Goal: Transaction & Acquisition: Purchase product/service

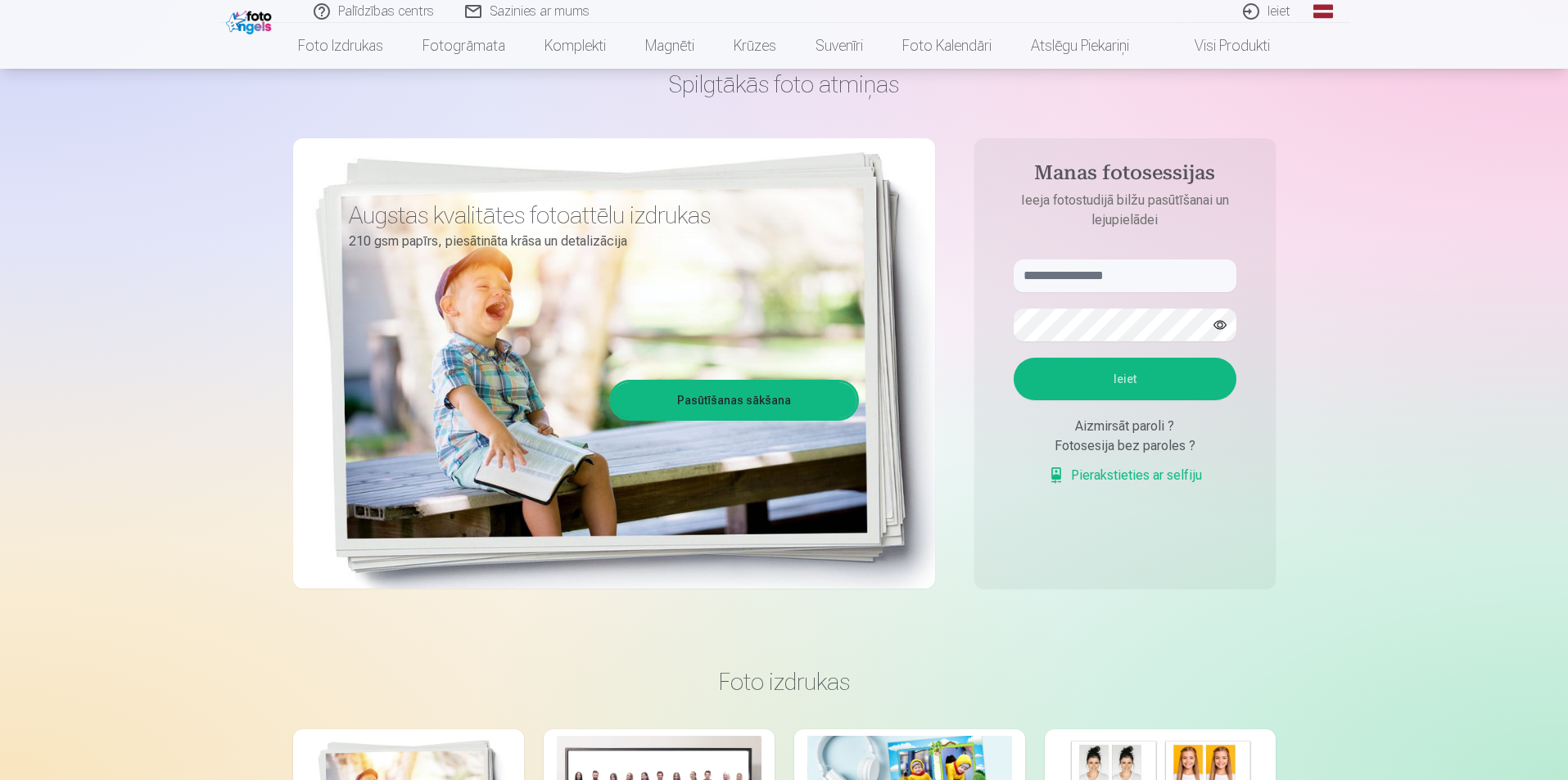
scroll to position [82, 0]
click at [1055, 277] on input "text" at bounding box center [1124, 275] width 223 height 33
type input "**********"
click at [1221, 328] on button "button" at bounding box center [1219, 323] width 31 height 31
click at [1189, 376] on button "Ieiet" at bounding box center [1124, 378] width 223 height 43
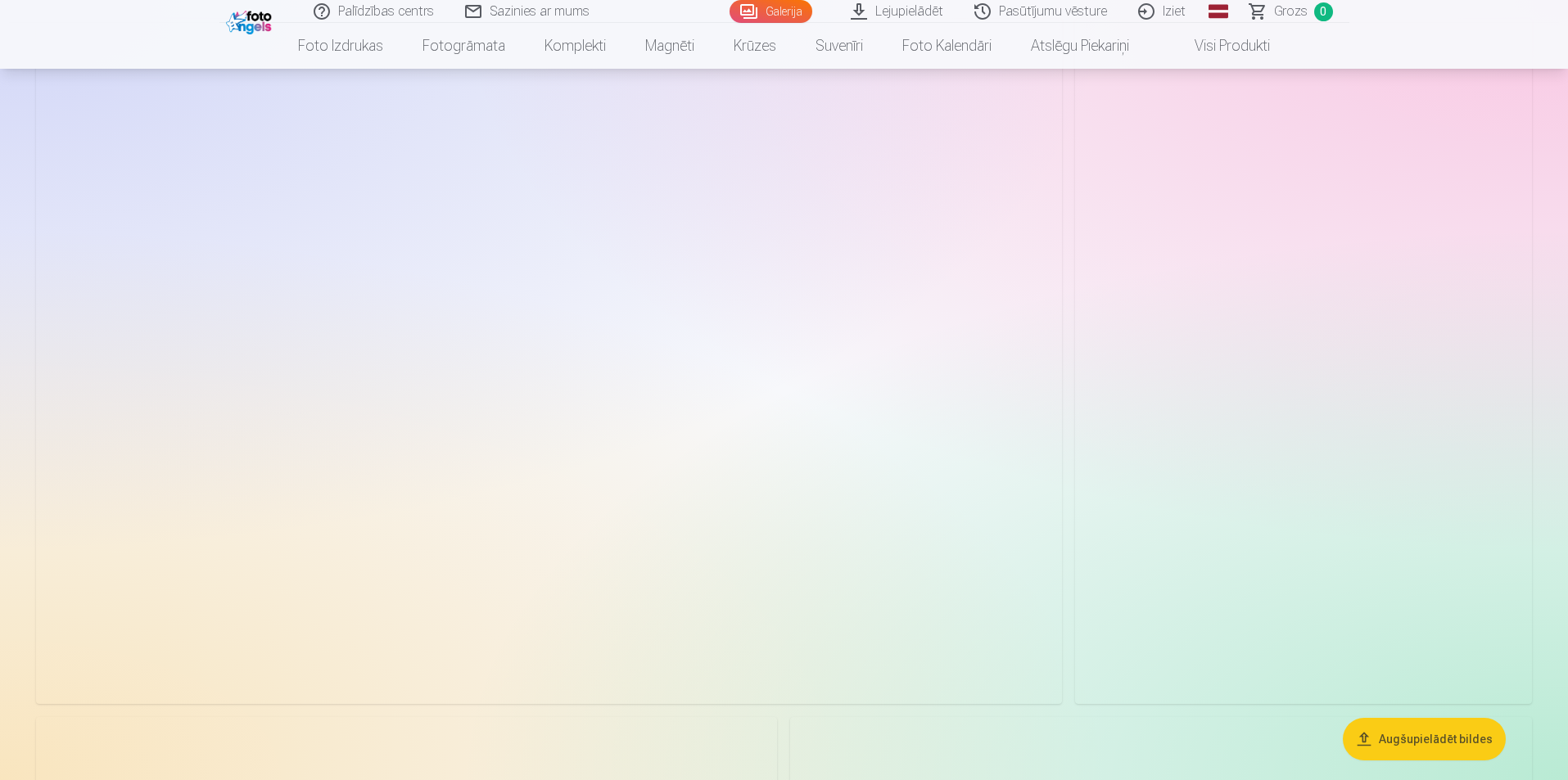
scroll to position [164, 0]
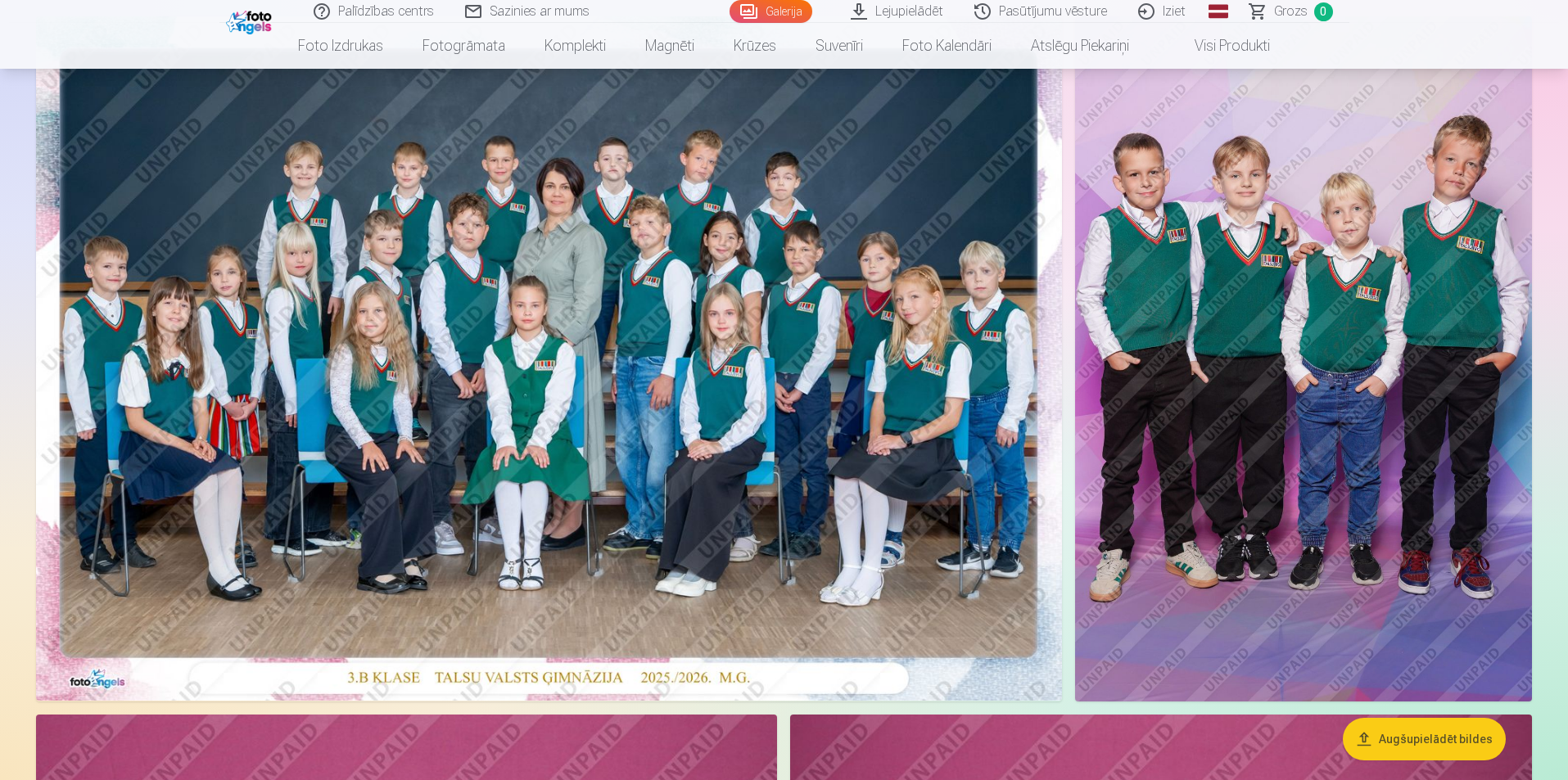
click at [1435, 746] on button "Augšupielādēt bildes" at bounding box center [1424, 739] width 163 height 43
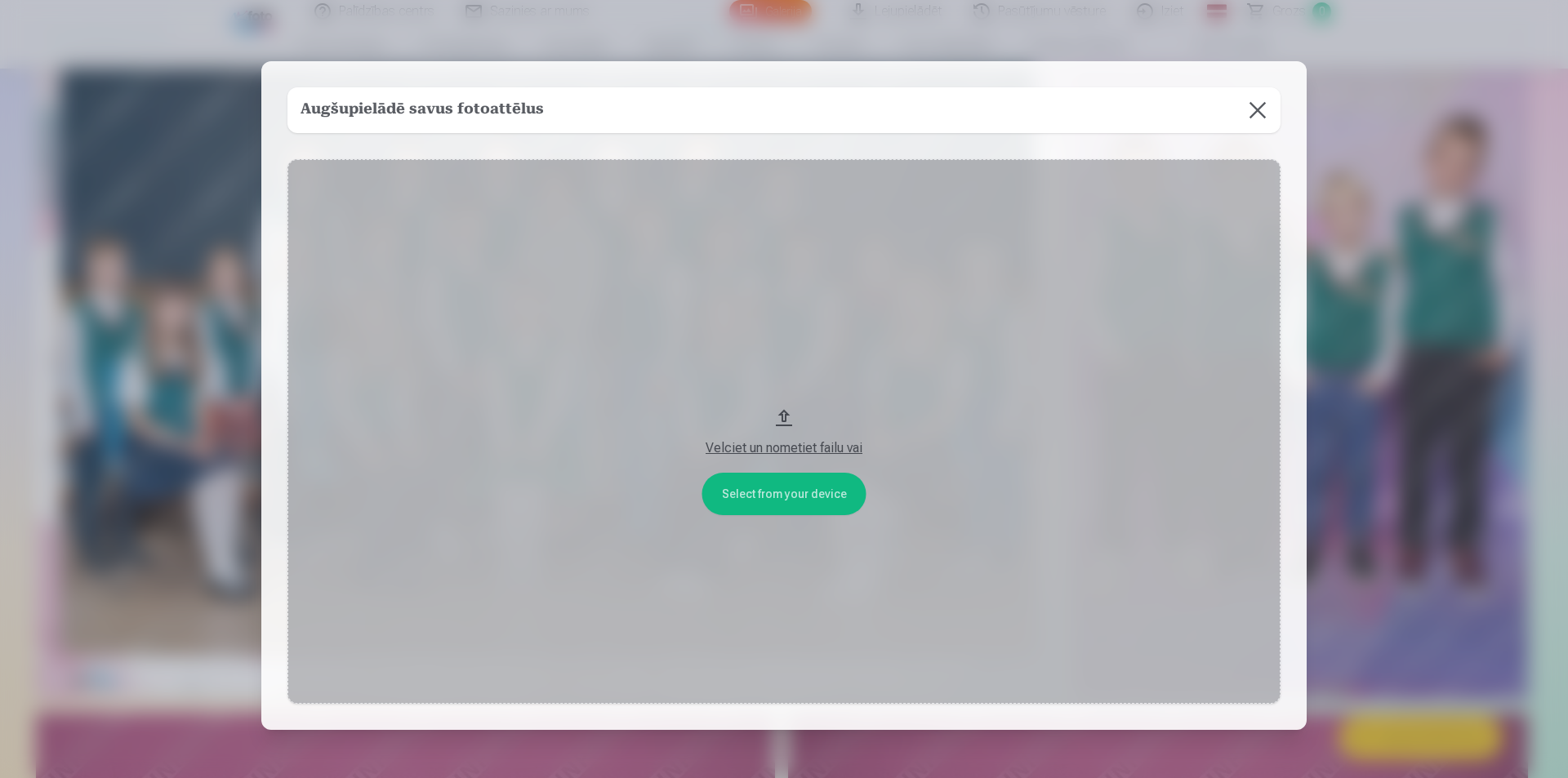
click at [745, 492] on button "Velciet un nometiet failu vai" at bounding box center [784, 431] width 993 height 545
click at [758, 450] on div "Velciet un nometiet failu vai" at bounding box center [784, 448] width 961 height 20
click at [1258, 114] on button at bounding box center [1257, 110] width 46 height 46
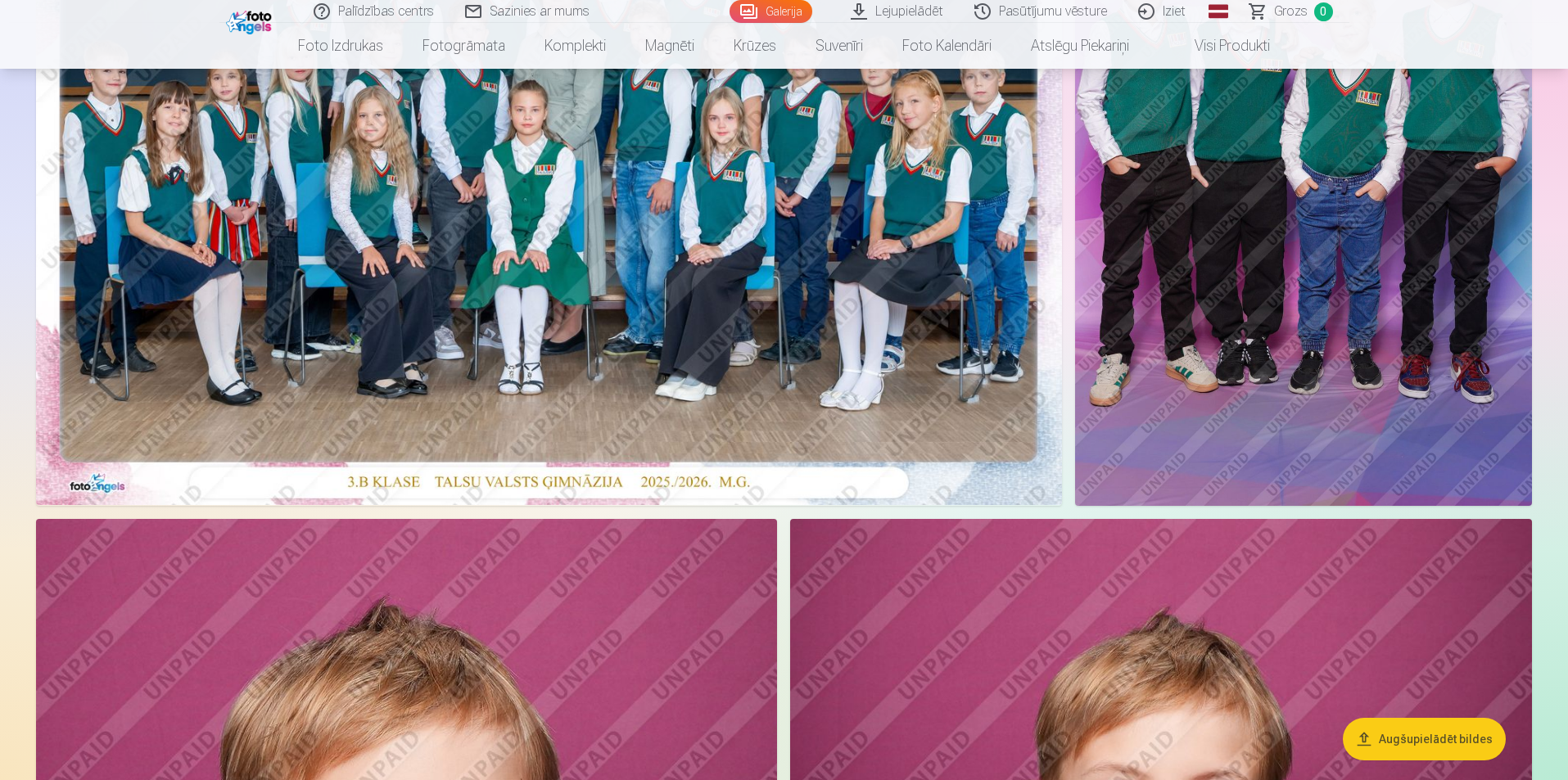
scroll to position [409, 0]
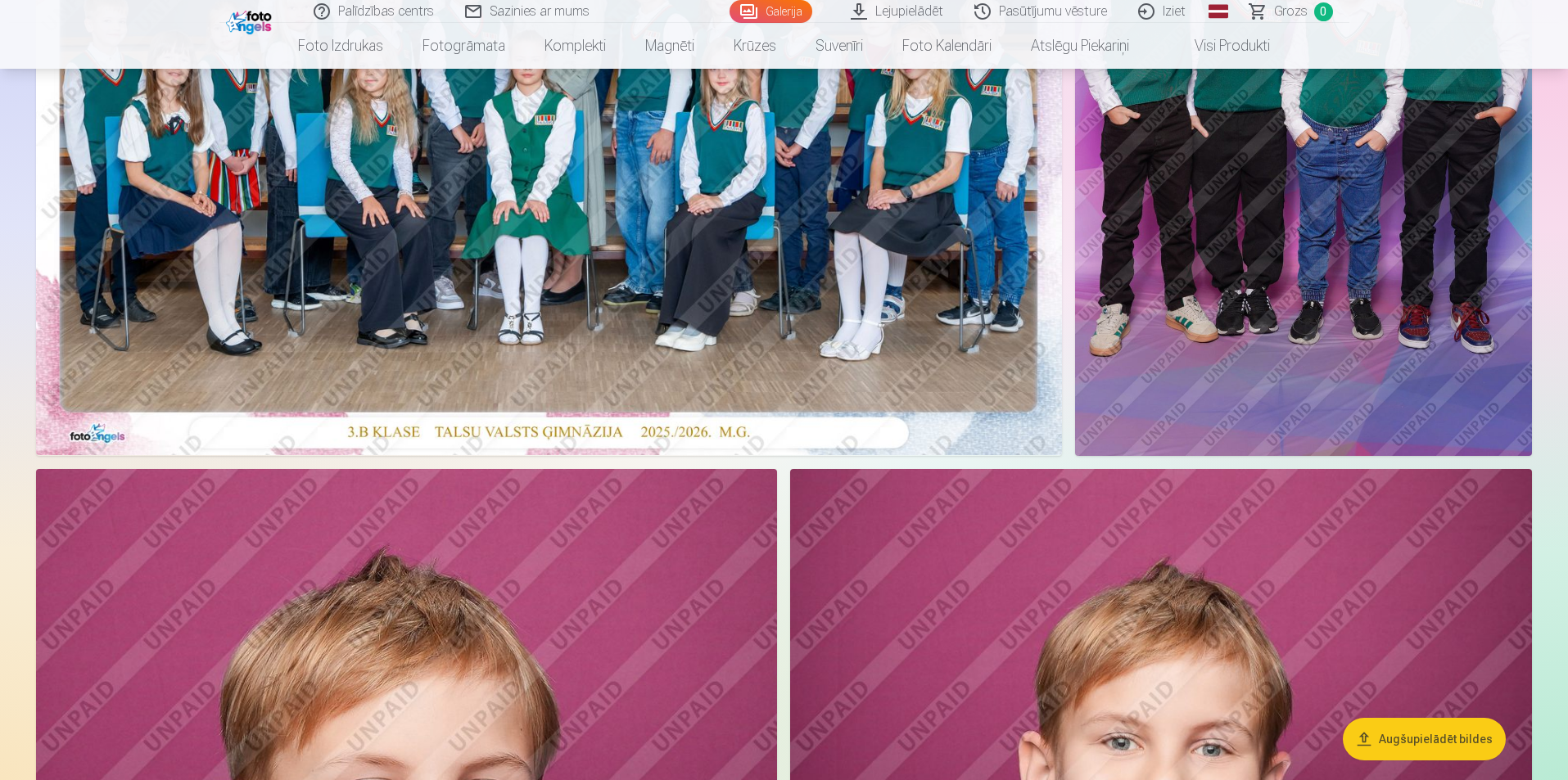
click at [557, 207] on img at bounding box center [549, 113] width 1025 height 684
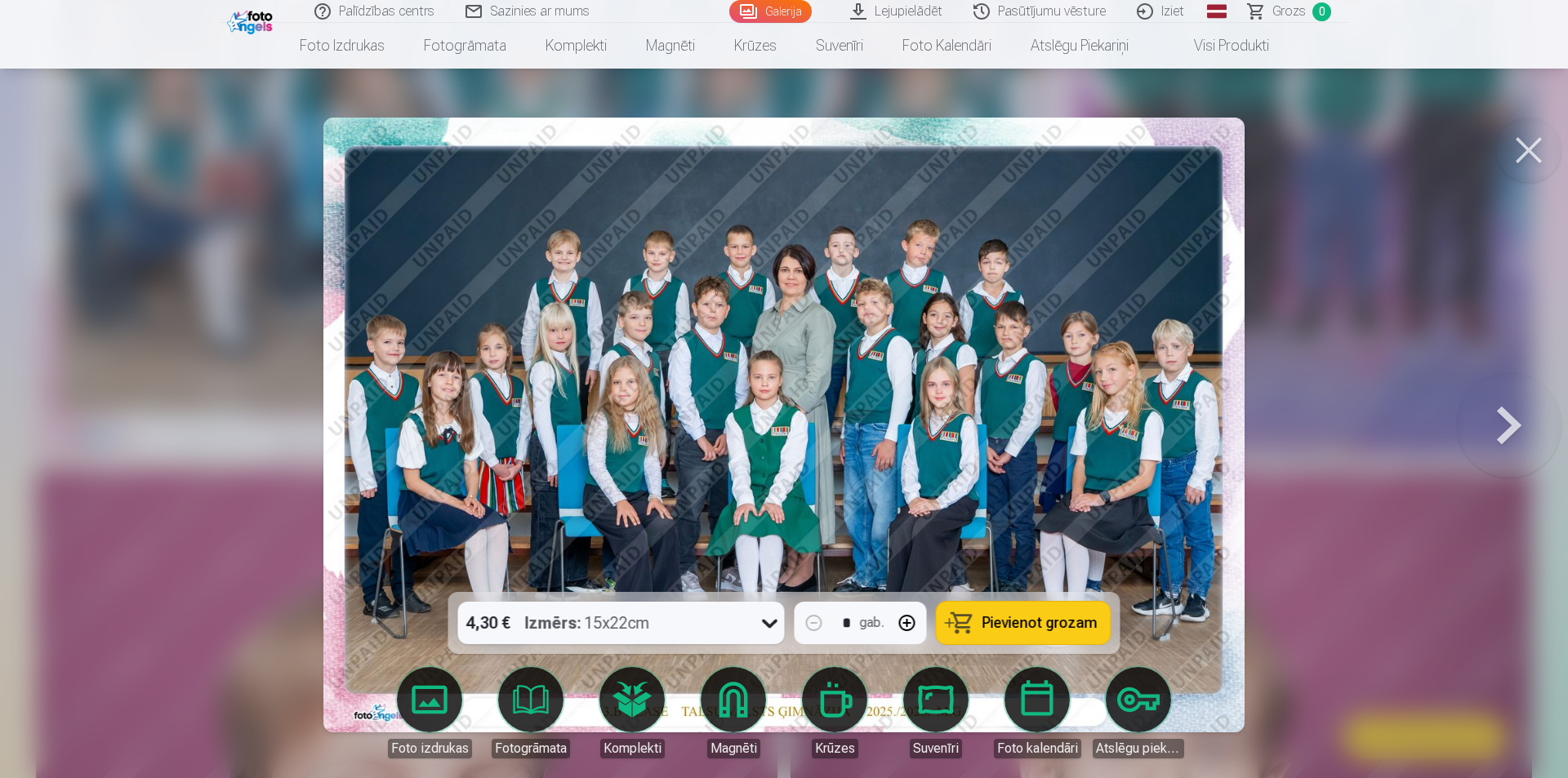
click at [1019, 615] on span "Pievienot grozam" at bounding box center [1041, 623] width 115 height 15
click at [1385, 455] on div at bounding box center [784, 389] width 1568 height 778
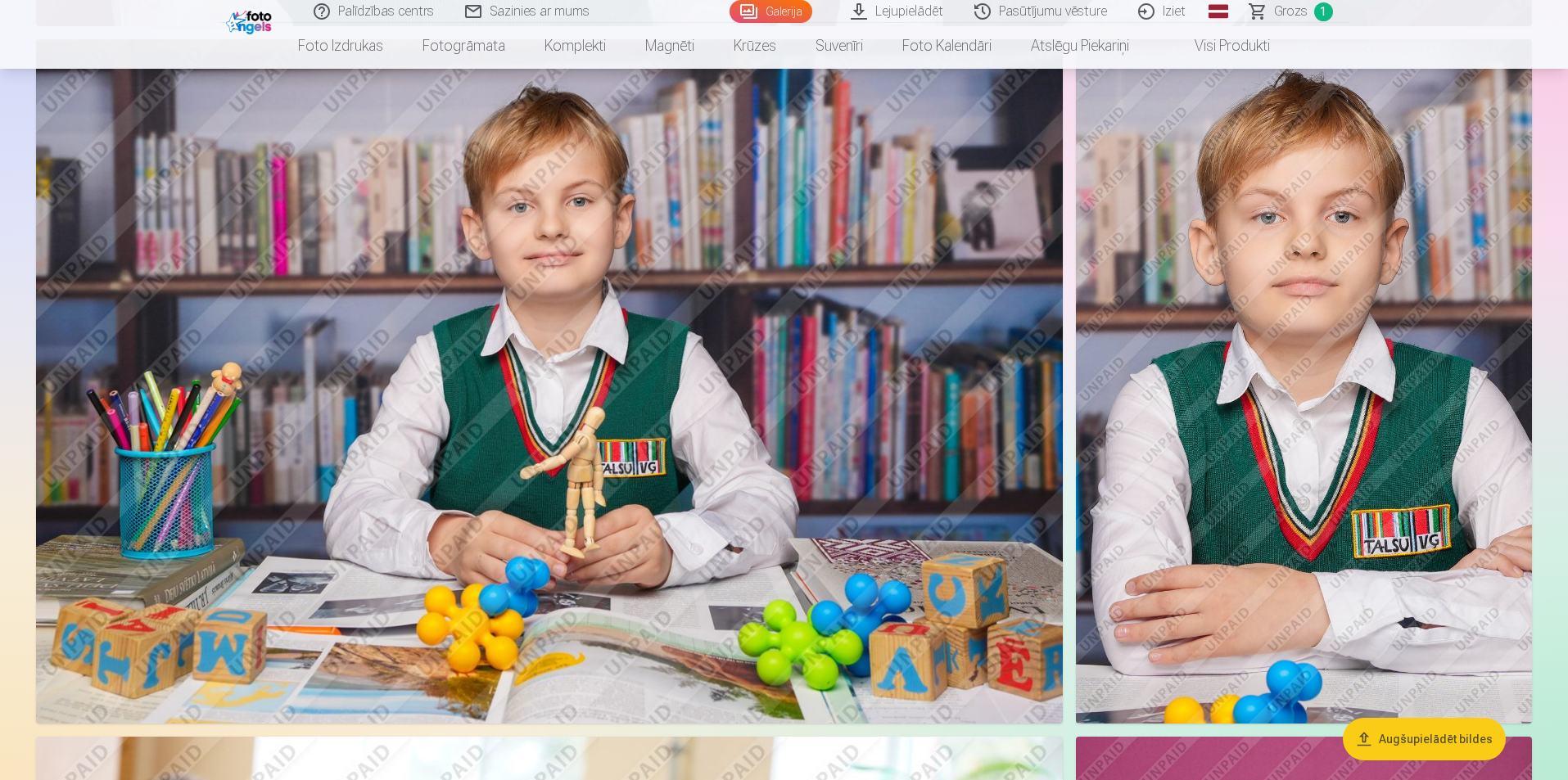
scroll to position [1964, 0]
click at [571, 451] on img at bounding box center [549, 380] width 1026 height 684
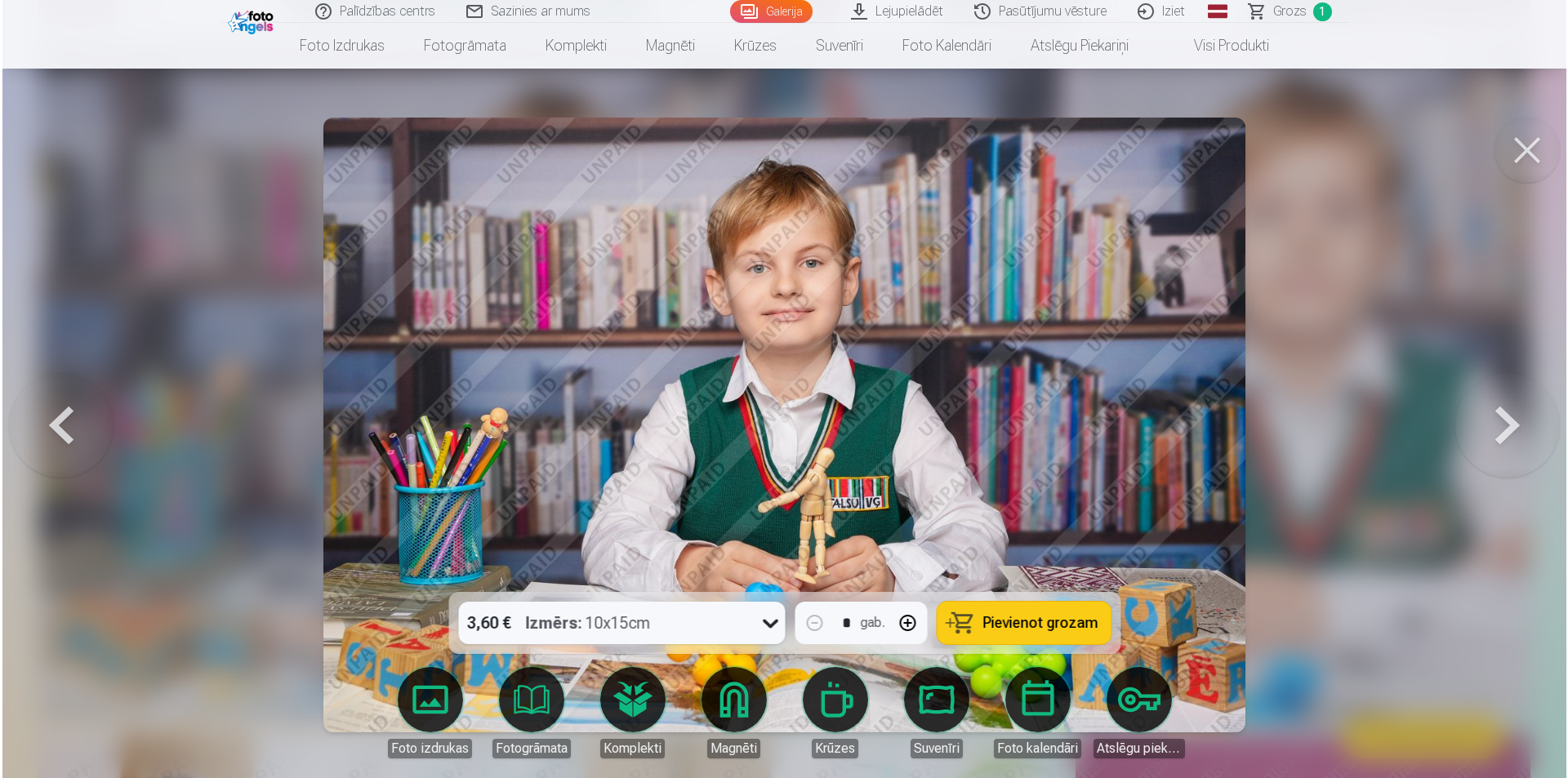
scroll to position [1961, 0]
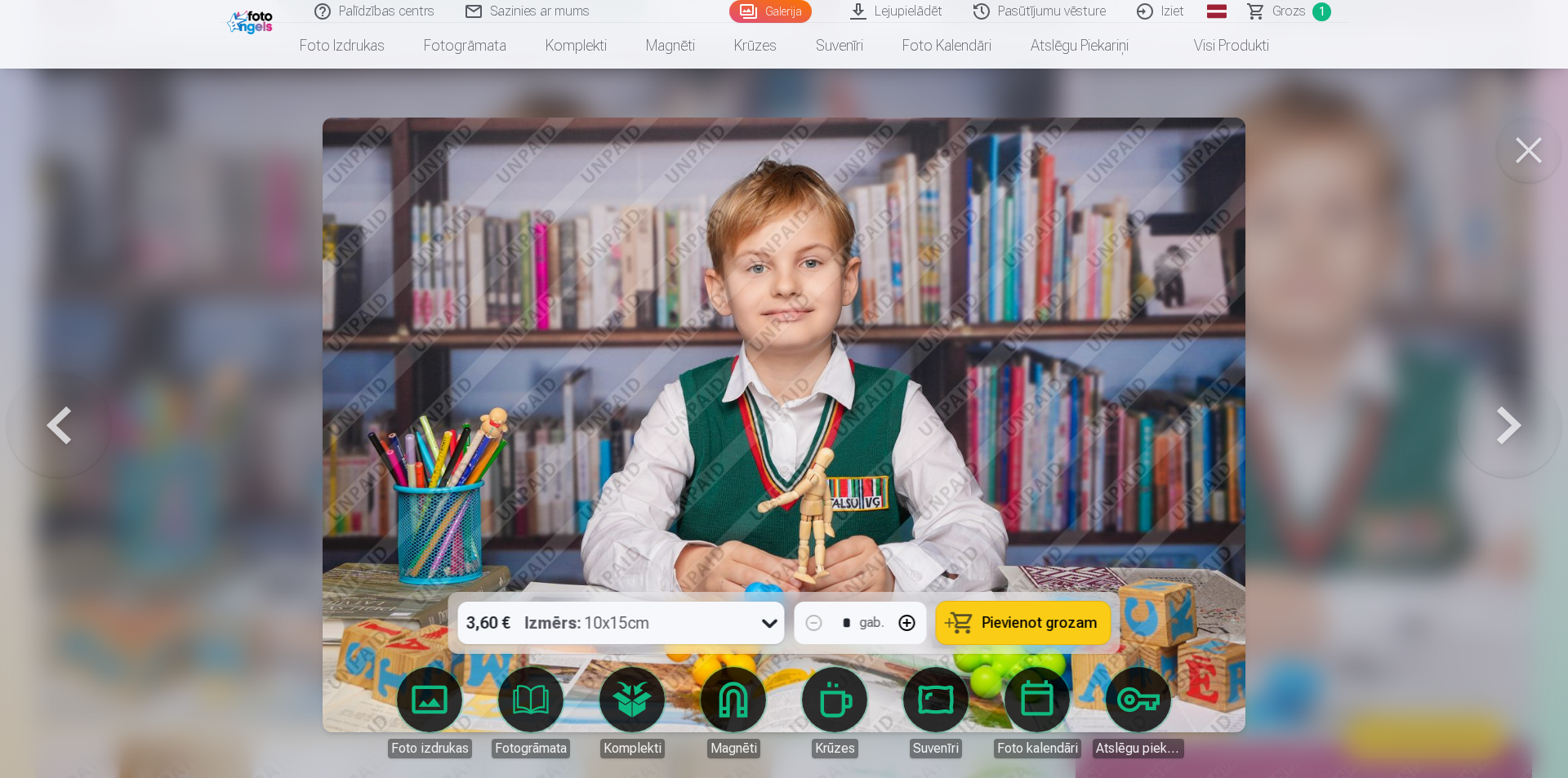
click at [993, 623] on span "Pievienot grozam" at bounding box center [1041, 623] width 115 height 15
click at [1366, 454] on div at bounding box center [784, 389] width 1568 height 778
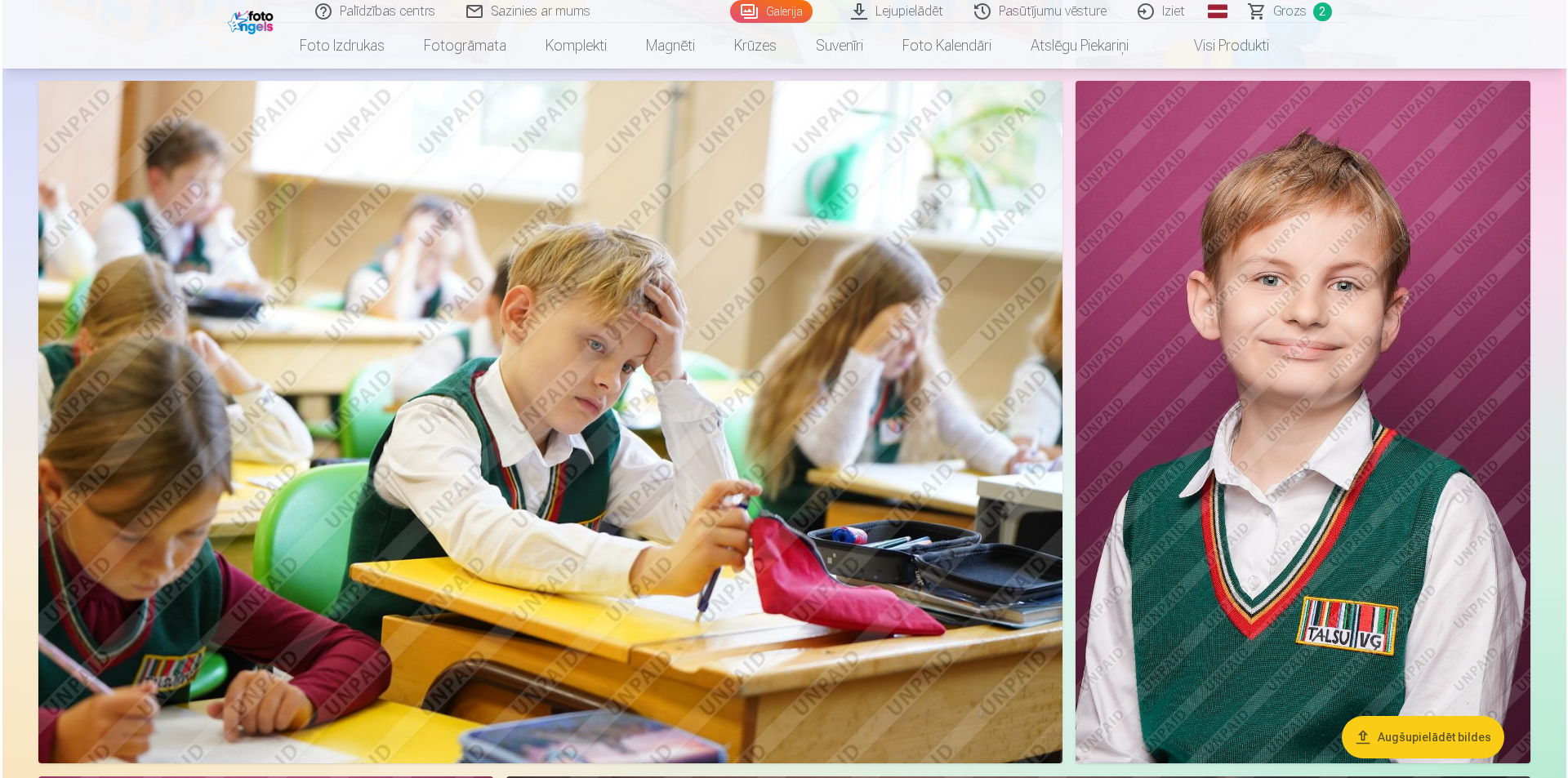
scroll to position [2694, 0]
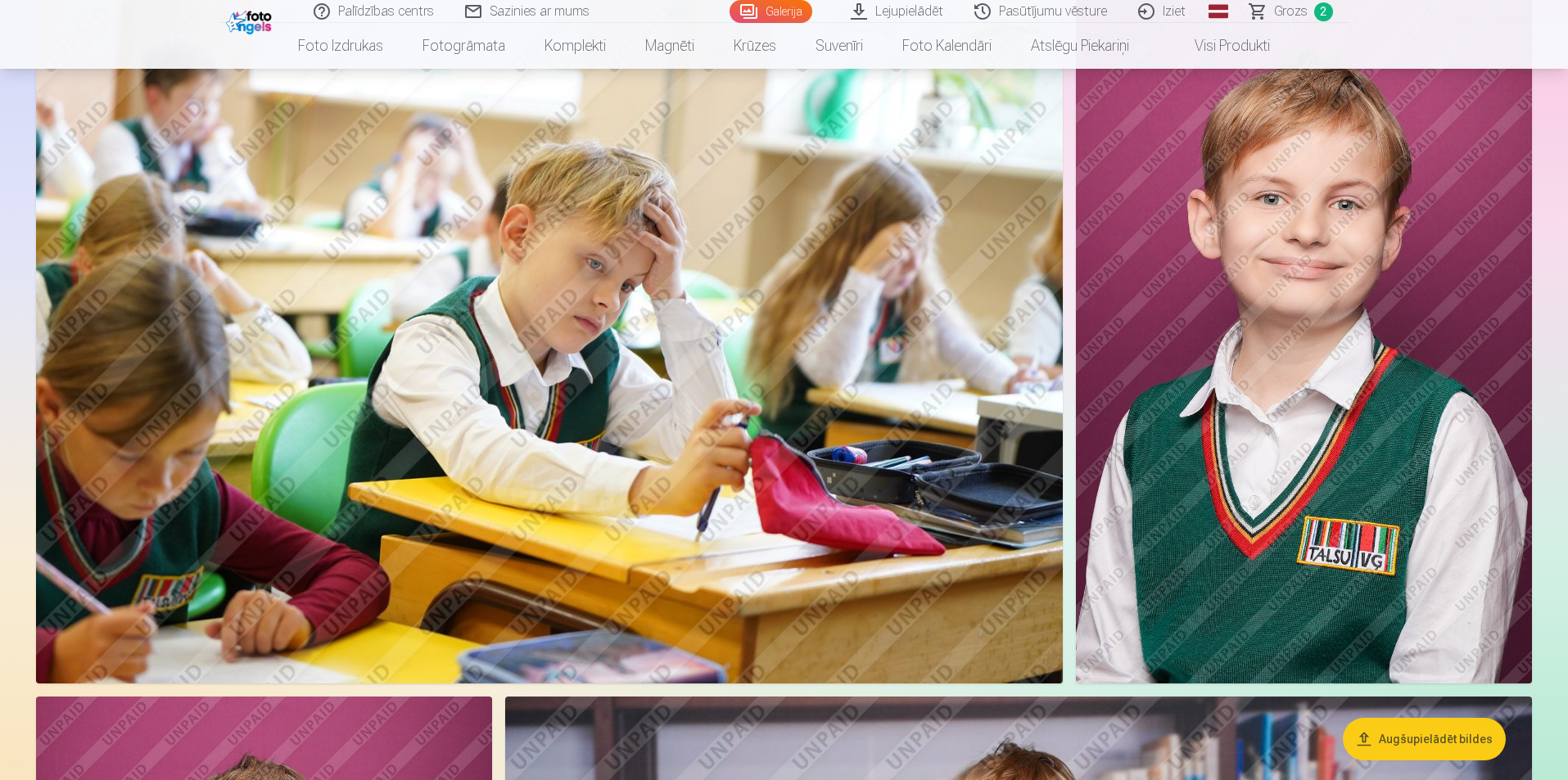
click at [709, 518] on img at bounding box center [549, 341] width 1026 height 684
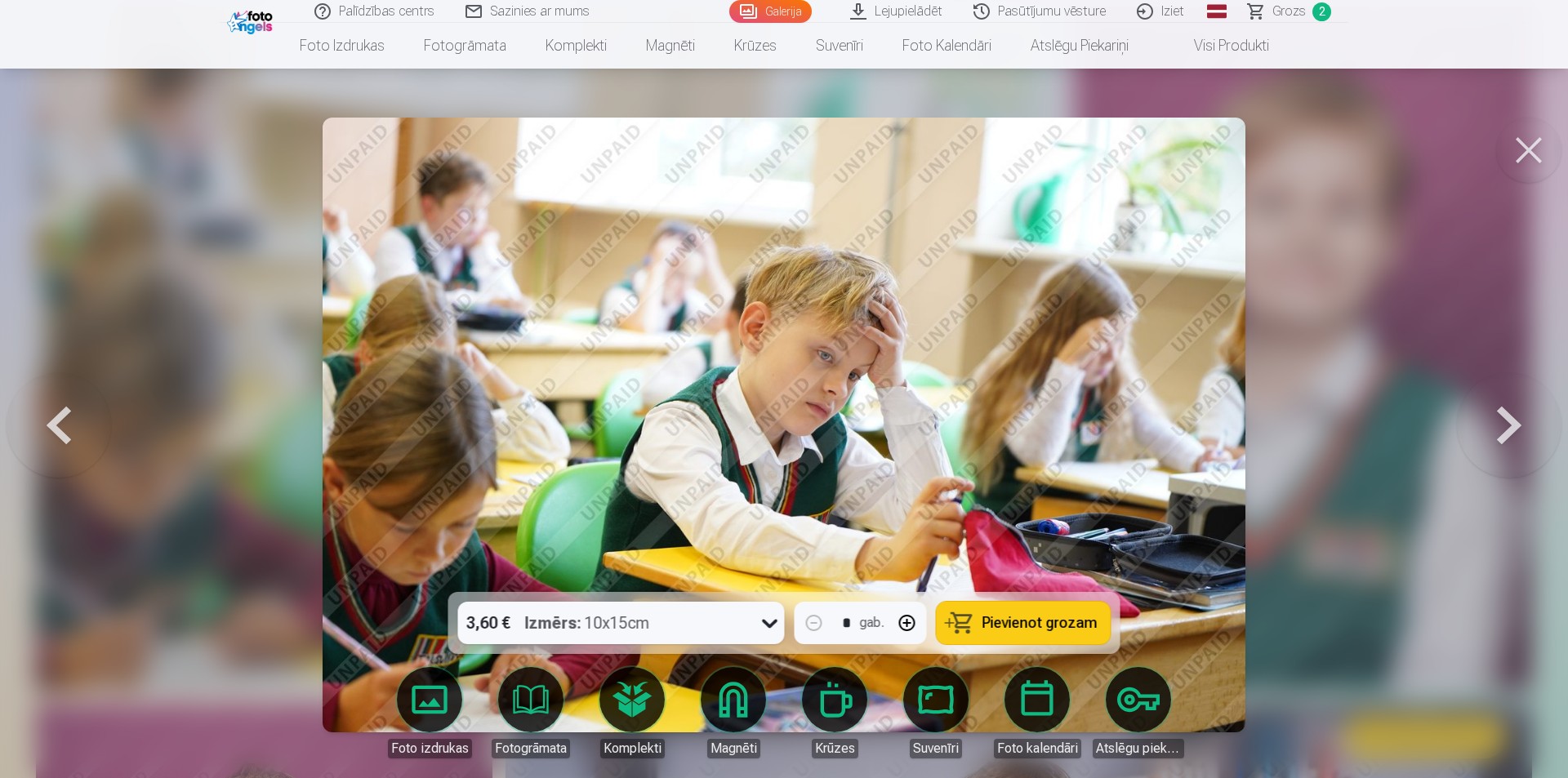
click at [1394, 375] on div at bounding box center [784, 389] width 1568 height 778
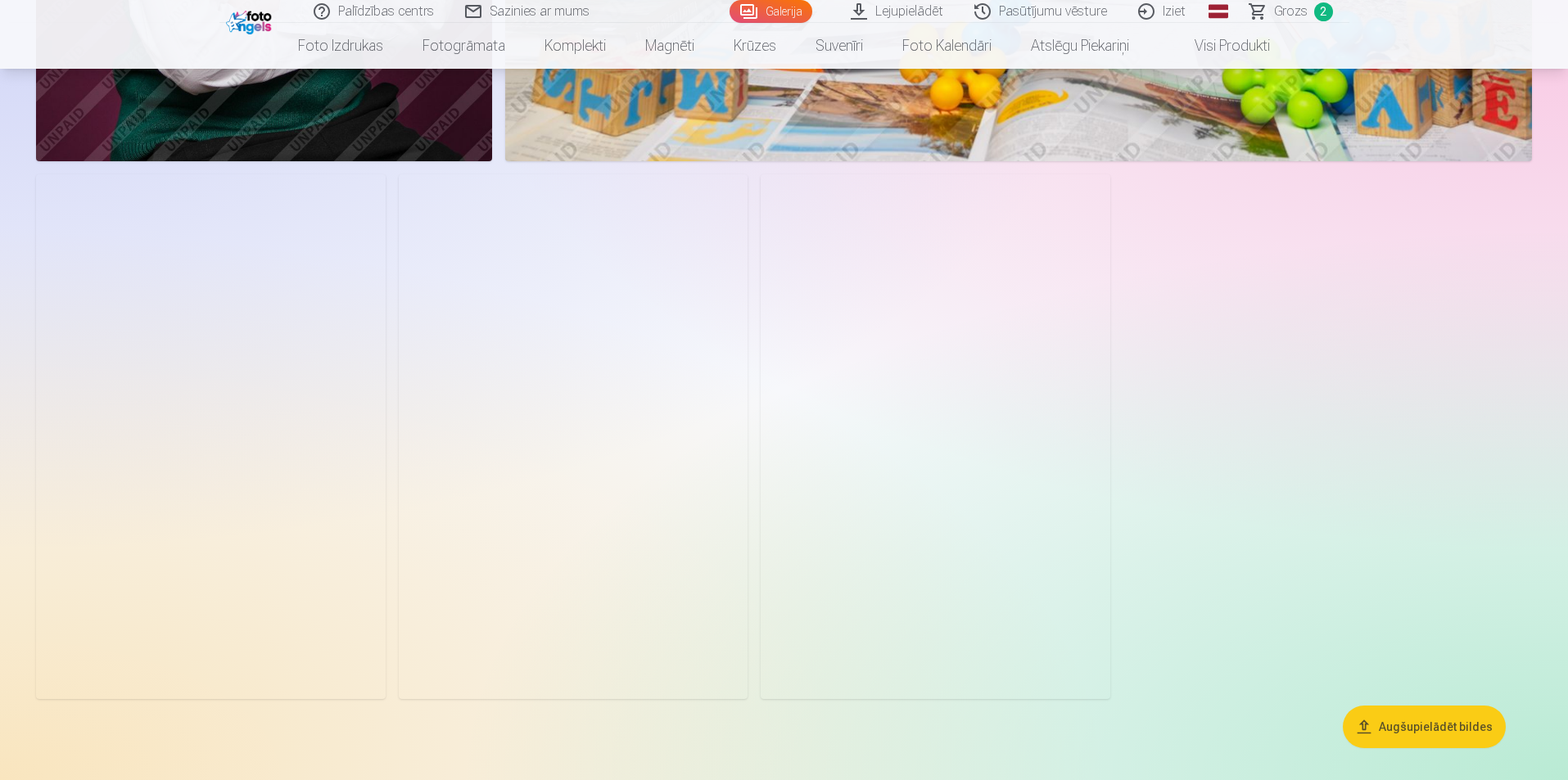
scroll to position [3921, 0]
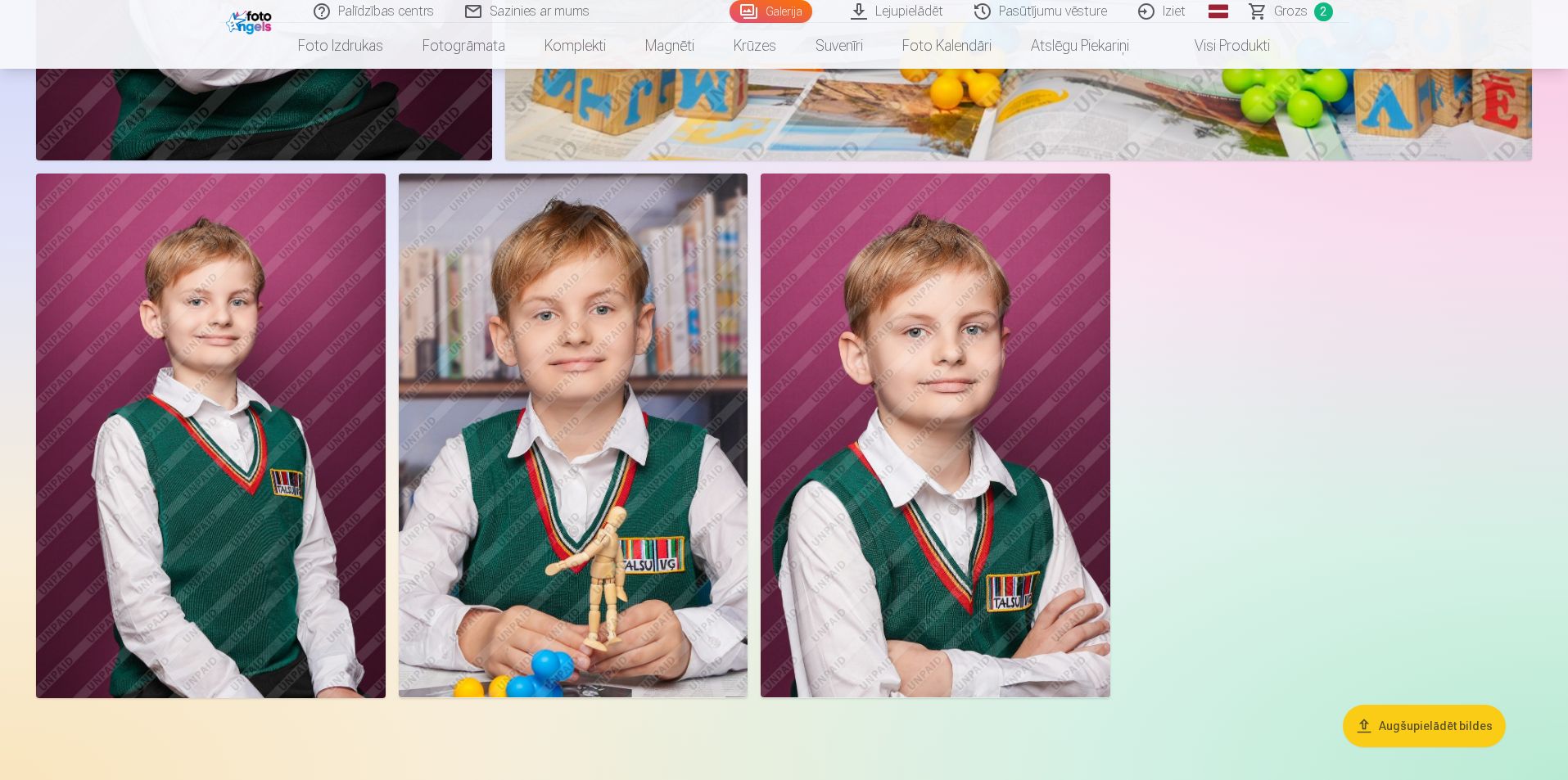
click at [942, 473] on img at bounding box center [935, 435] width 349 height 524
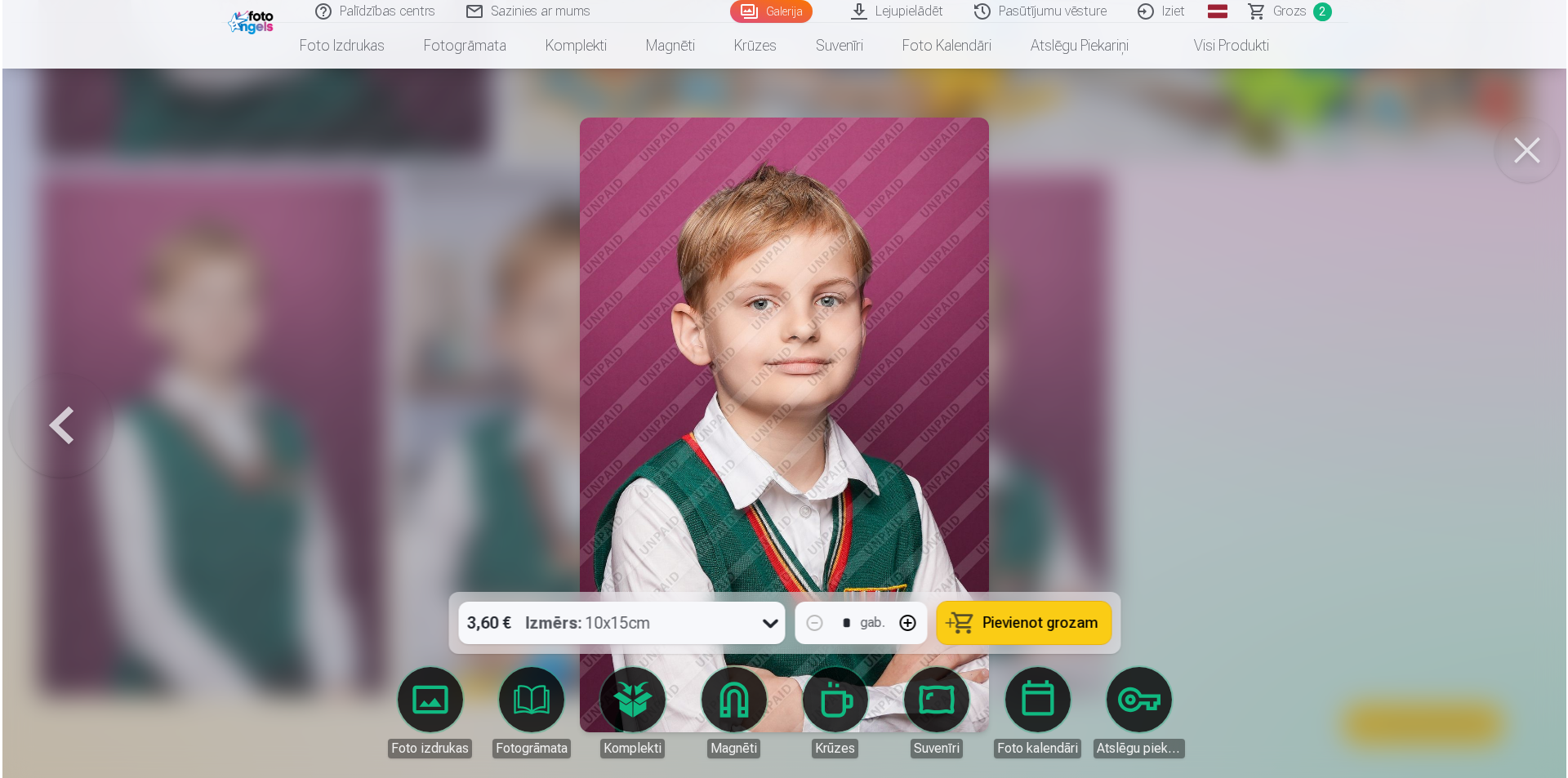
scroll to position [3920, 0]
click at [1059, 604] on button "Pievienot grozam" at bounding box center [1023, 623] width 174 height 43
click at [721, 705] on link "Magnēti" at bounding box center [734, 713] width 91 height 91
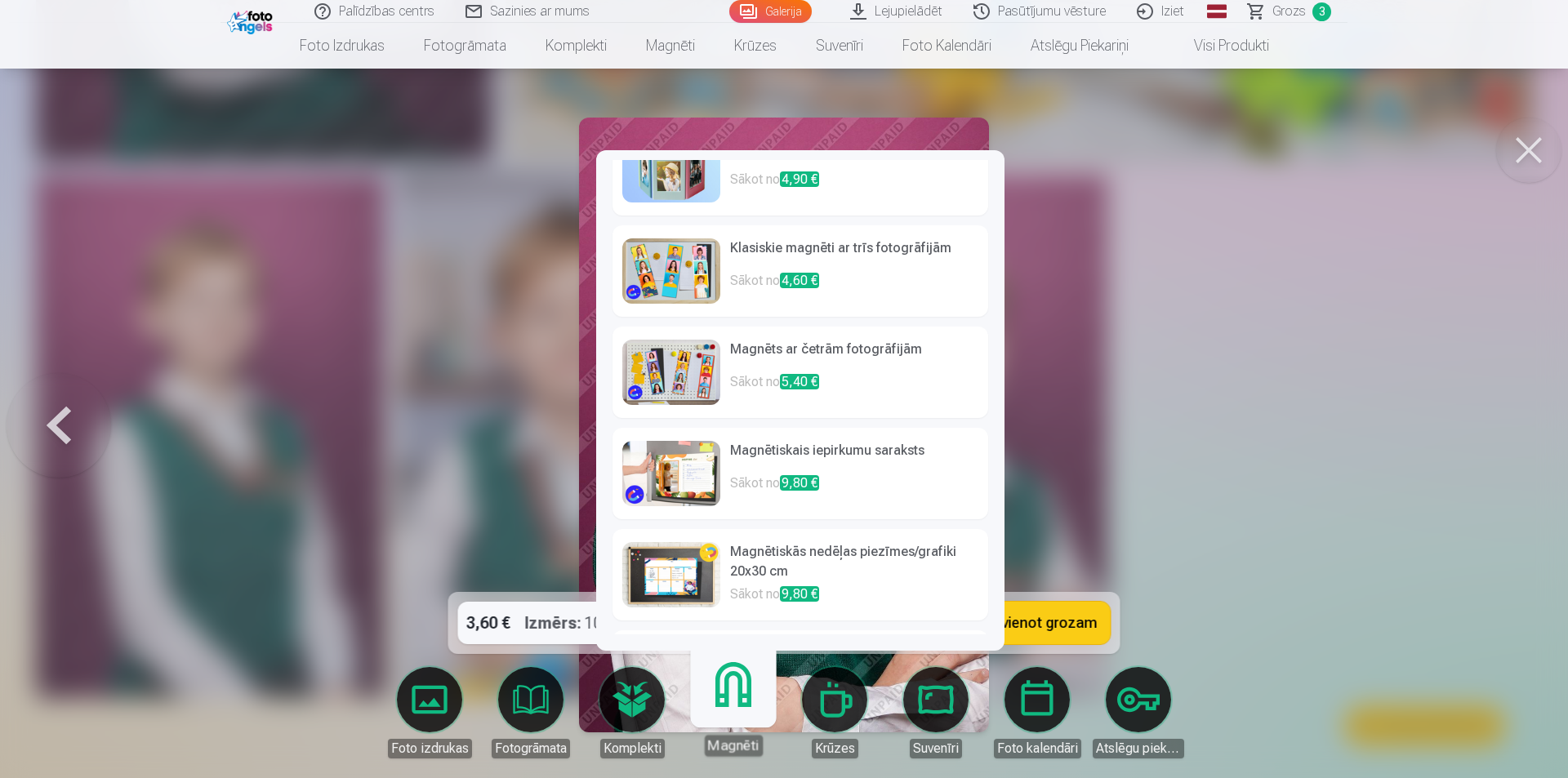
scroll to position [0, 0]
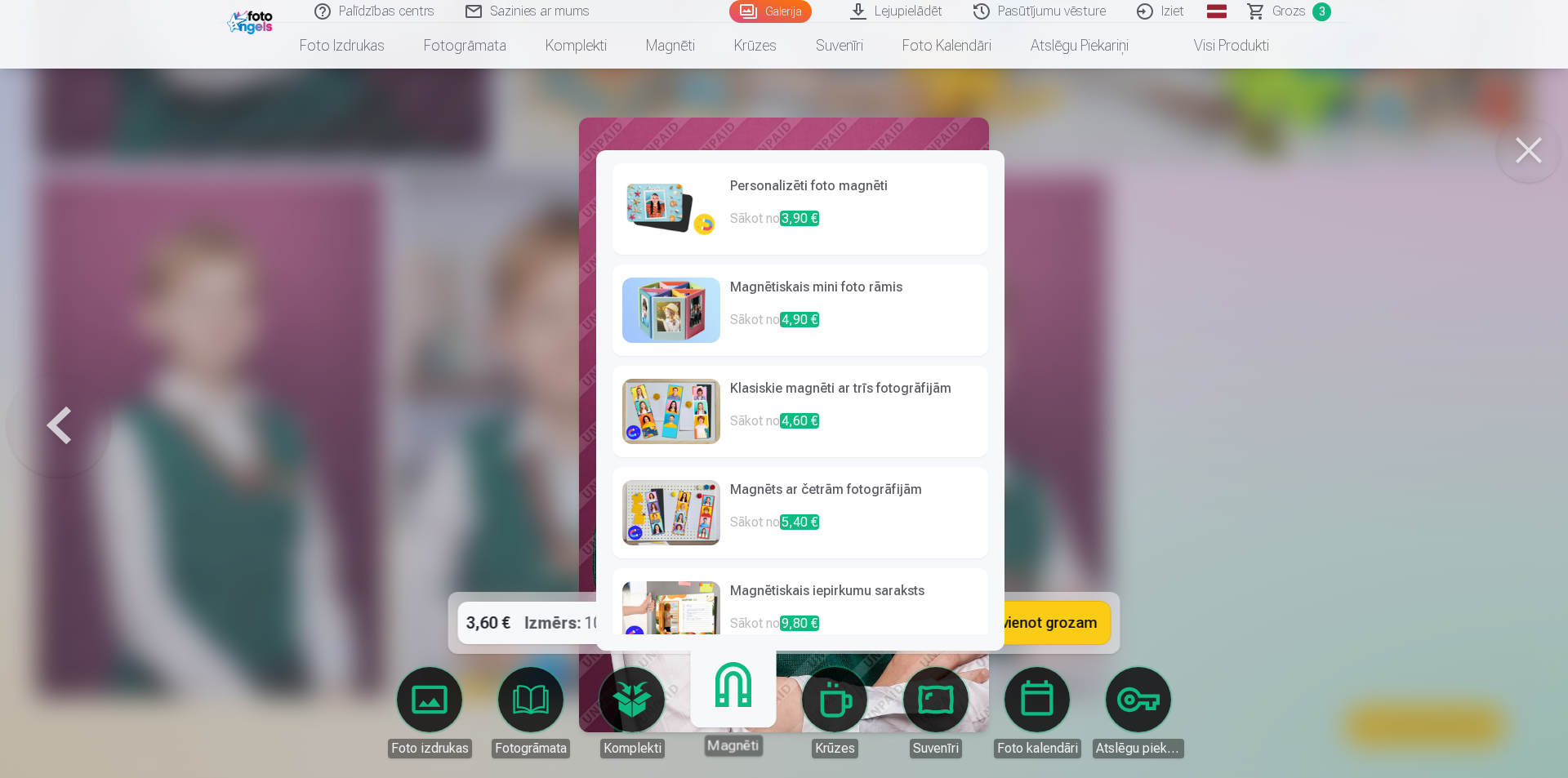
click at [658, 196] on img at bounding box center [671, 209] width 98 height 65
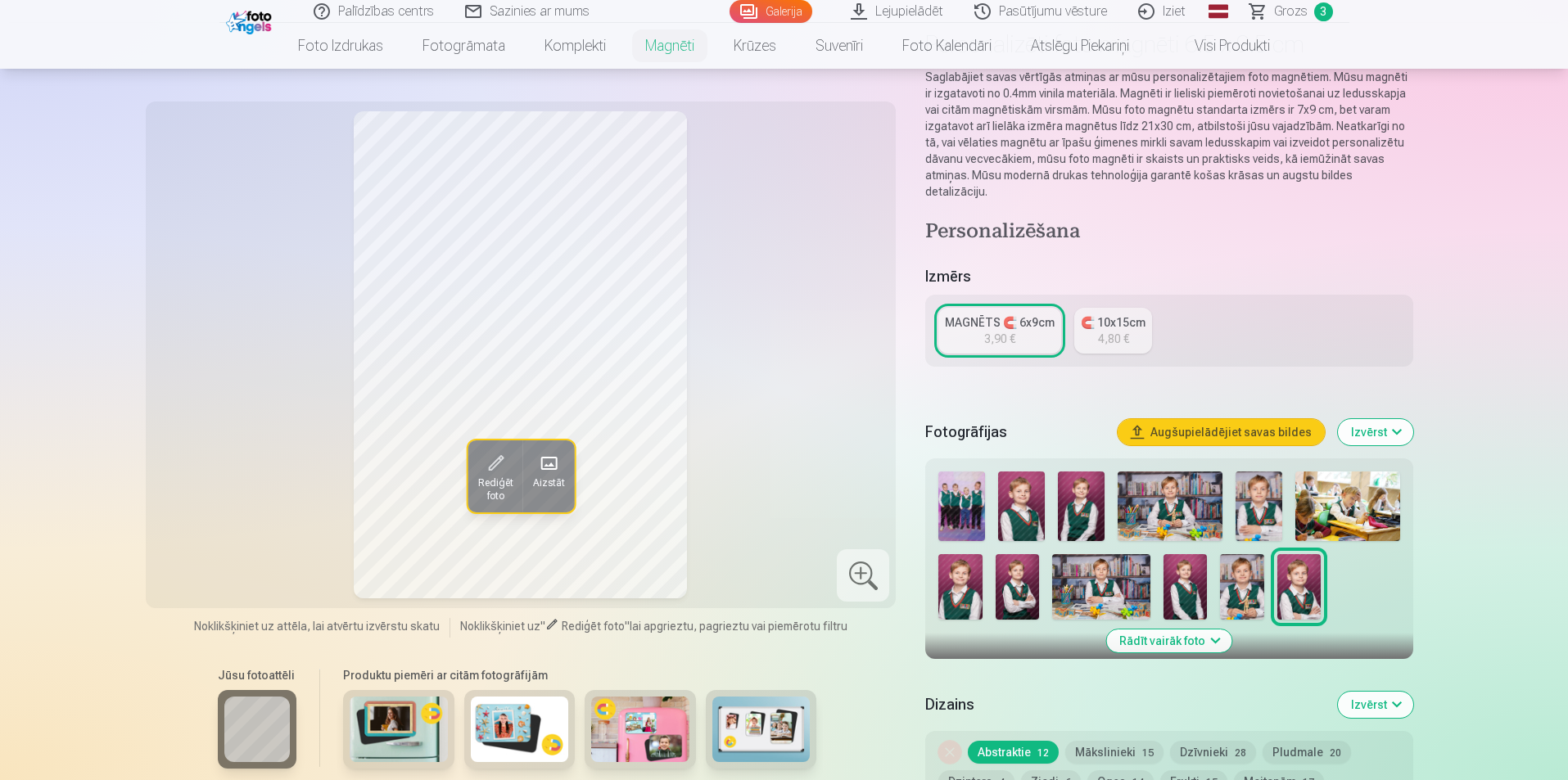
scroll to position [164, 0]
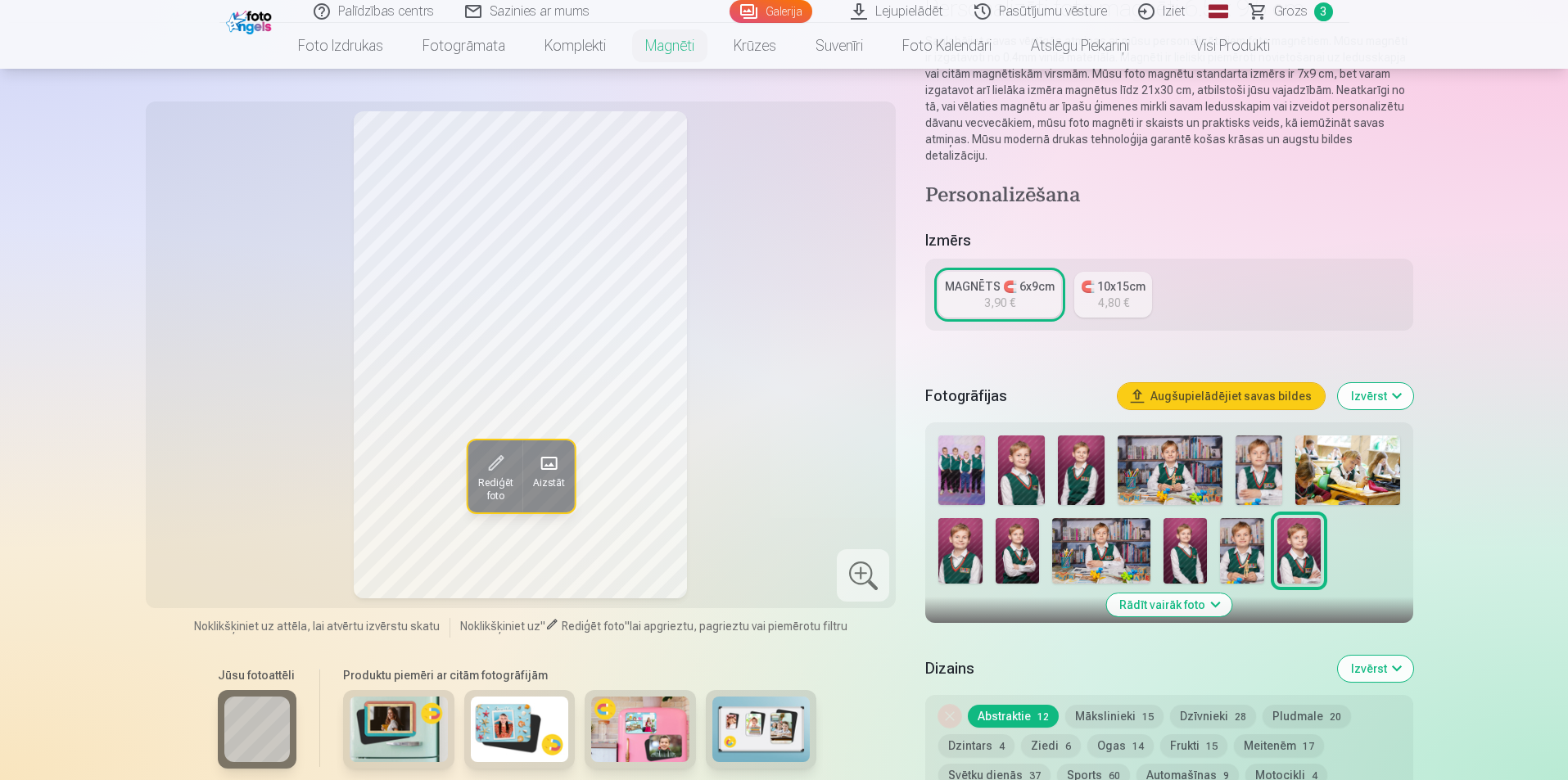
click at [1079, 272] on link "🧲 10x15cm 4,80 €" at bounding box center [1112, 294] width 77 height 46
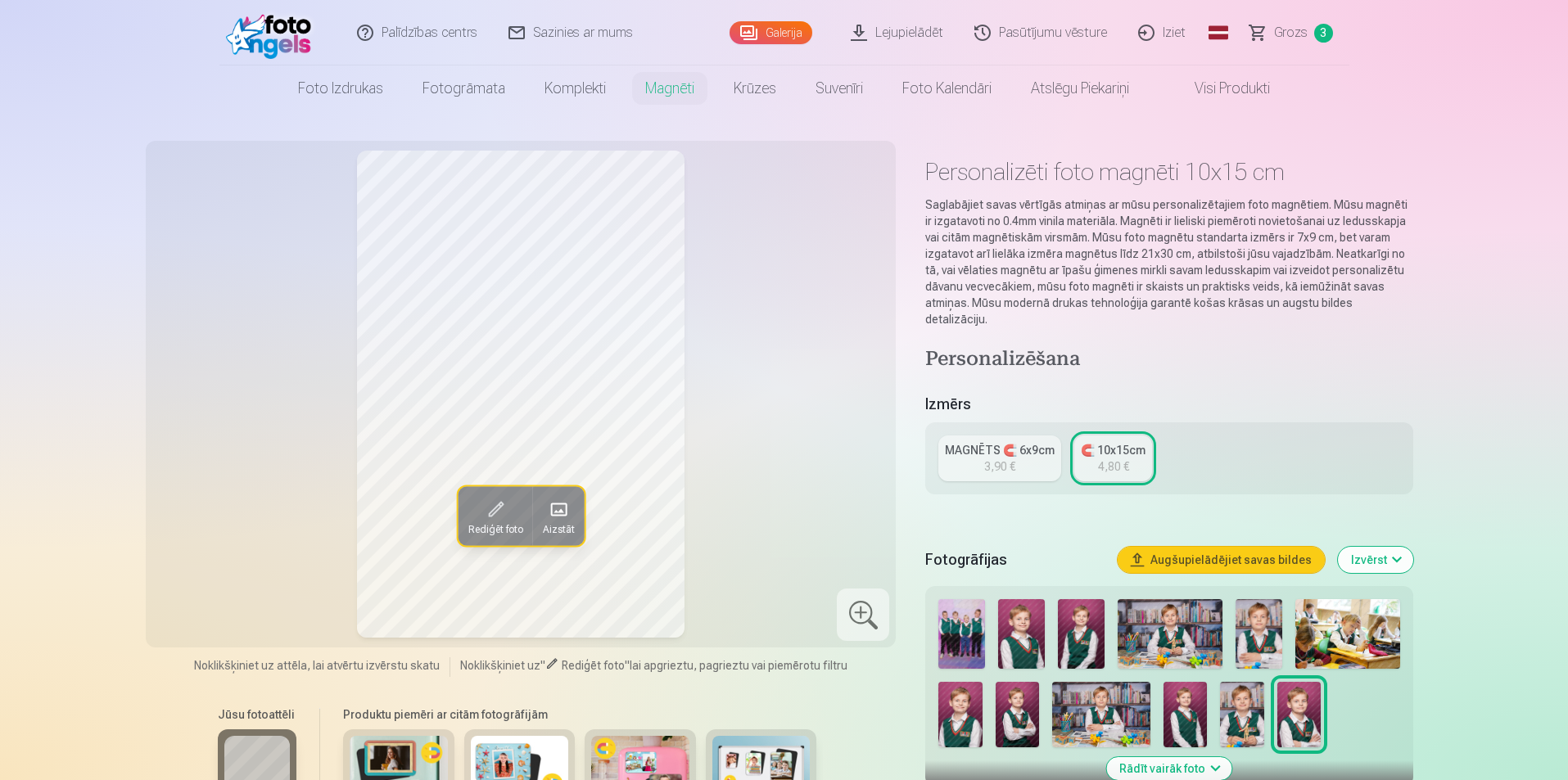
click at [985, 442] on div "MAGNĒTS 🧲 6x9cm" at bounding box center [1000, 450] width 110 height 17
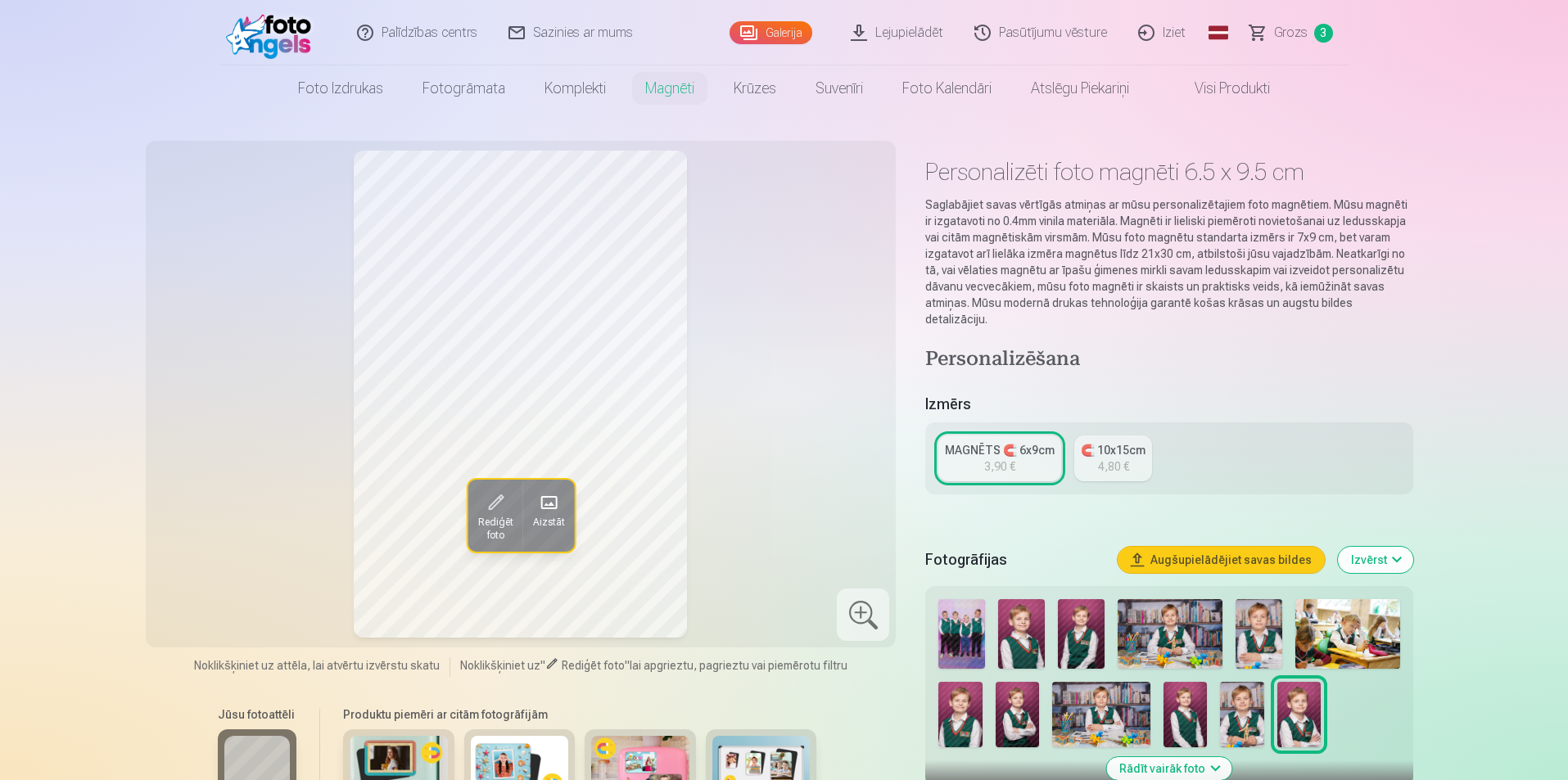
click at [1312, 703] on img at bounding box center [1299, 715] width 44 height 65
click at [959, 706] on img at bounding box center [959, 715] width 44 height 65
click at [1300, 705] on img at bounding box center [1299, 715] width 44 height 65
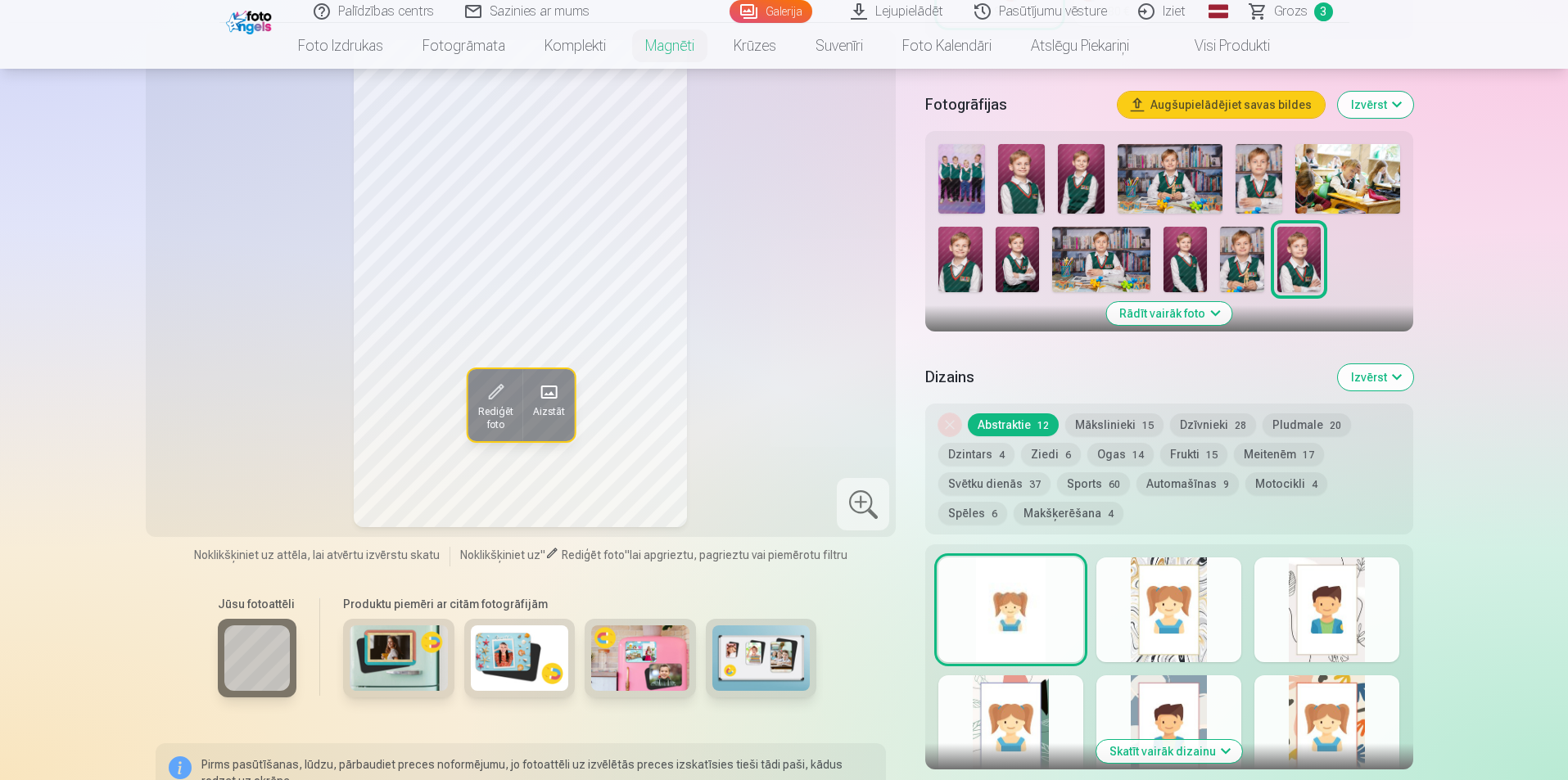
scroll to position [491, 0]
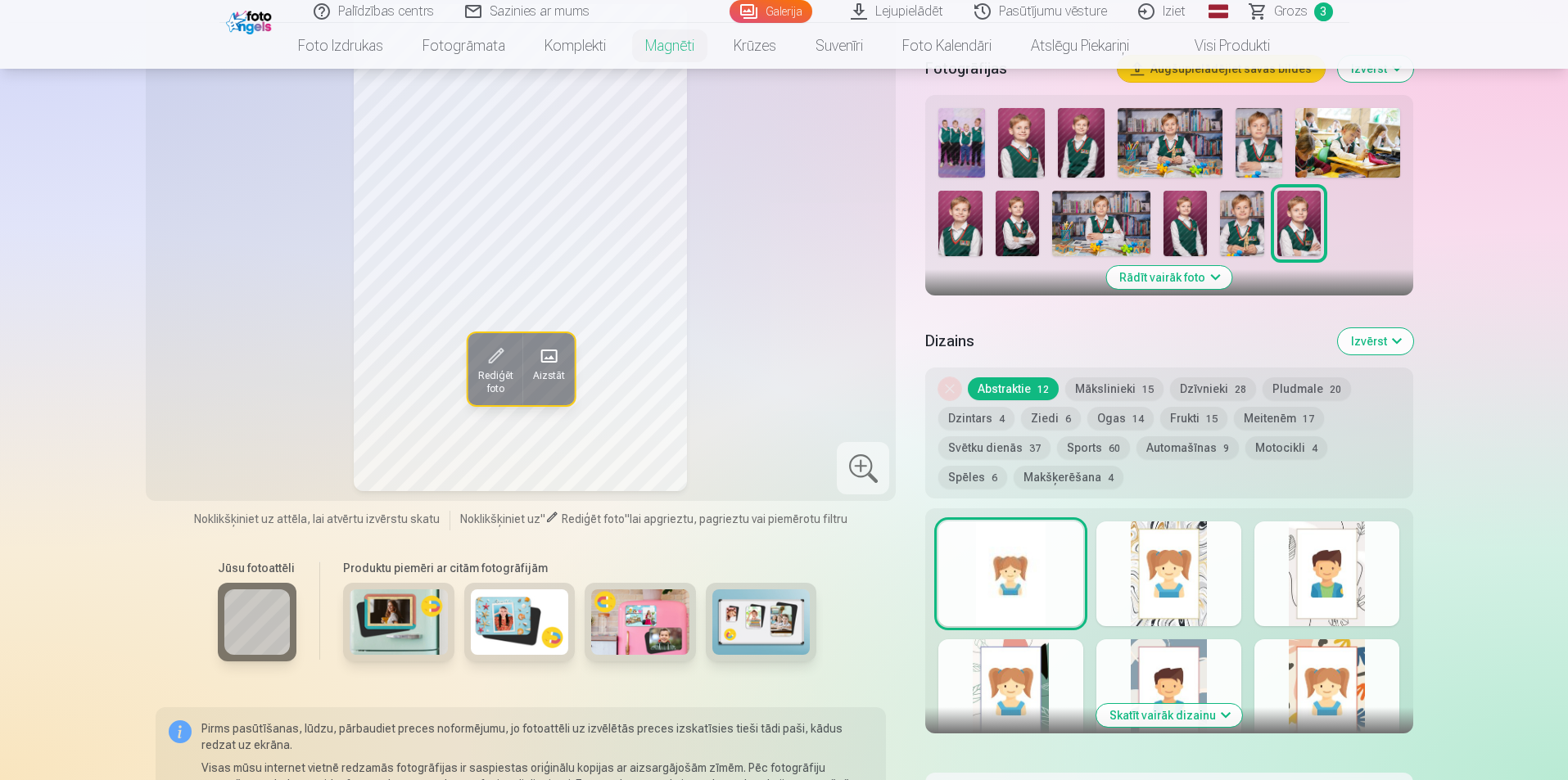
click at [427, 618] on img at bounding box center [398, 622] width 98 height 65
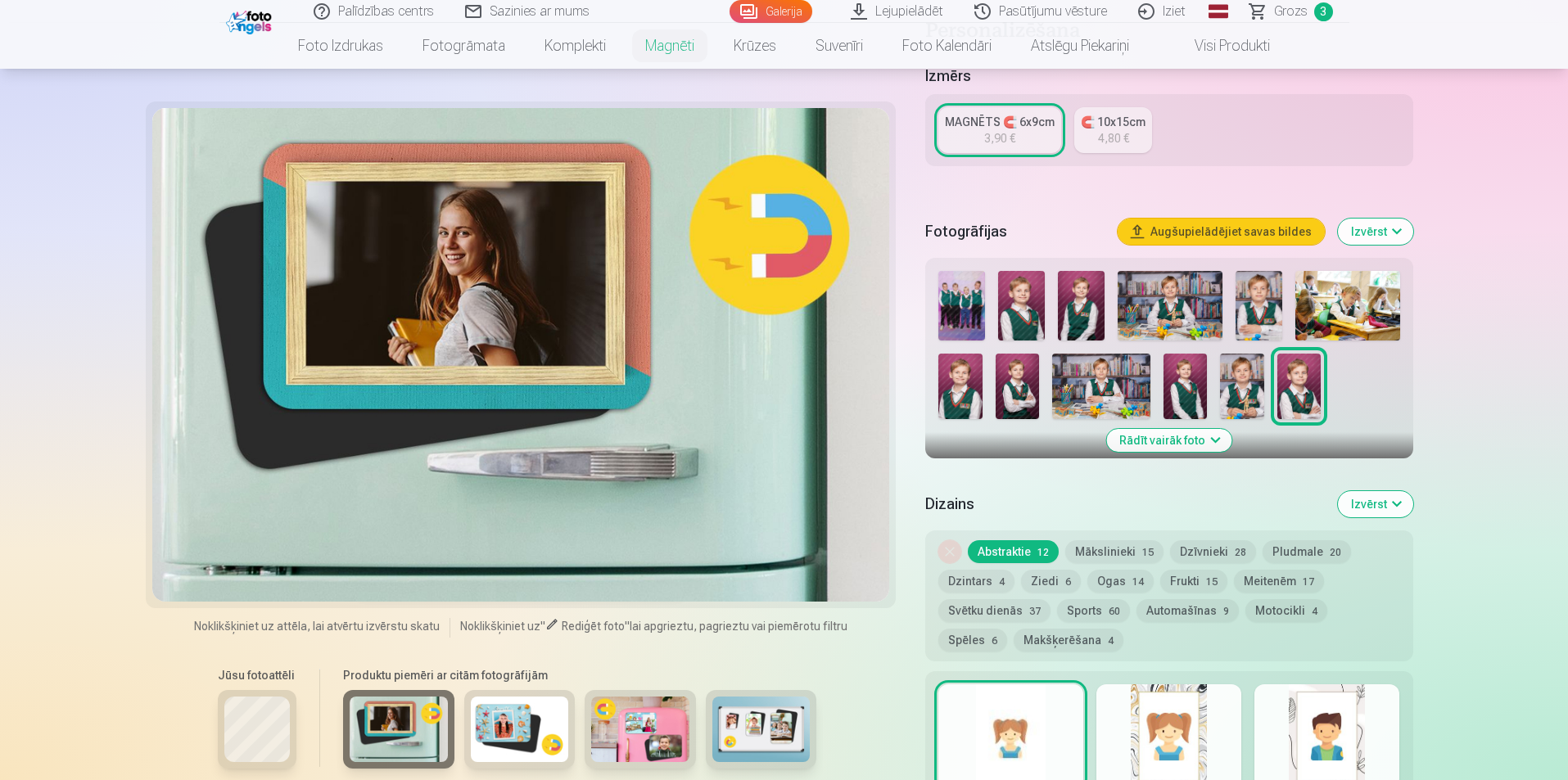
scroll to position [327, 0]
click at [536, 737] on img at bounding box center [519, 729] width 98 height 65
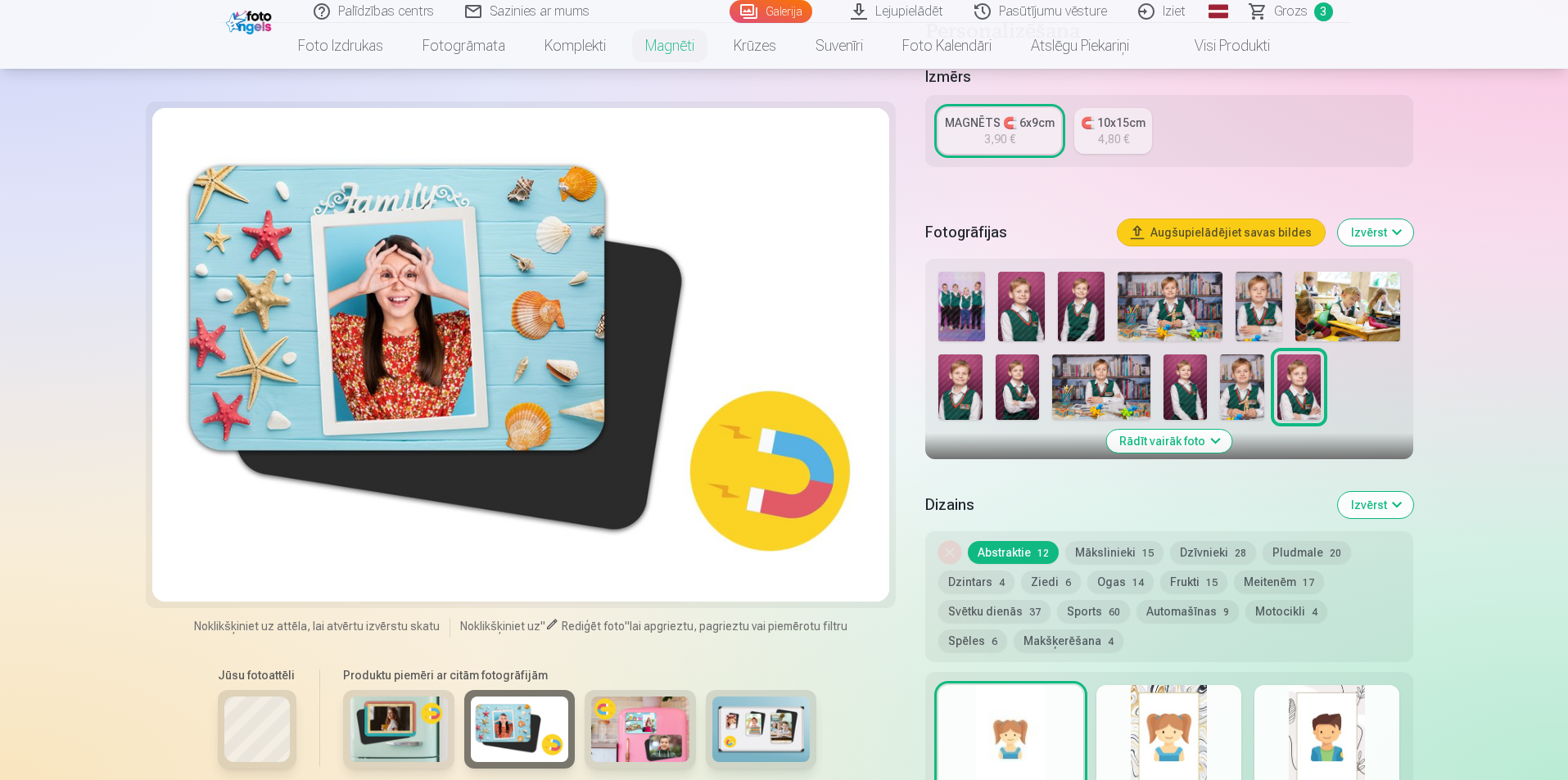
click at [642, 746] on img at bounding box center [640, 729] width 98 height 65
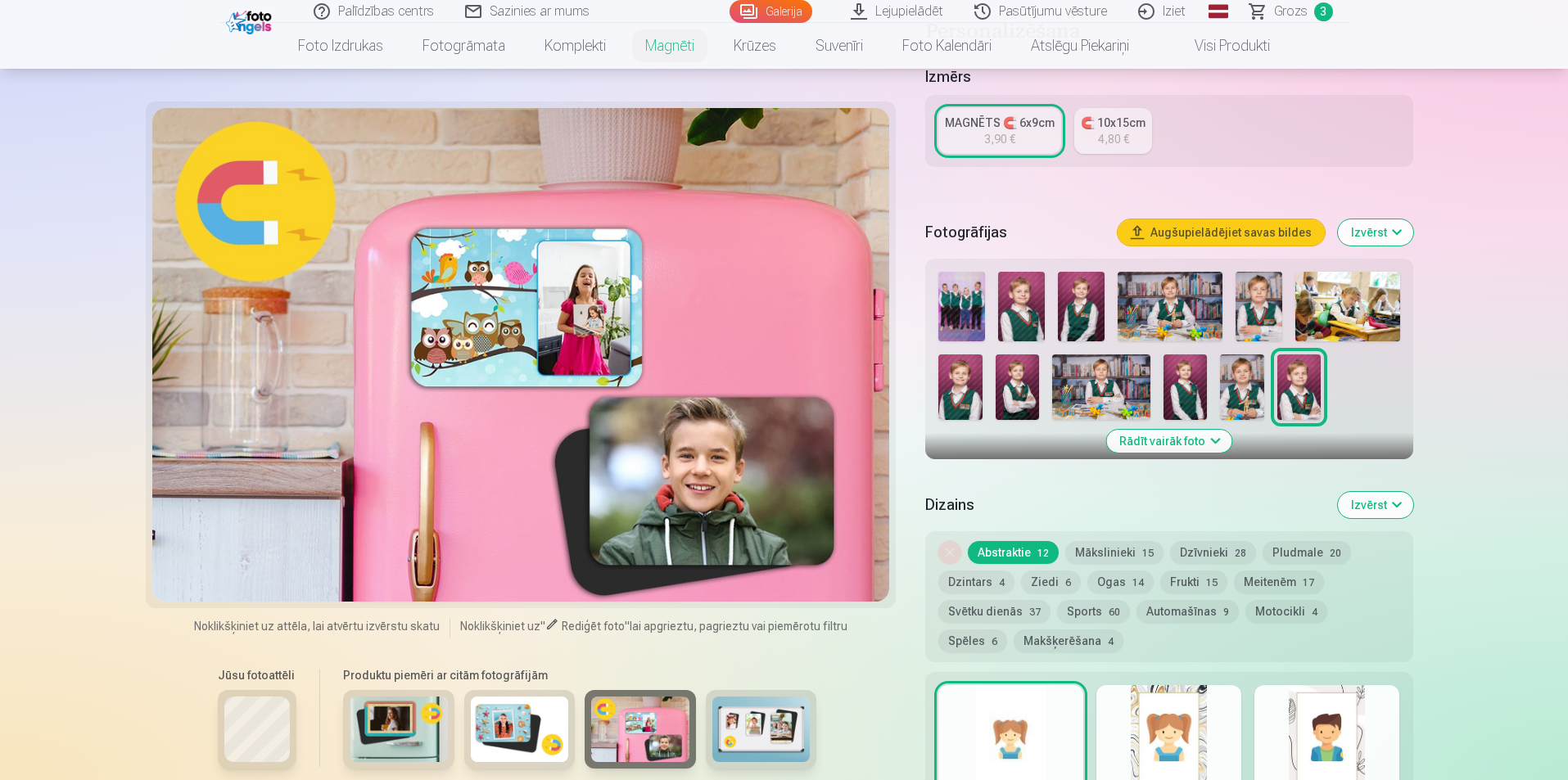
click at [771, 731] on img at bounding box center [761, 729] width 98 height 65
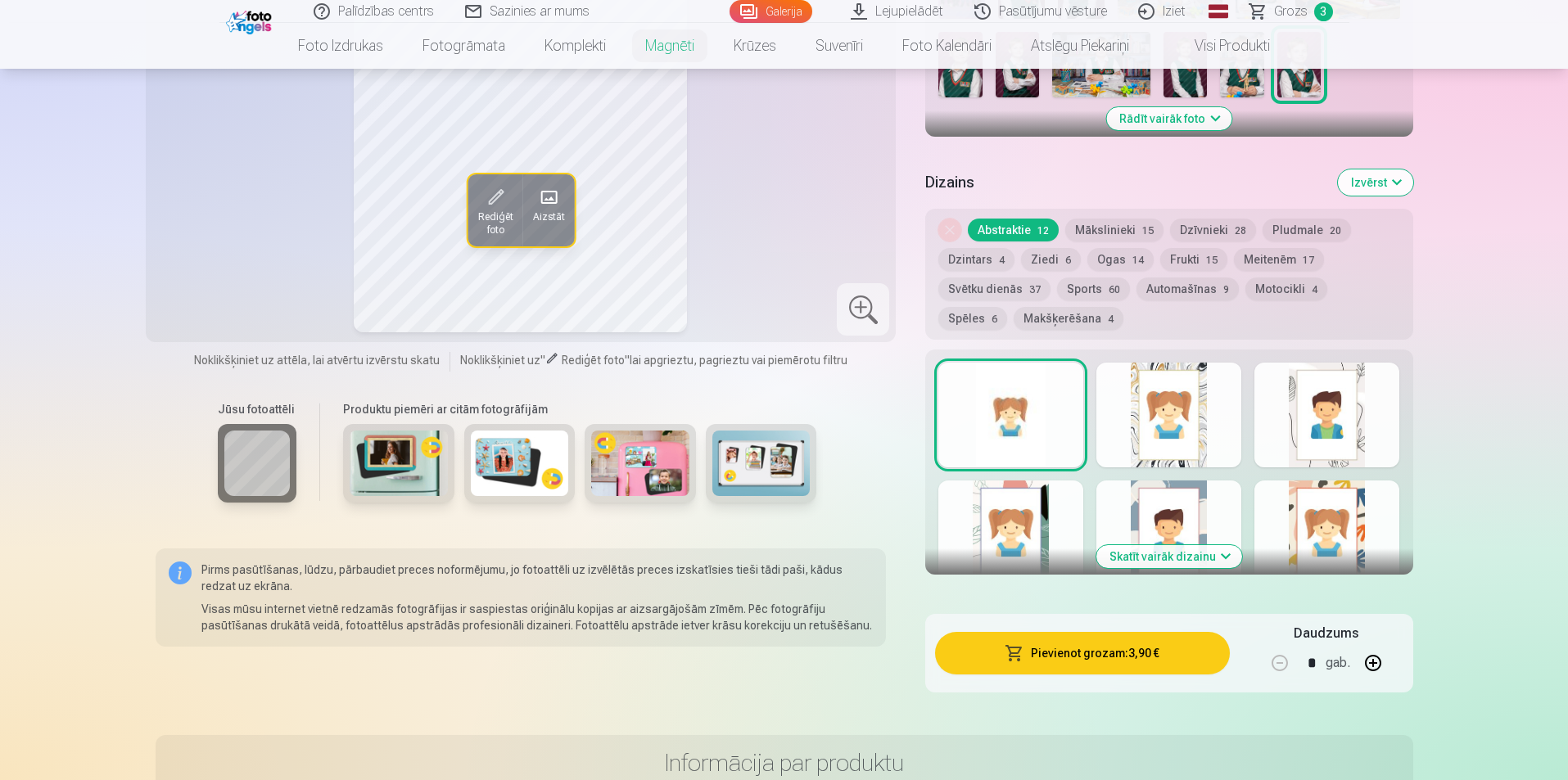
scroll to position [655, 0]
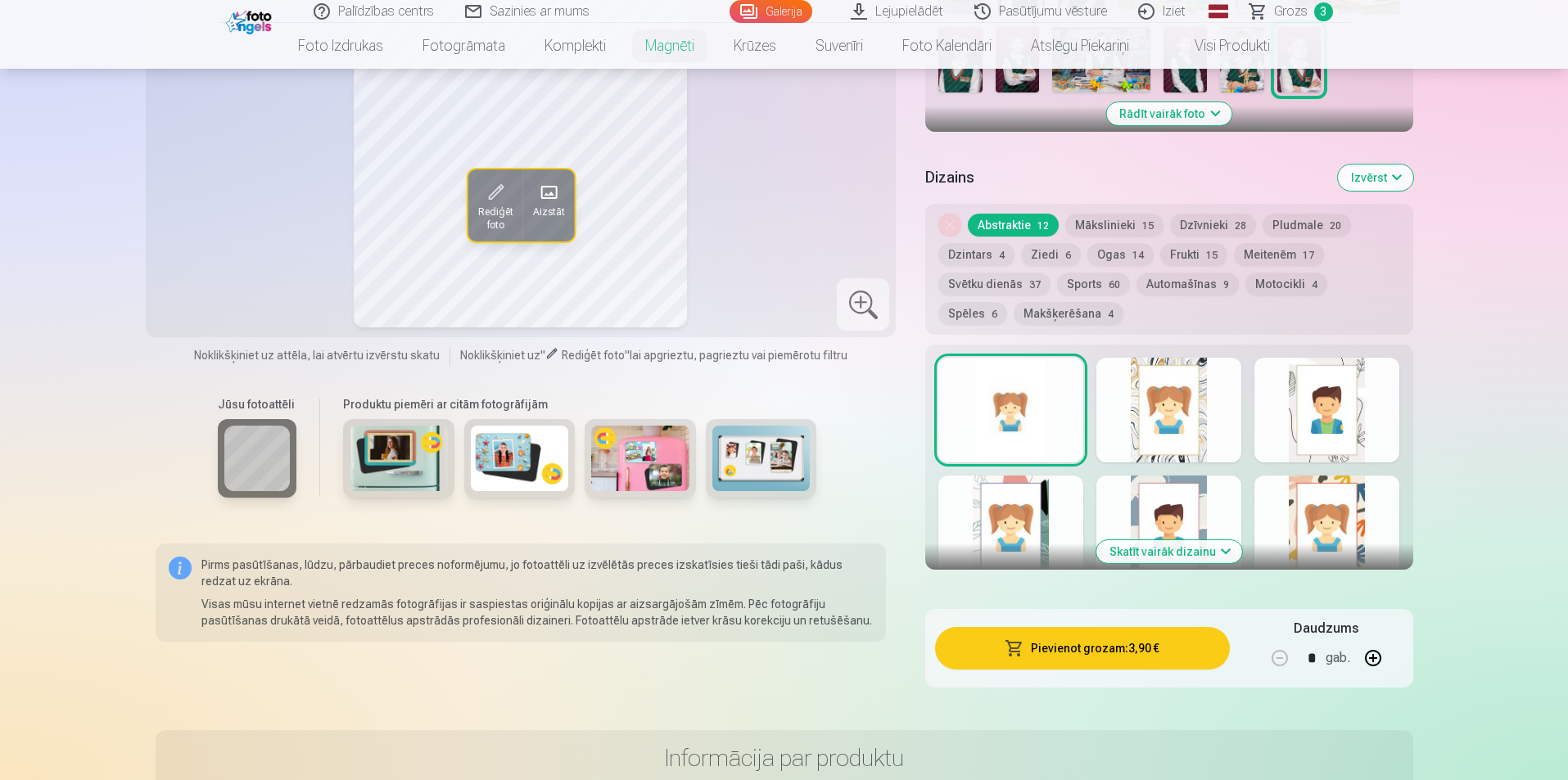
click at [1182, 404] on div at bounding box center [1168, 410] width 144 height 104
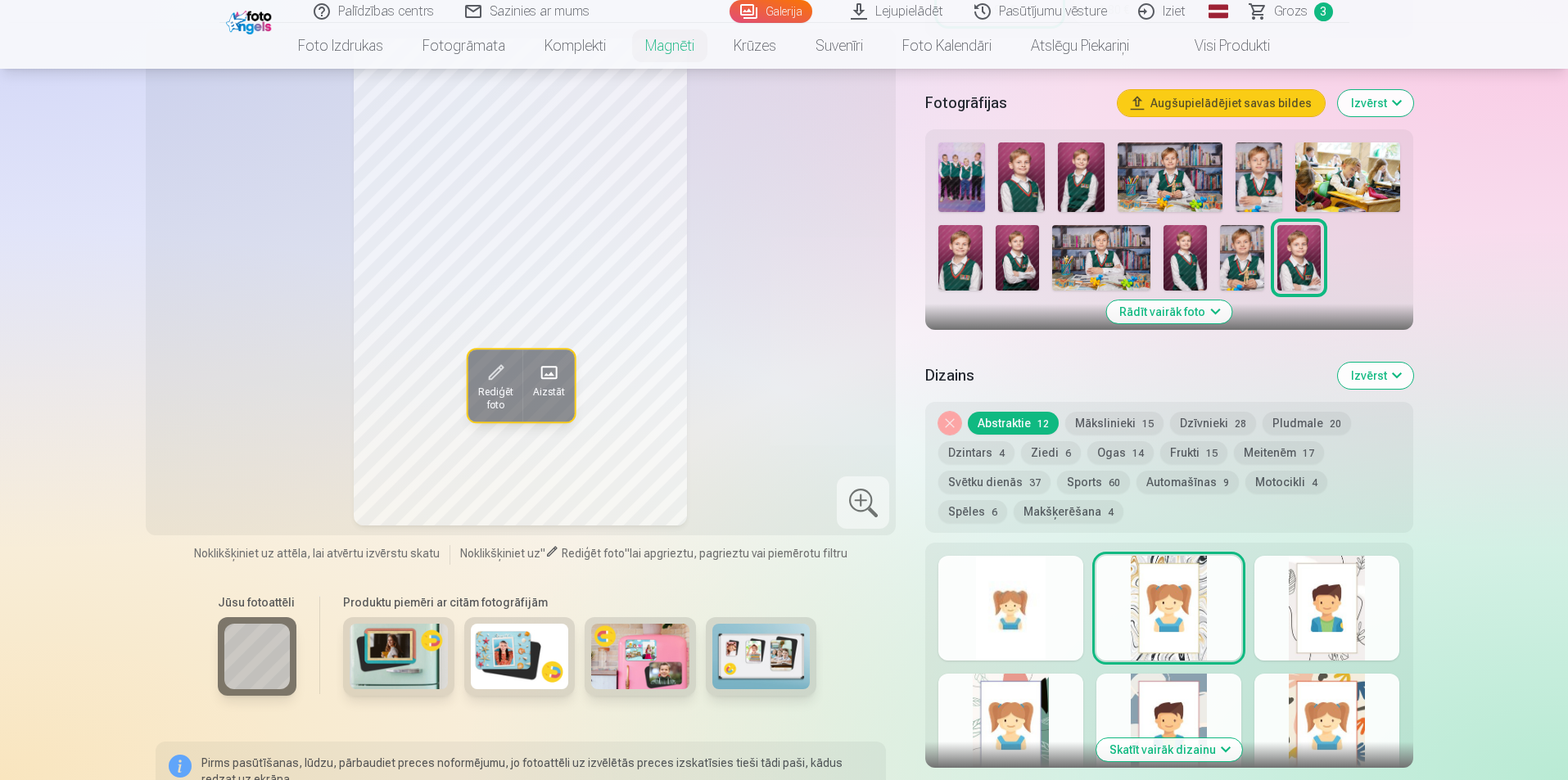
scroll to position [491, 0]
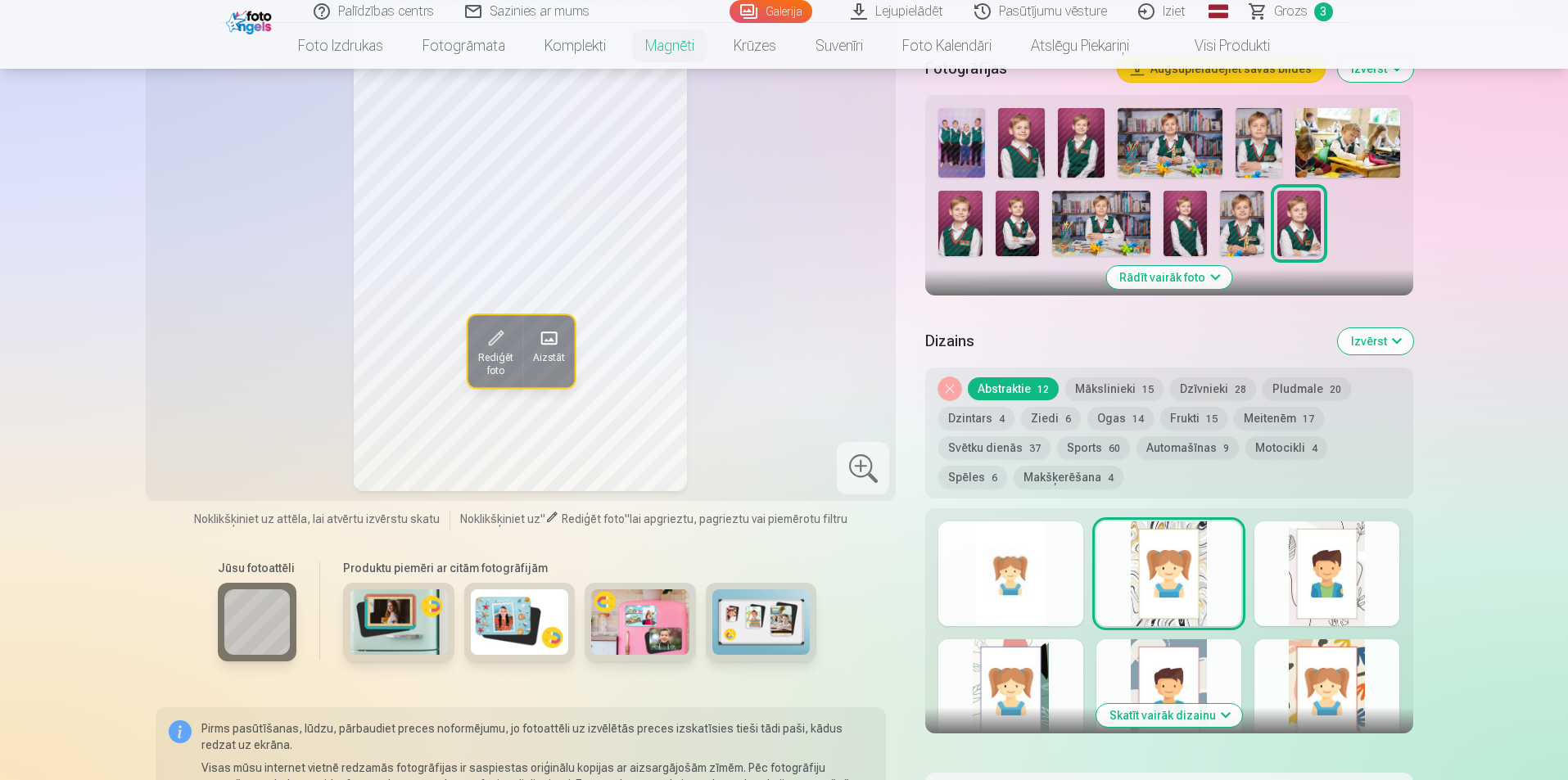
click at [1003, 549] on div at bounding box center [1010, 573] width 144 height 104
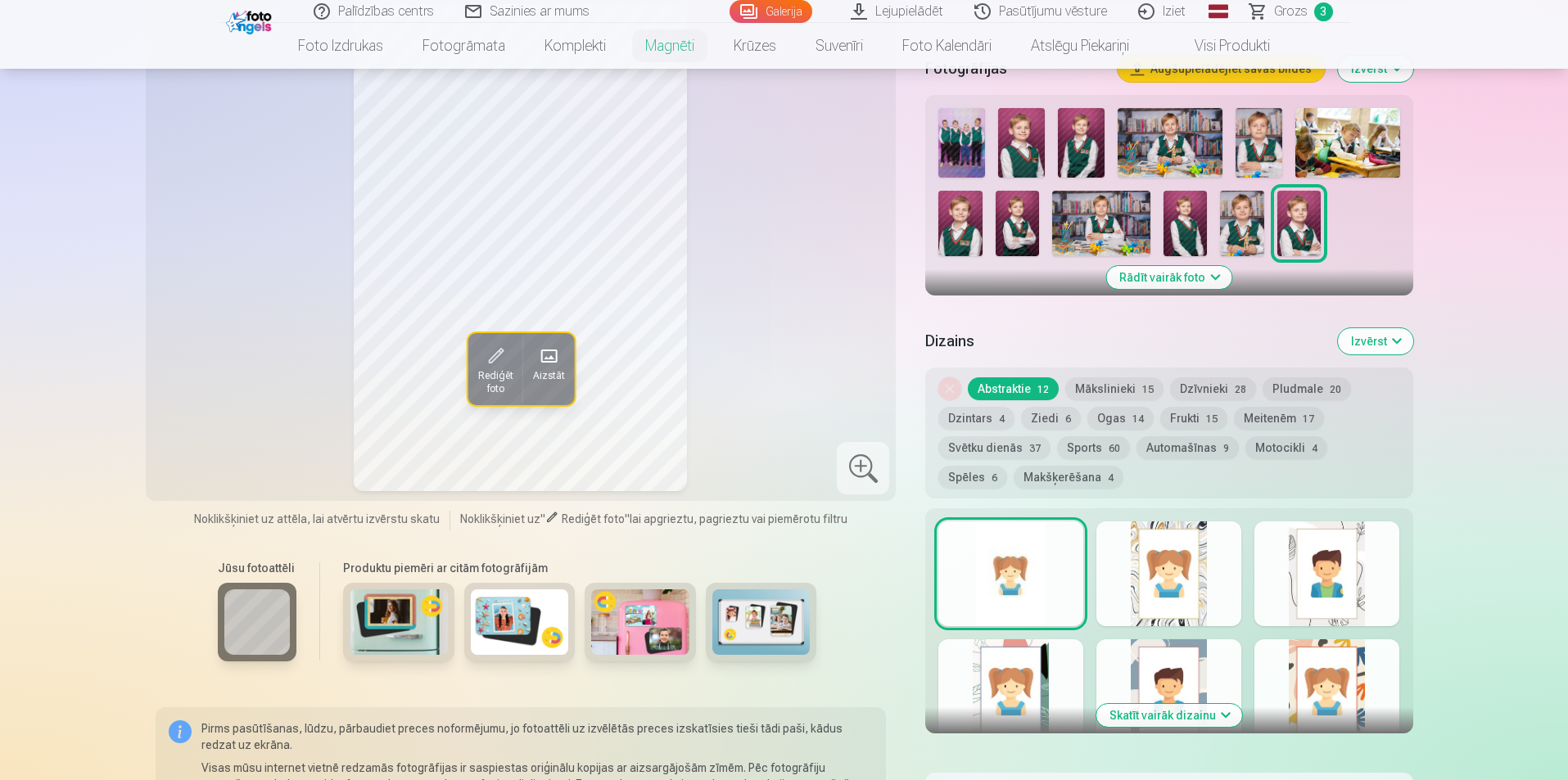
click at [1165, 567] on div at bounding box center [1168, 573] width 144 height 104
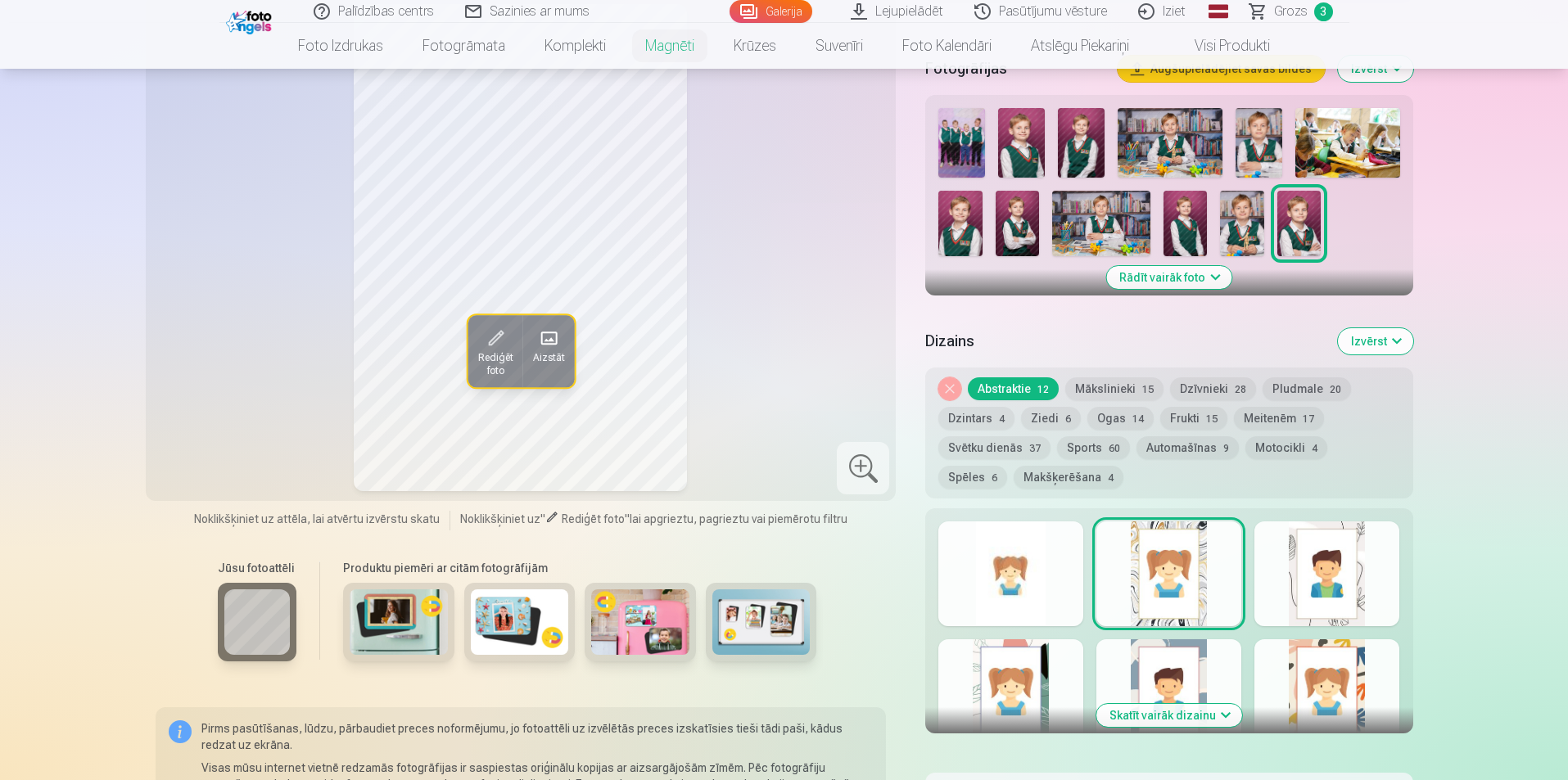
click at [1327, 563] on div at bounding box center [1327, 573] width 144 height 104
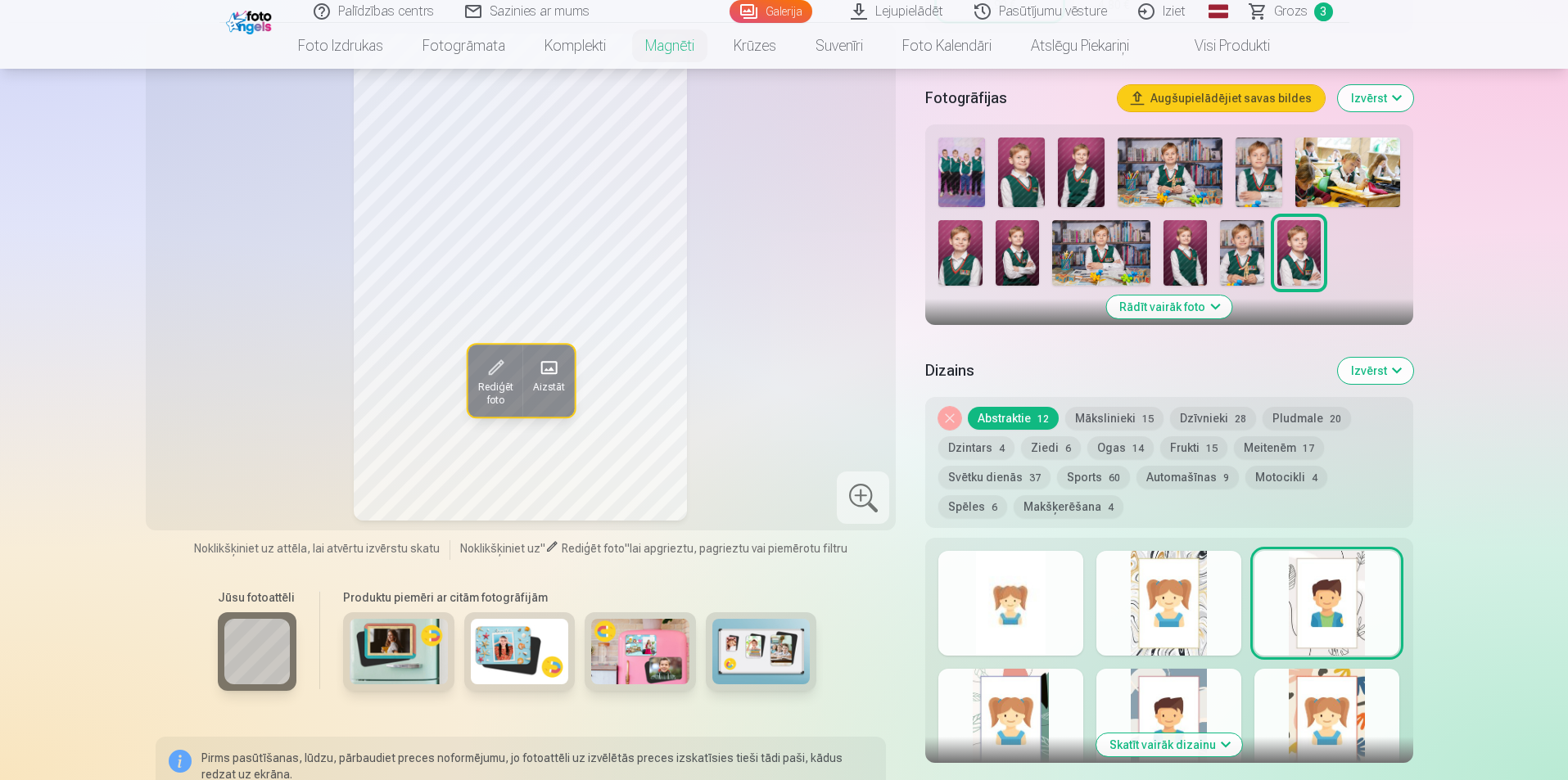
scroll to position [573, 0]
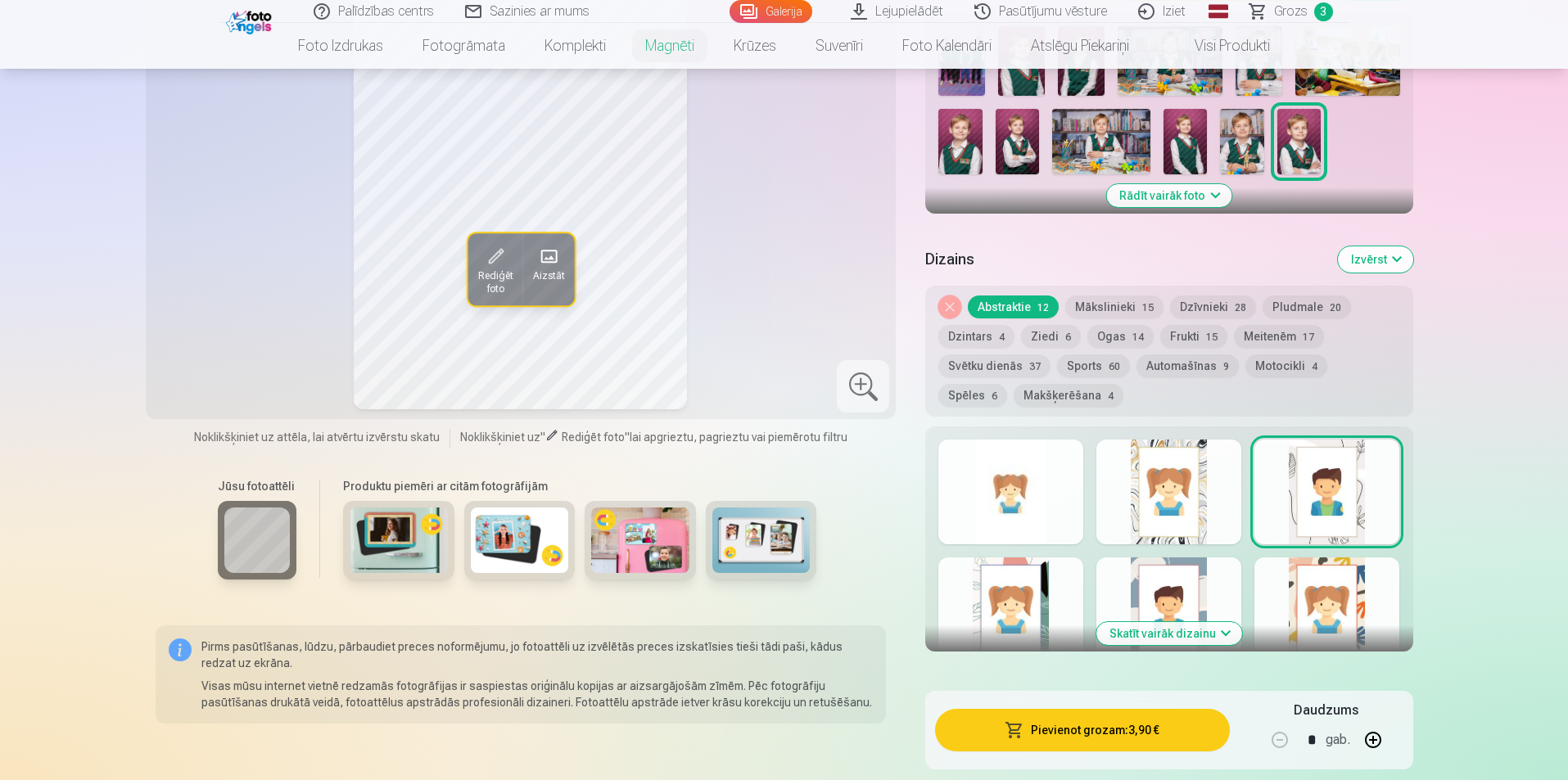
click at [1015, 612] on div at bounding box center [1010, 609] width 144 height 104
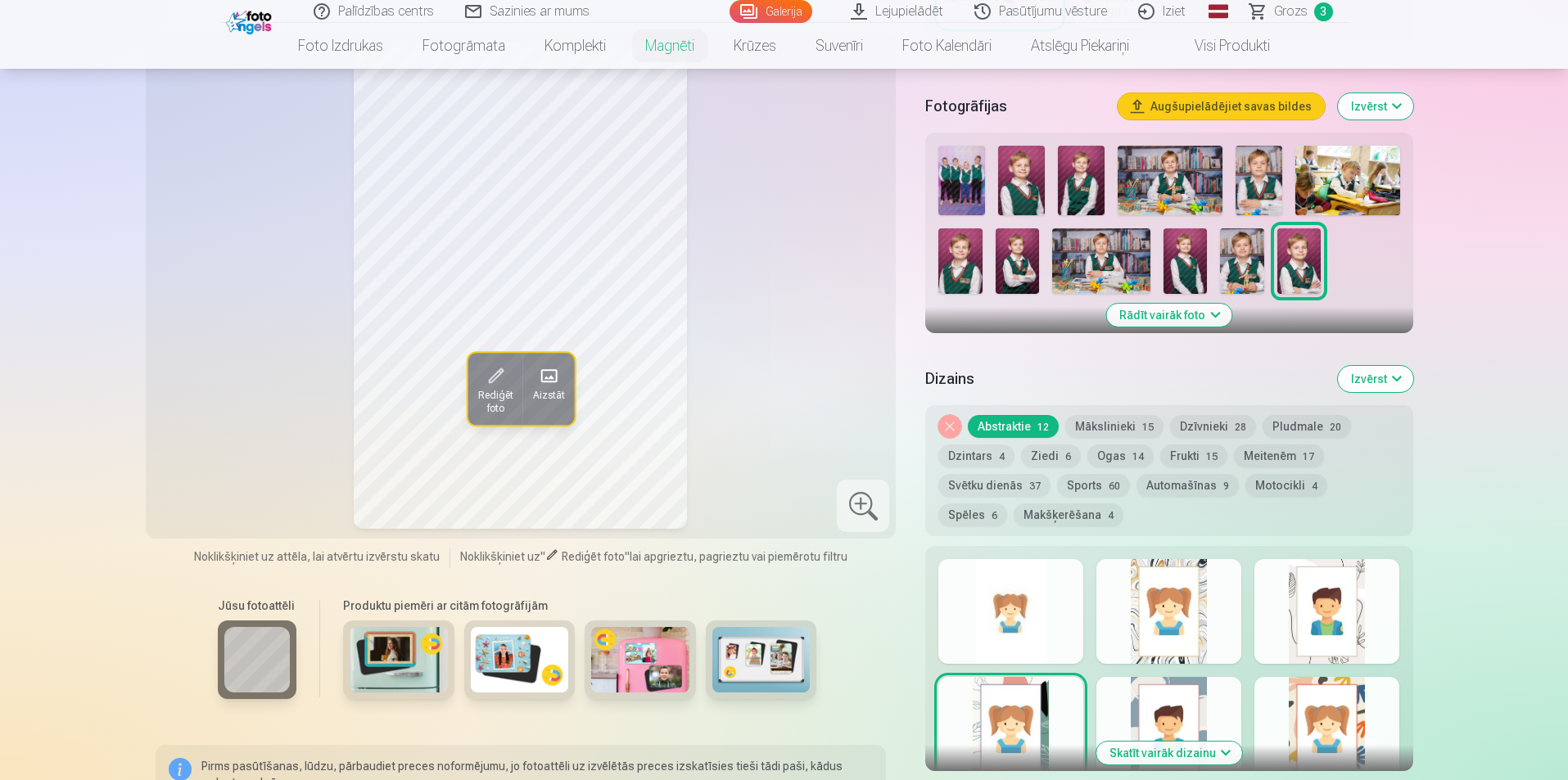
scroll to position [409, 0]
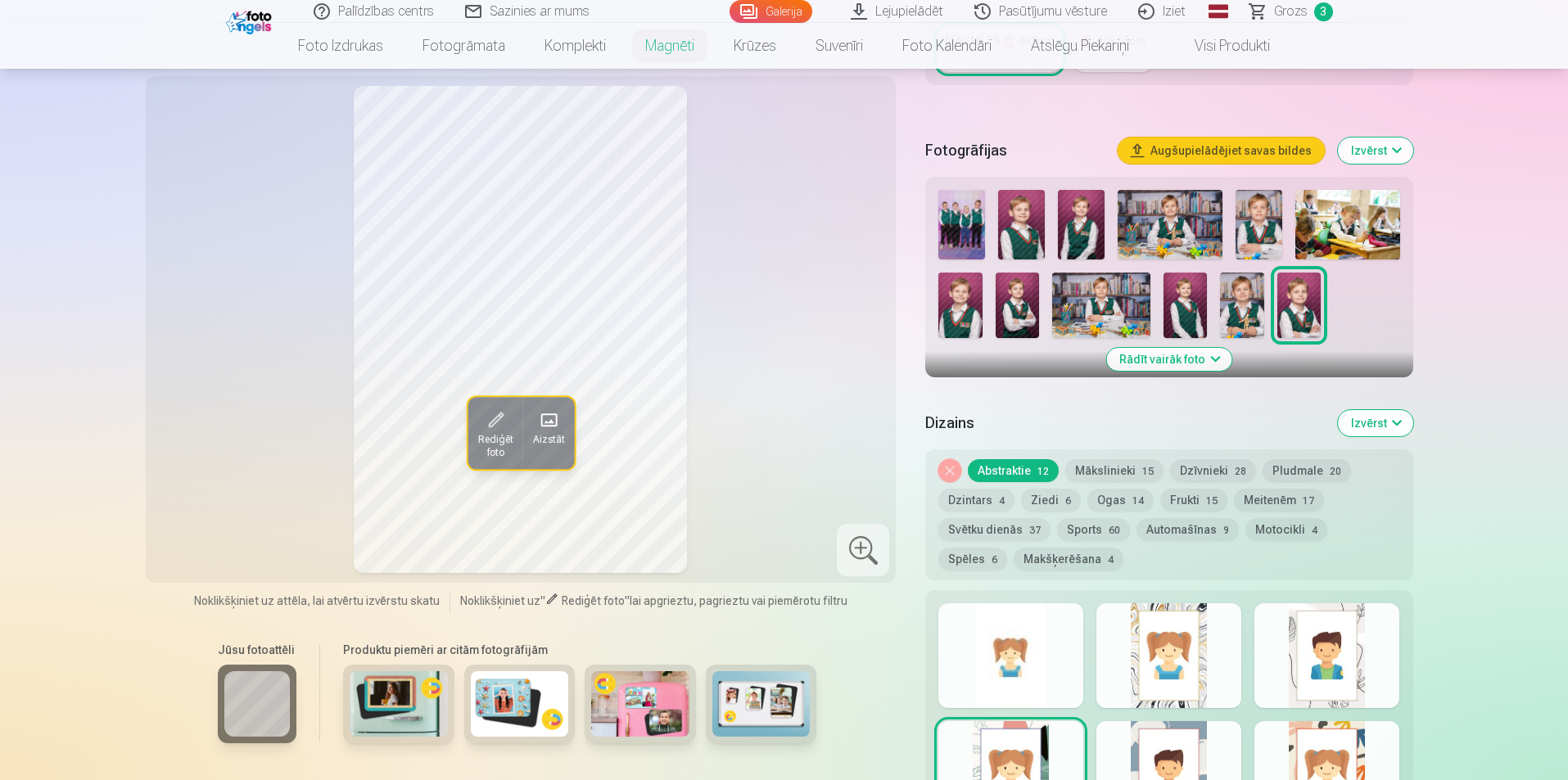
click at [1122, 724] on div at bounding box center [1168, 773] width 144 height 104
click at [1341, 745] on div at bounding box center [1327, 773] width 144 height 104
click at [1148, 651] on div at bounding box center [1168, 655] width 144 height 104
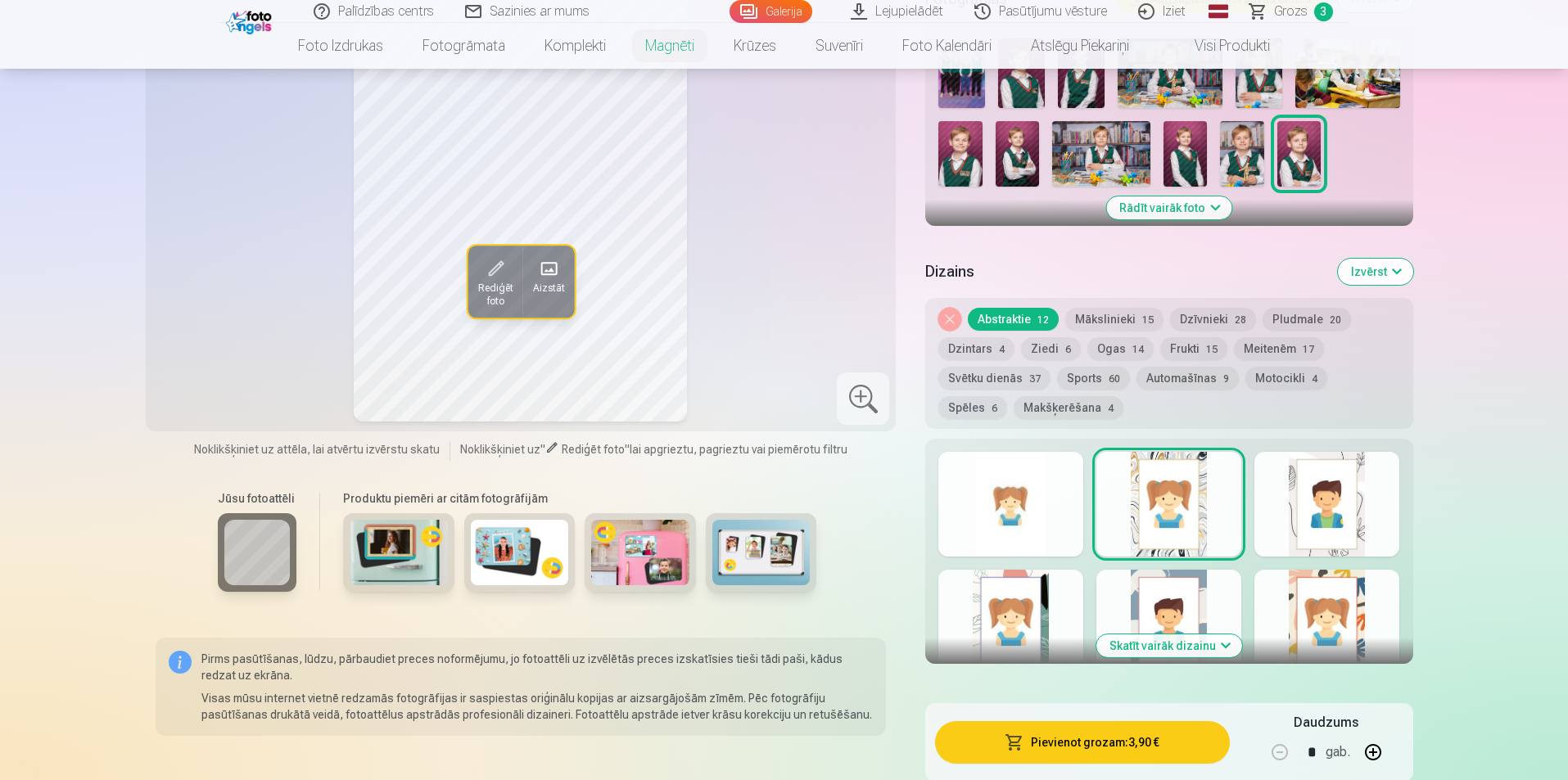
scroll to position [573, 0]
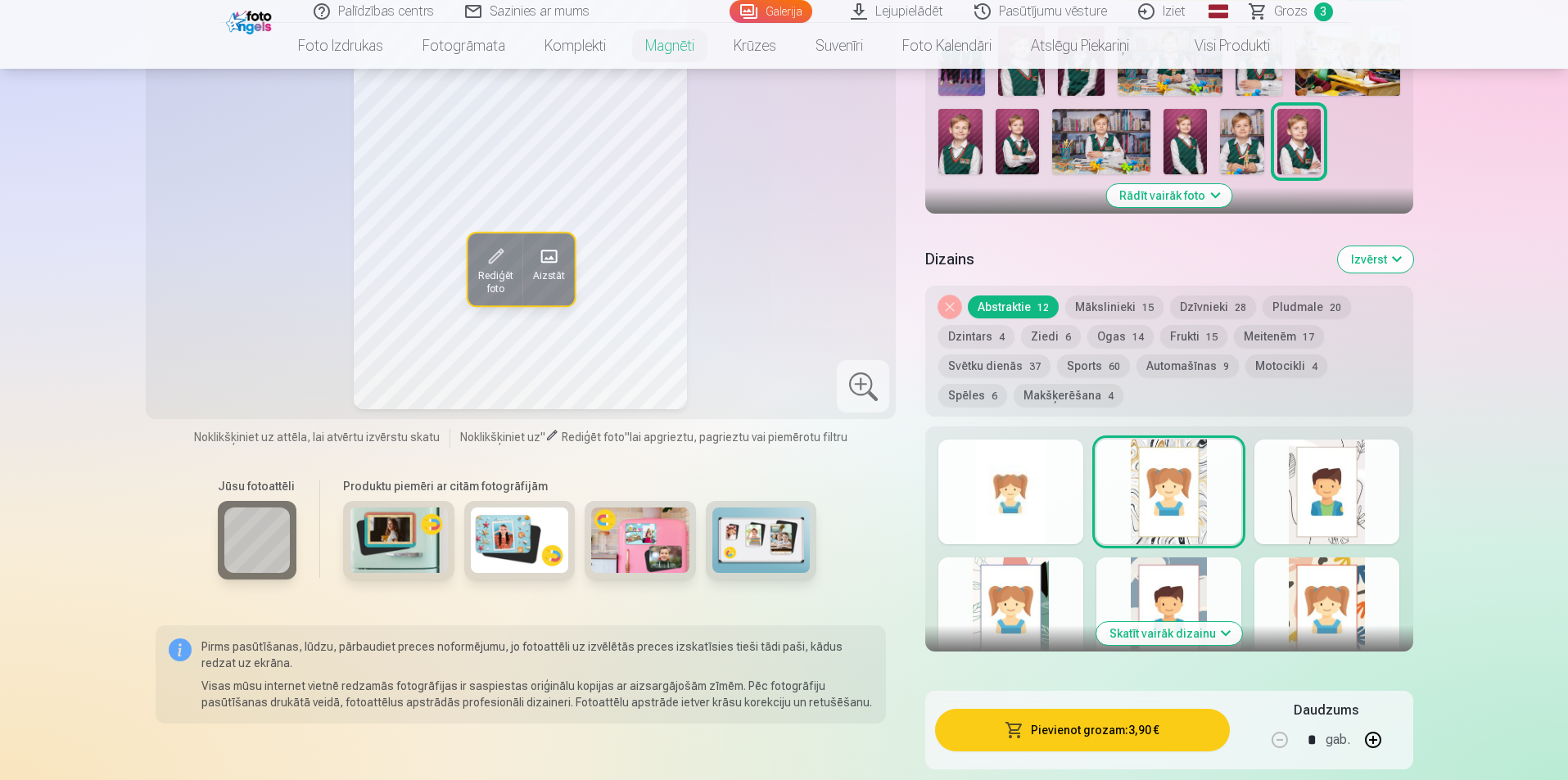
click at [1151, 622] on button "Skatīt vairāk dizainu" at bounding box center [1169, 633] width 145 height 23
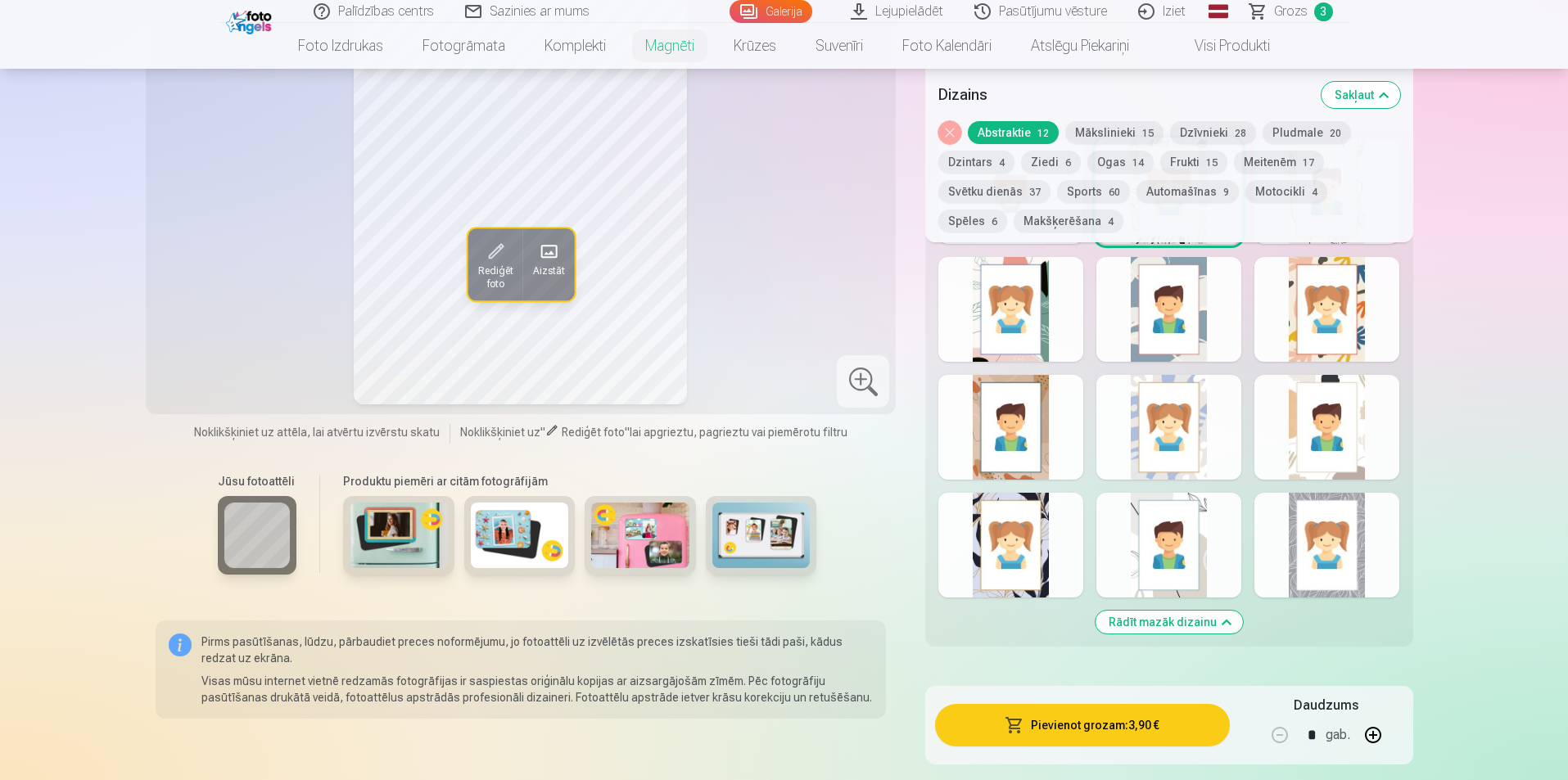
scroll to position [818, 0]
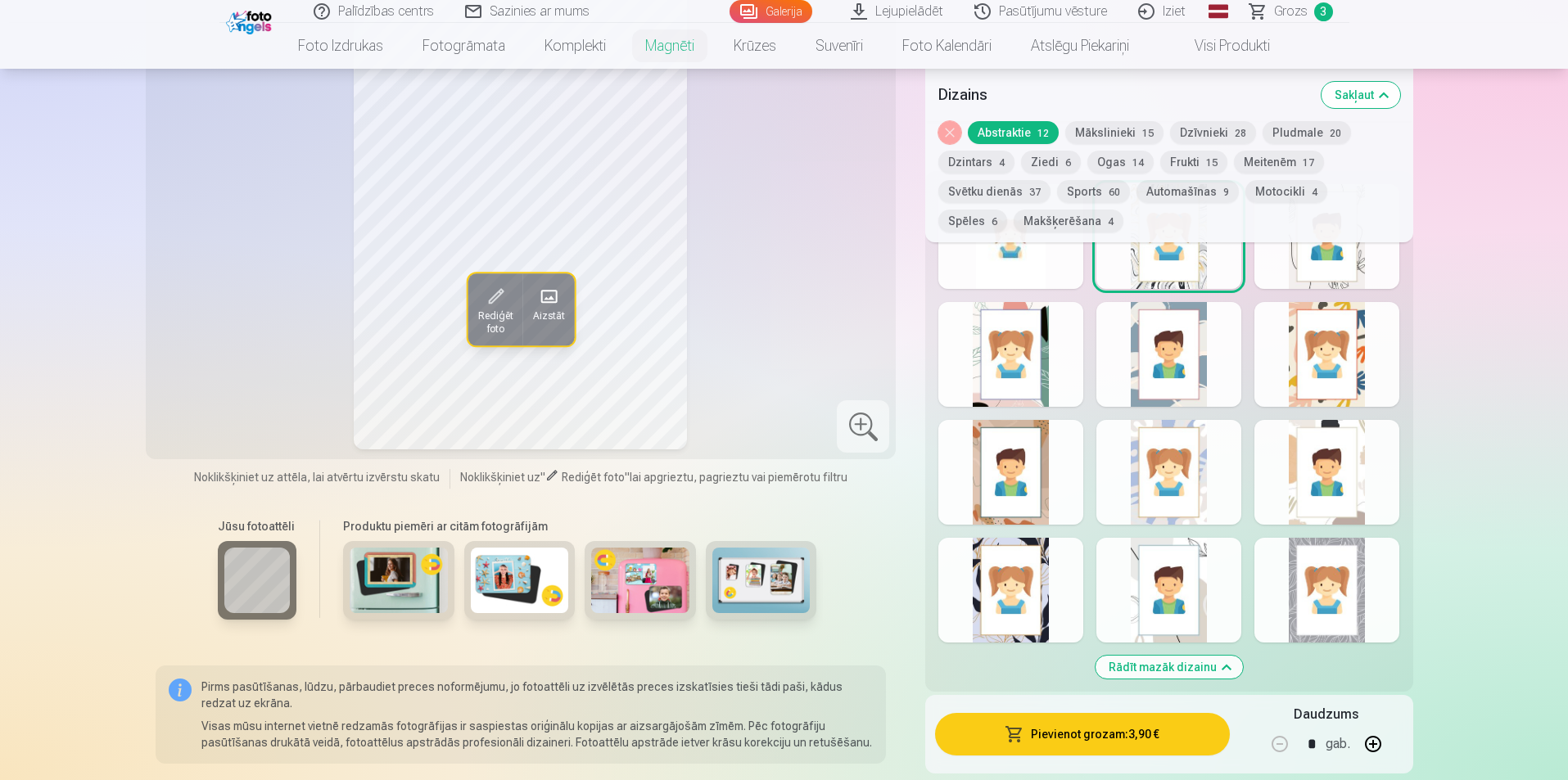
click at [1161, 610] on div at bounding box center [1168, 590] width 144 height 104
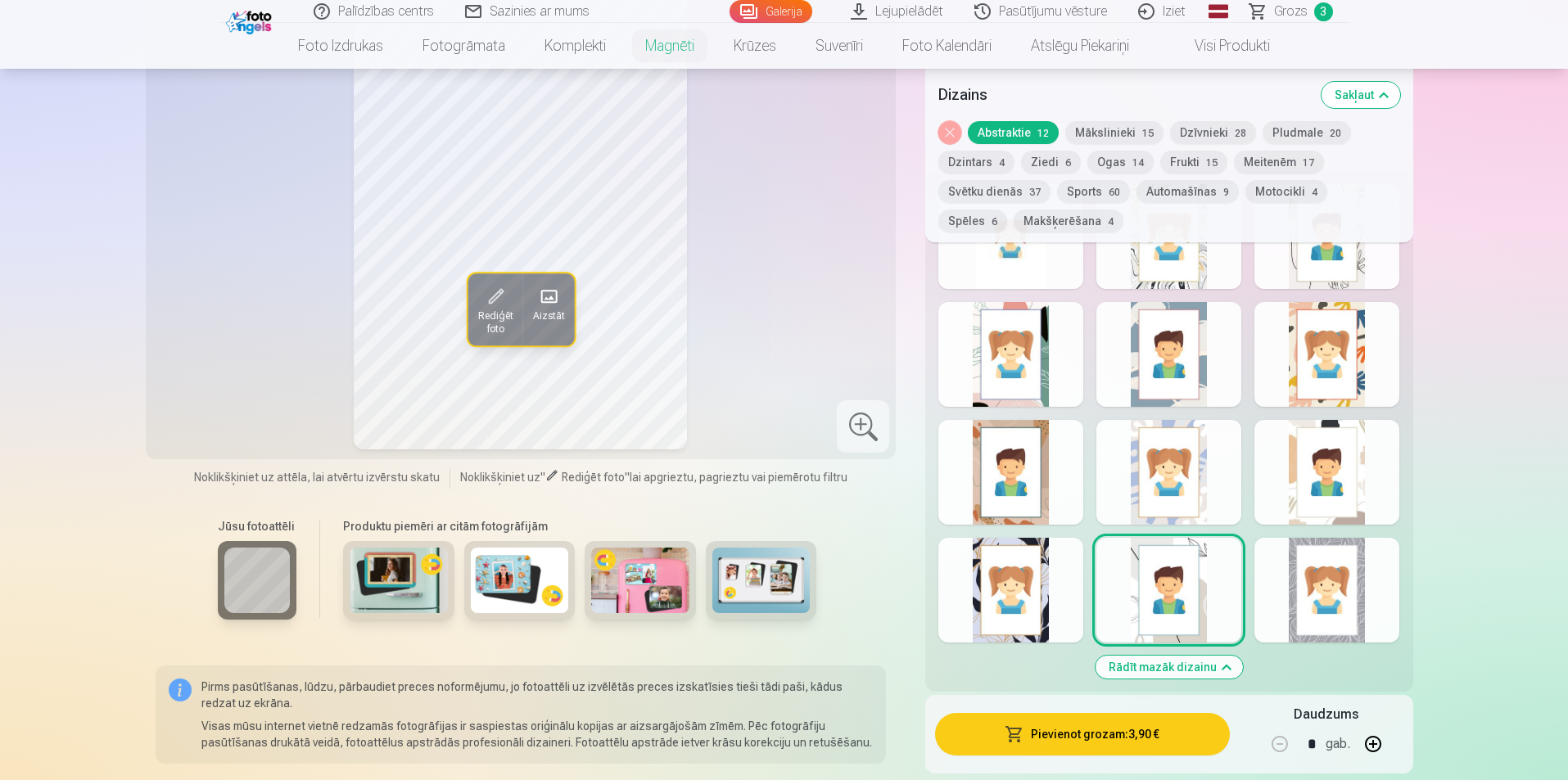
click at [1016, 596] on div at bounding box center [1010, 590] width 144 height 104
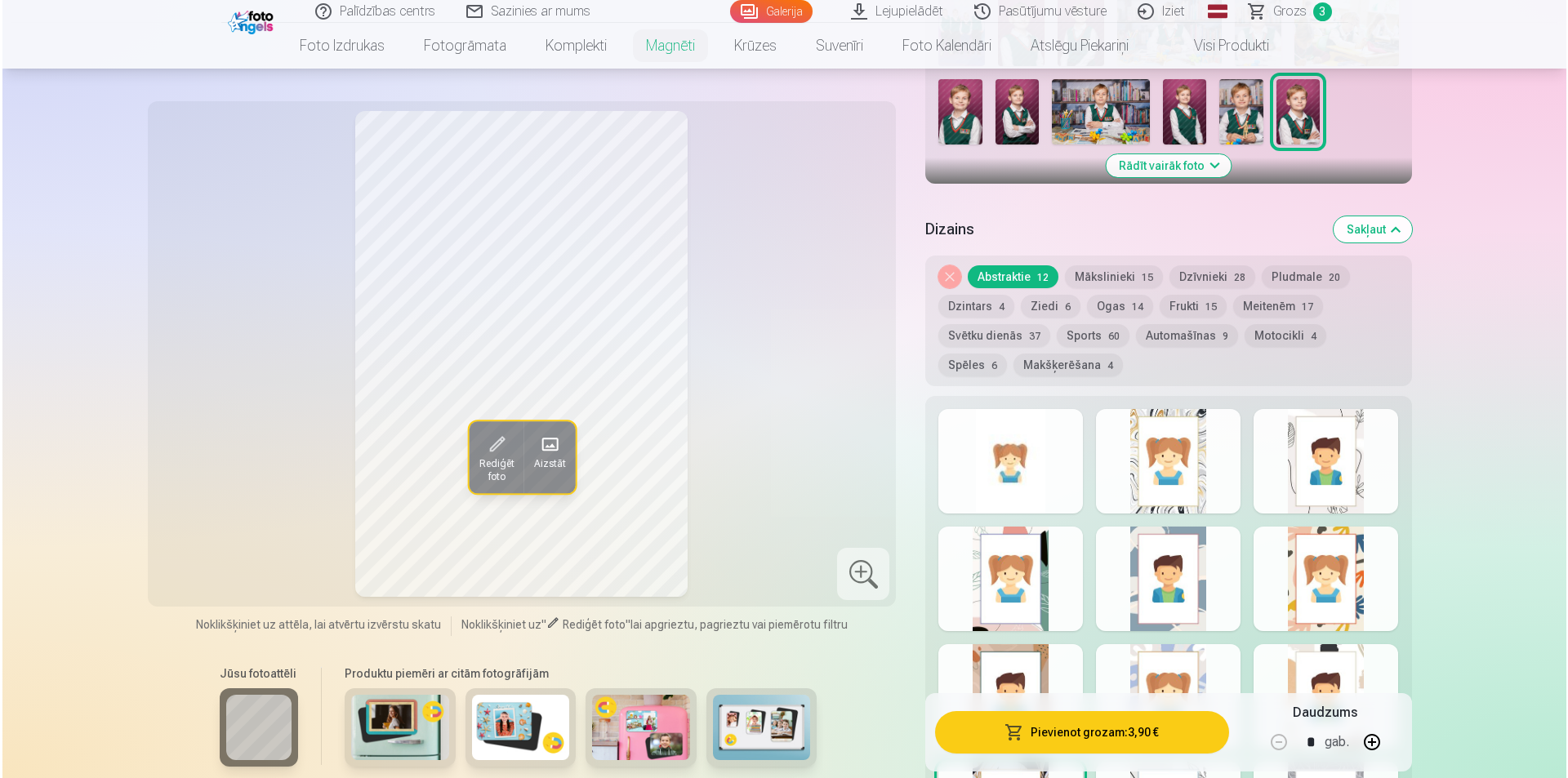
scroll to position [572, 0]
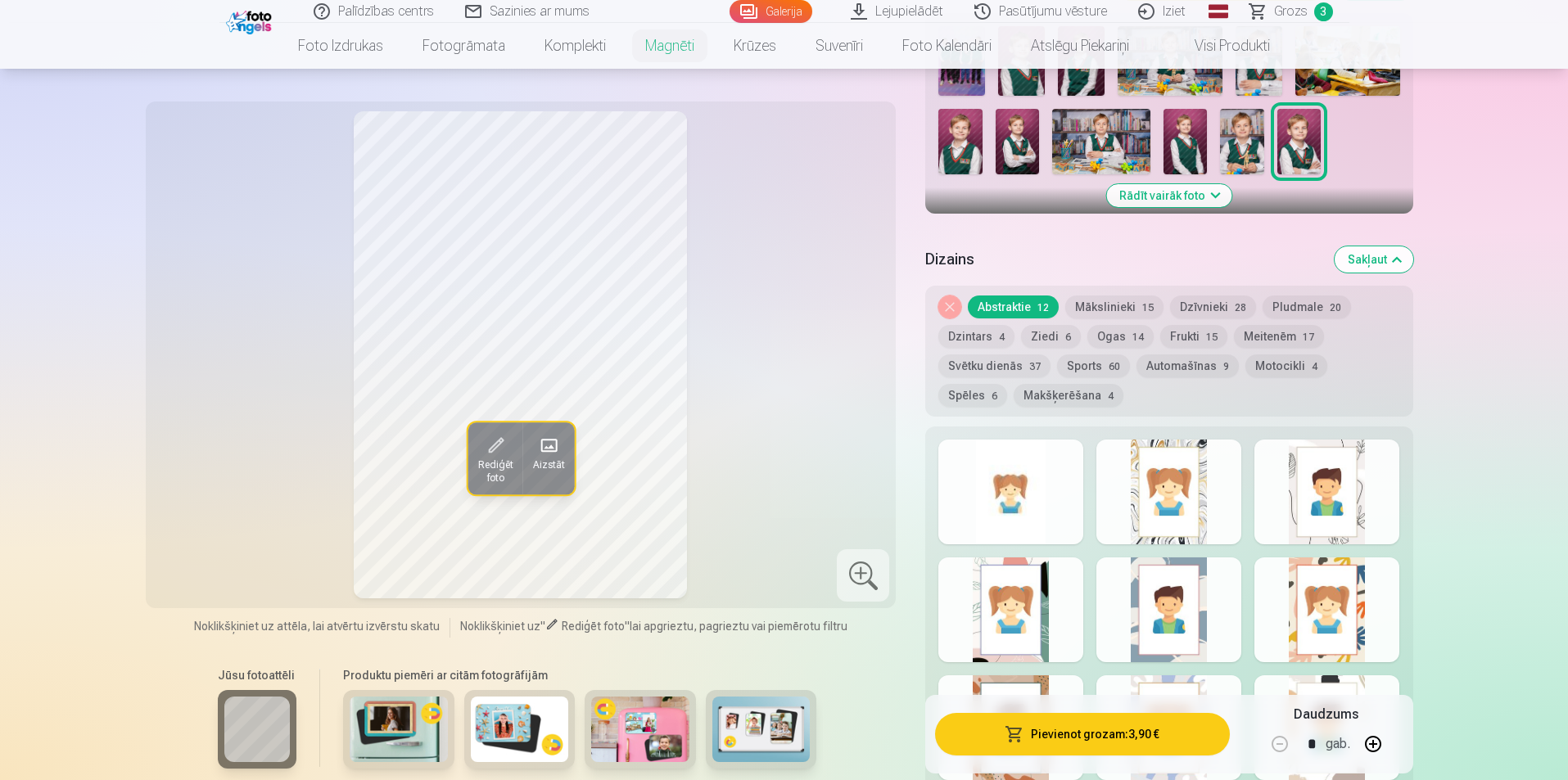
click at [1080, 743] on button "Pievienot grozam : 3,90 €" at bounding box center [1081, 734] width 294 height 43
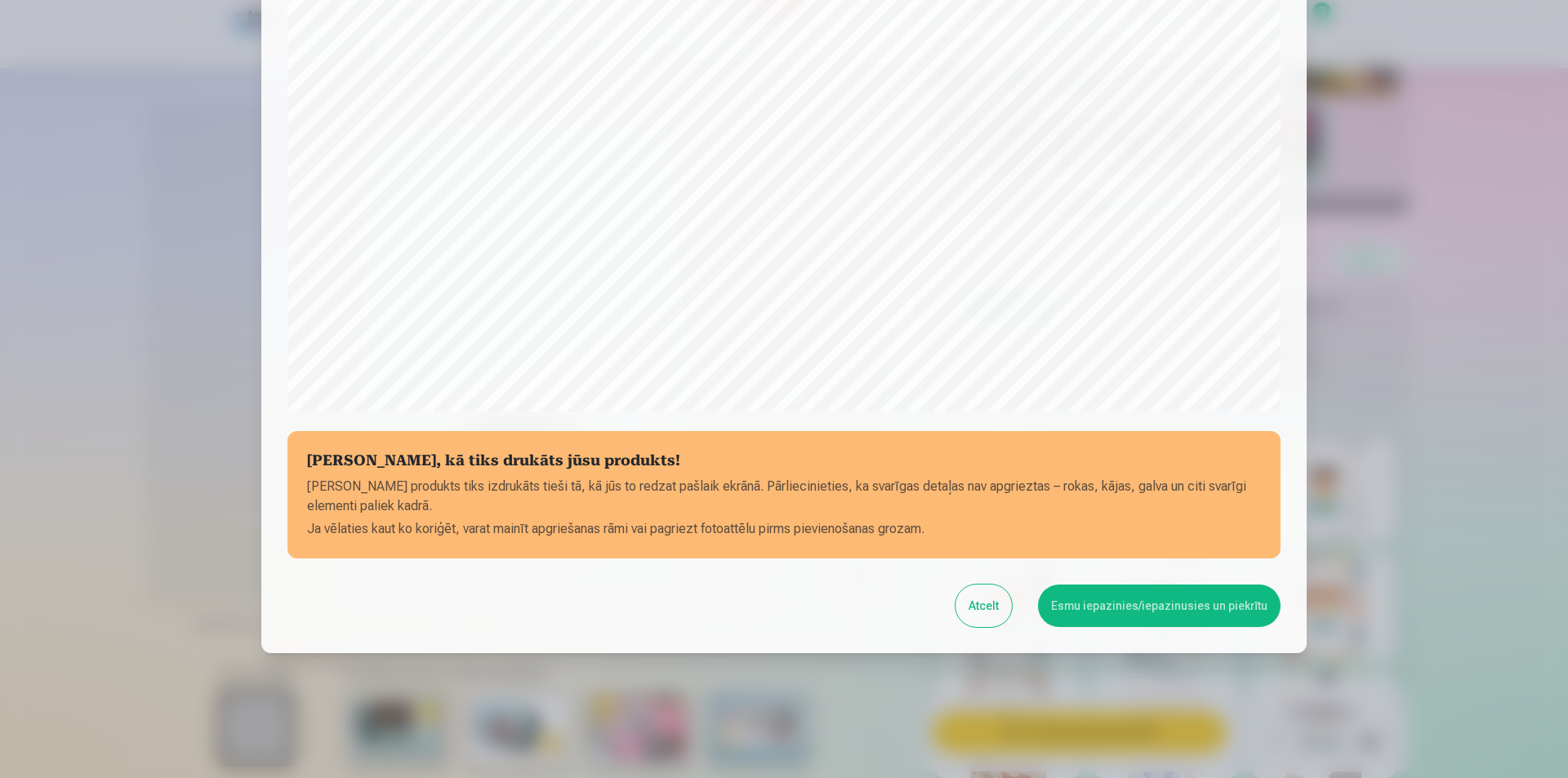
scroll to position [398, 0]
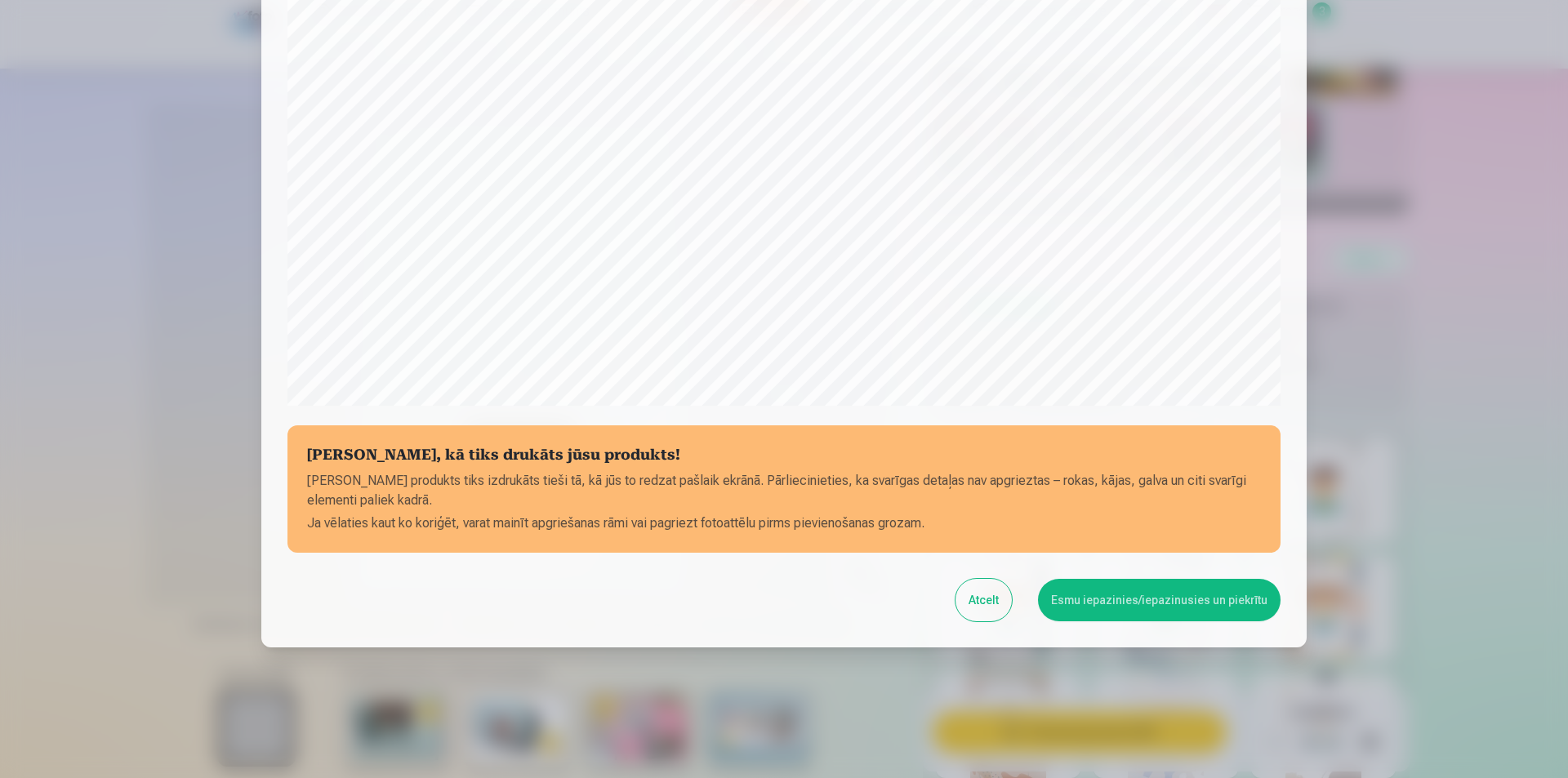
click at [1083, 596] on button "Esmu iepazinies/iepazinusies un piekrītu" at bounding box center [1159, 600] width 243 height 43
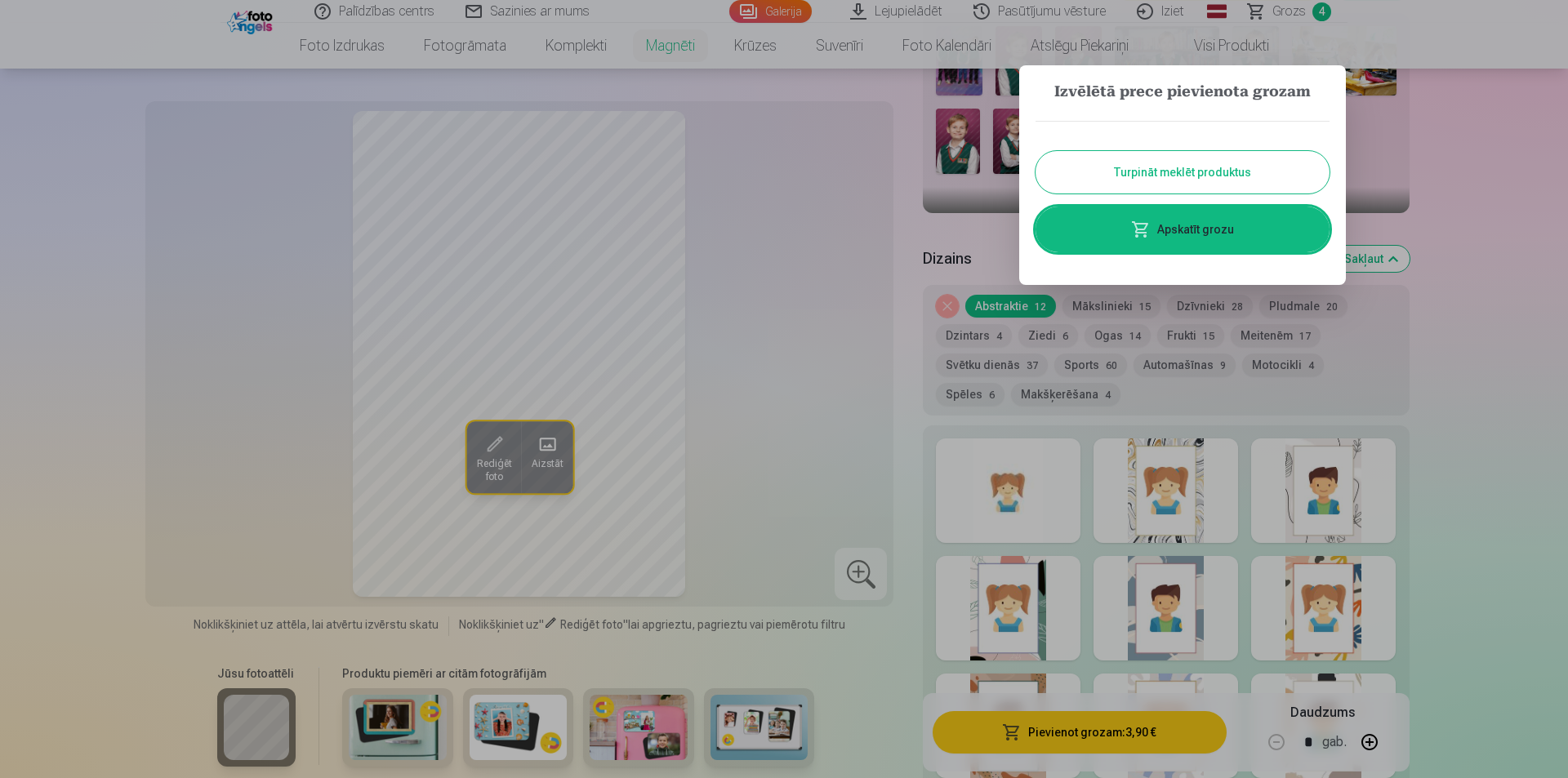
click at [1153, 235] on link "Apskatīt grozu" at bounding box center [1183, 229] width 294 height 46
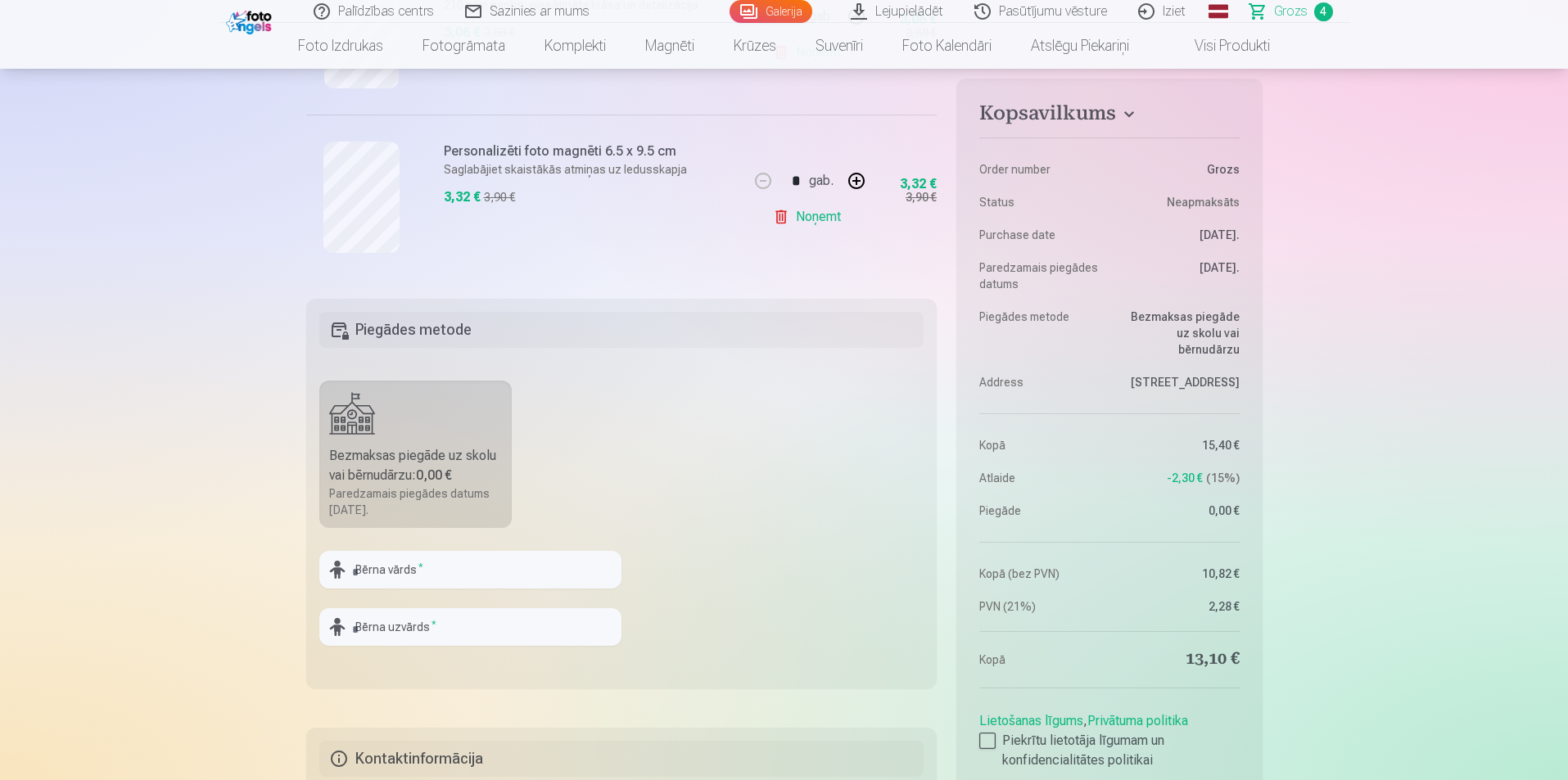
scroll to position [736, 0]
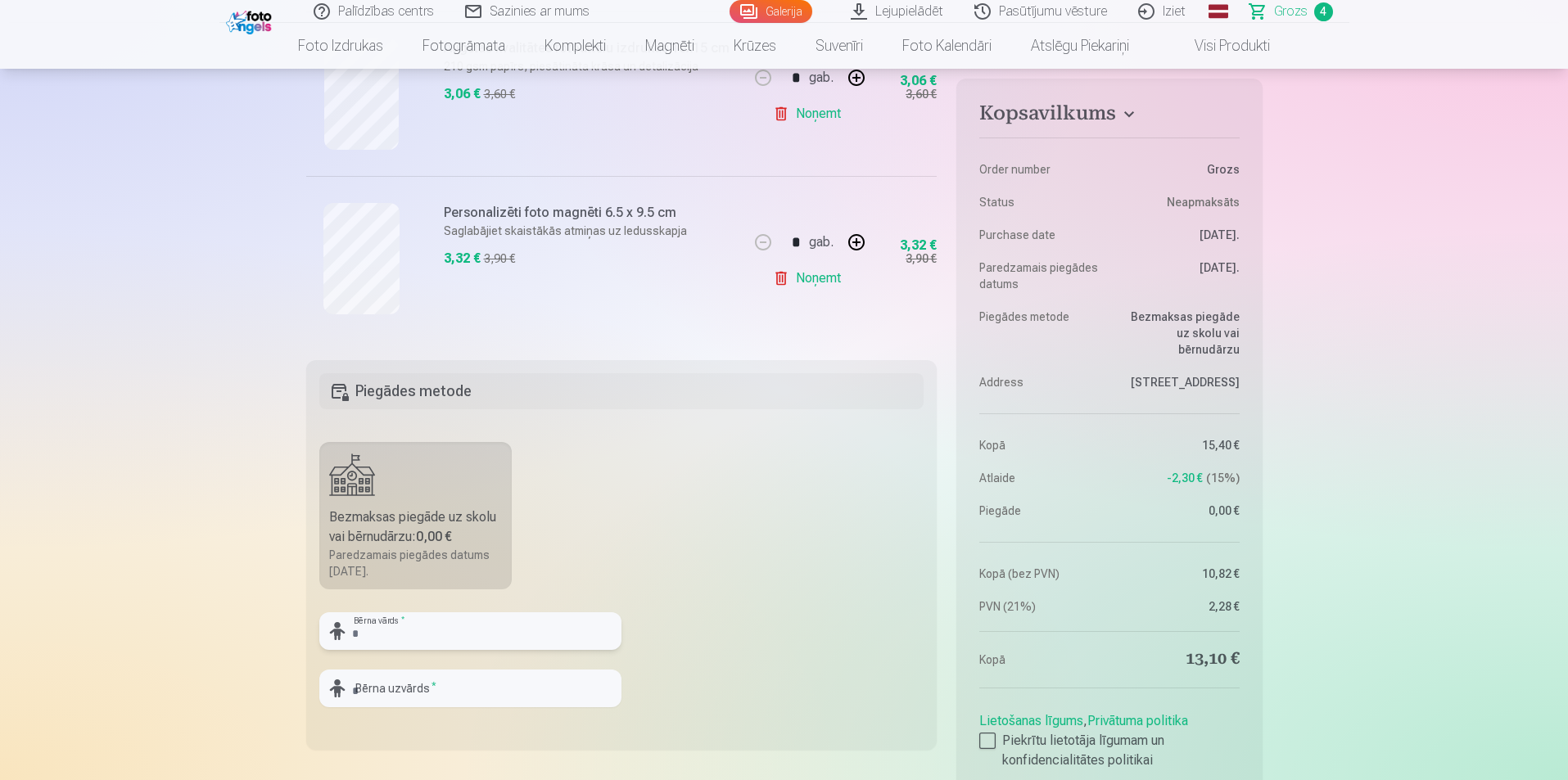
click at [447, 636] on input "text" at bounding box center [471, 631] width 302 height 37
type input "******"
click at [441, 696] on input "text" at bounding box center [471, 688] width 302 height 37
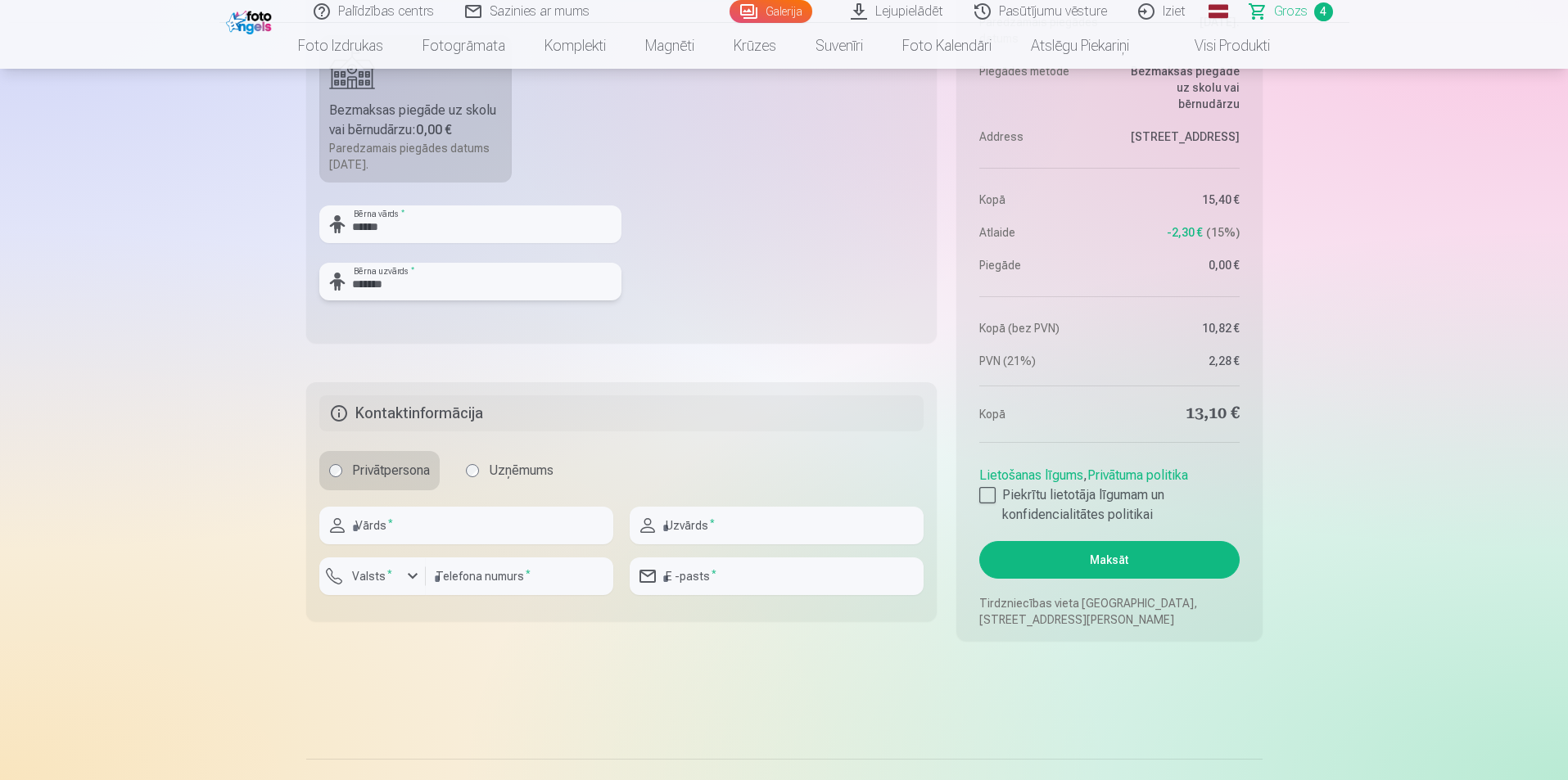
scroll to position [1146, 0]
type input "*******"
click at [381, 524] on input "text" at bounding box center [466, 523] width 294 height 37
click at [357, 525] on input "*****" at bounding box center [466, 523] width 294 height 37
click at [356, 524] on input "****" at bounding box center [466, 523] width 294 height 37
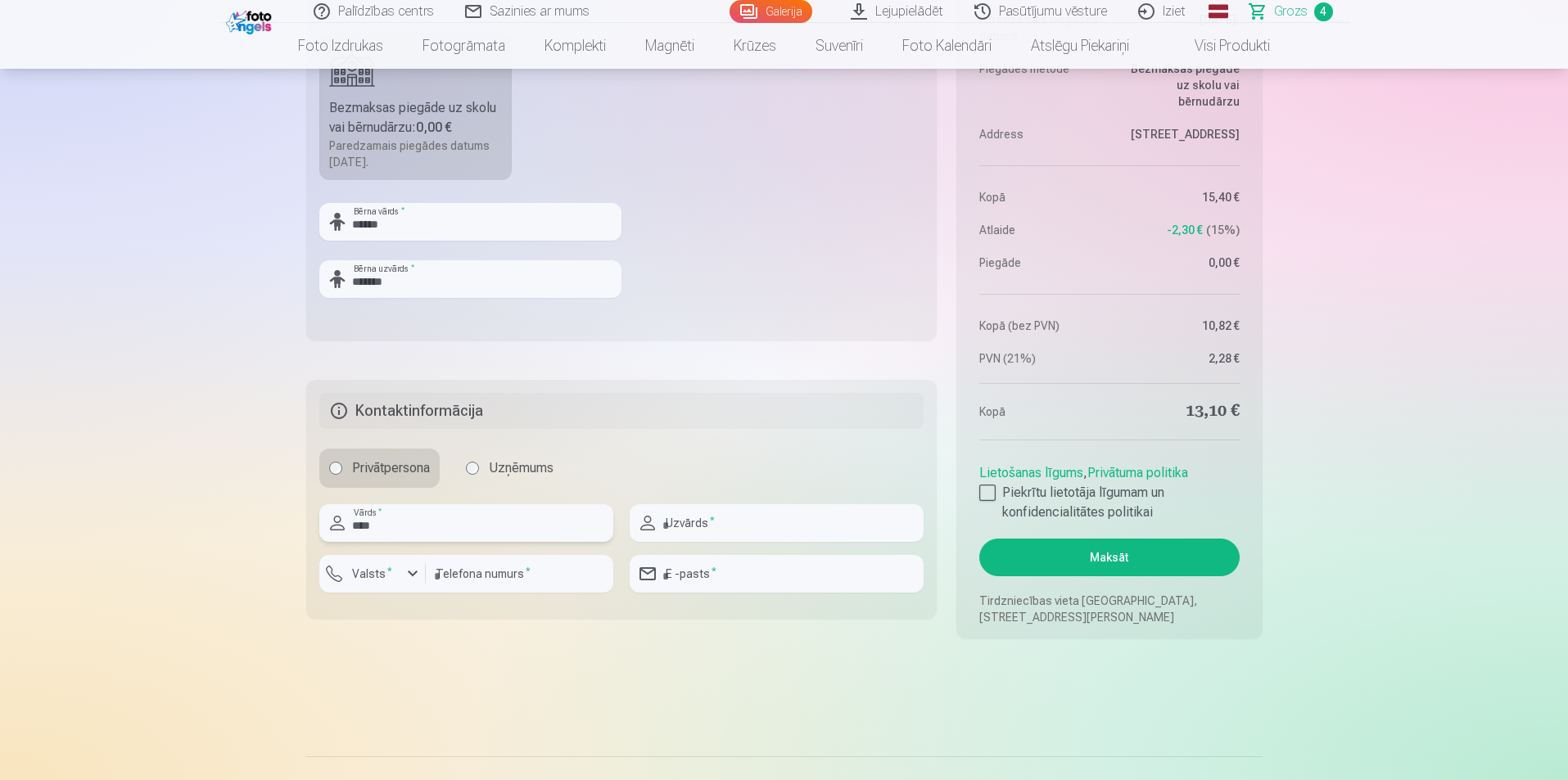
type input "****"
click at [676, 525] on input "text" at bounding box center [776, 523] width 294 height 37
type input "*******"
click at [502, 582] on input "number" at bounding box center [519, 573] width 187 height 37
type input "********"
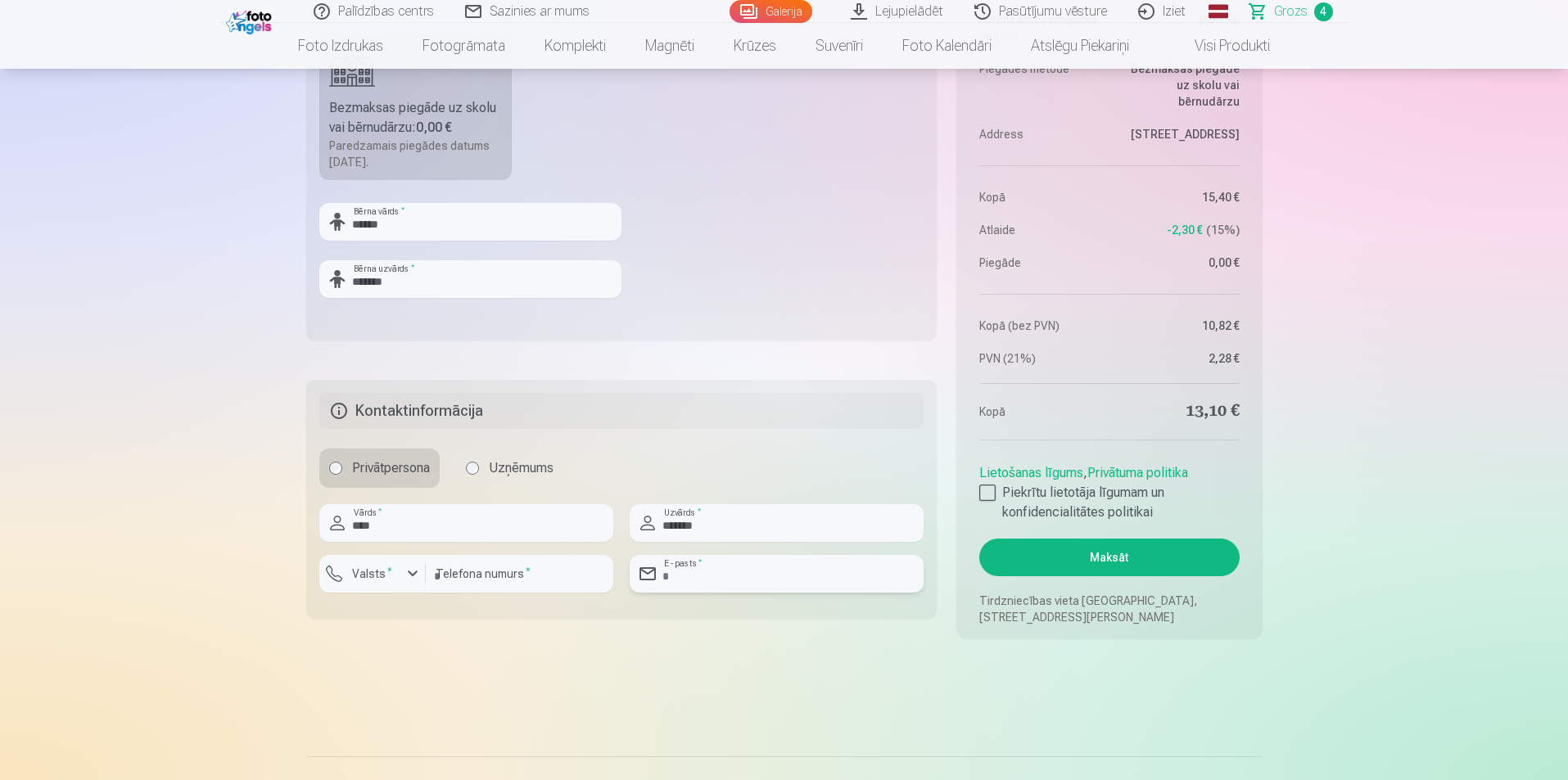
click at [729, 573] on input "email" at bounding box center [776, 573] width 294 height 37
click at [682, 580] on input "**********" at bounding box center [776, 573] width 294 height 37
click at [799, 574] on input "**********" at bounding box center [776, 573] width 294 height 37
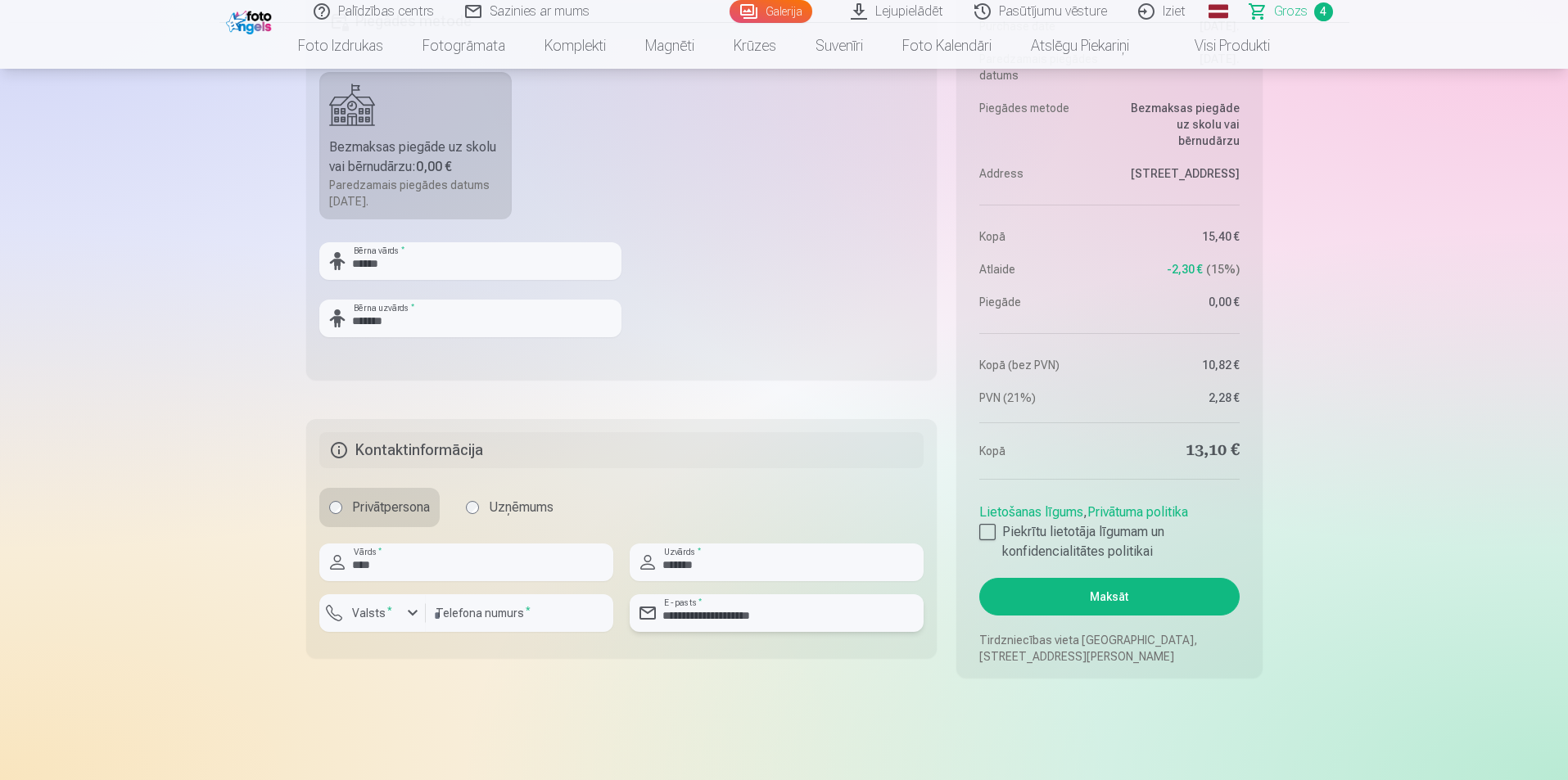
scroll to position [1064, 0]
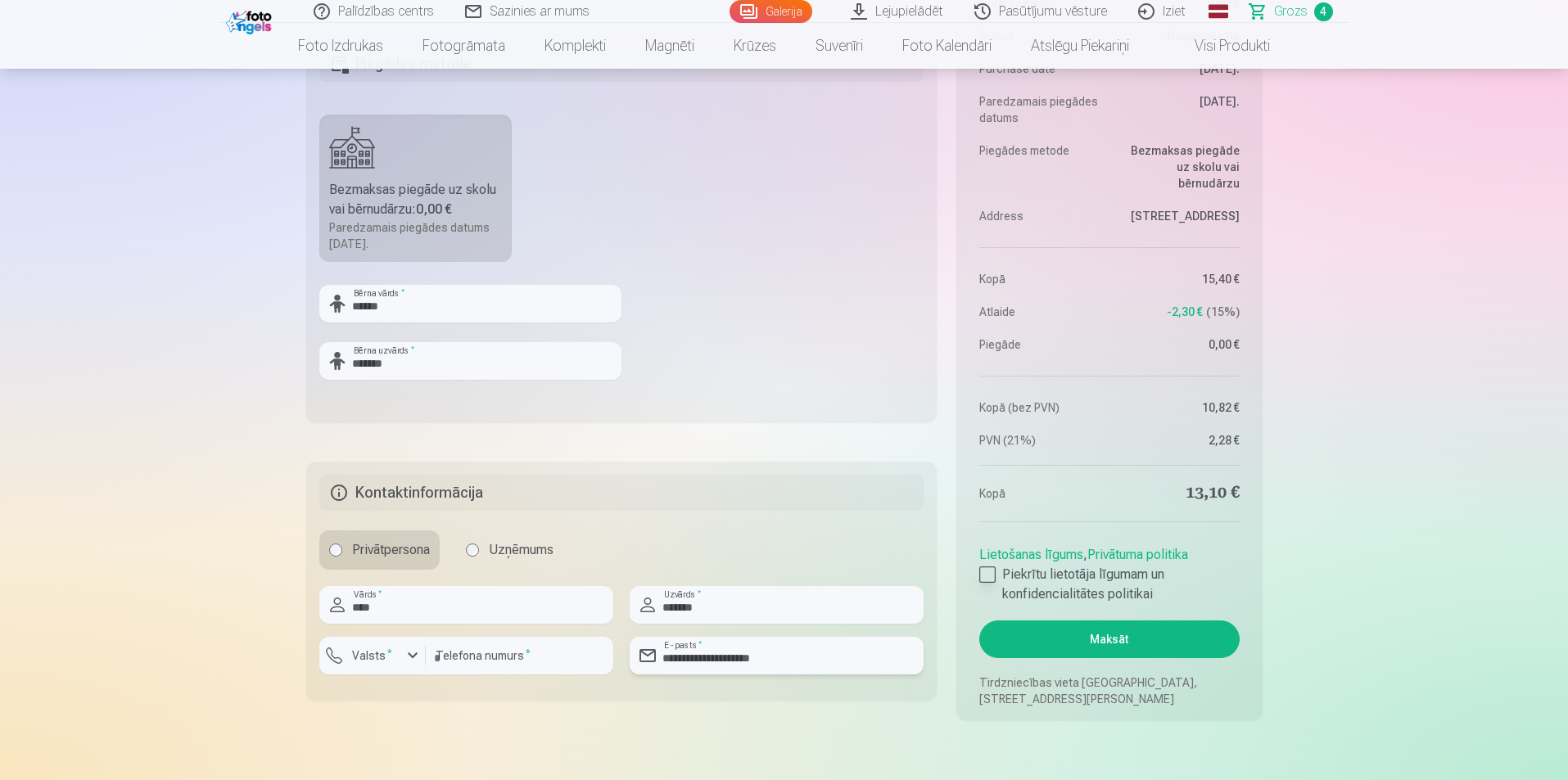
type input "**********"
click at [986, 578] on div at bounding box center [987, 575] width 17 height 17
click at [1100, 645] on button "Maksāt" at bounding box center [1108, 639] width 259 height 37
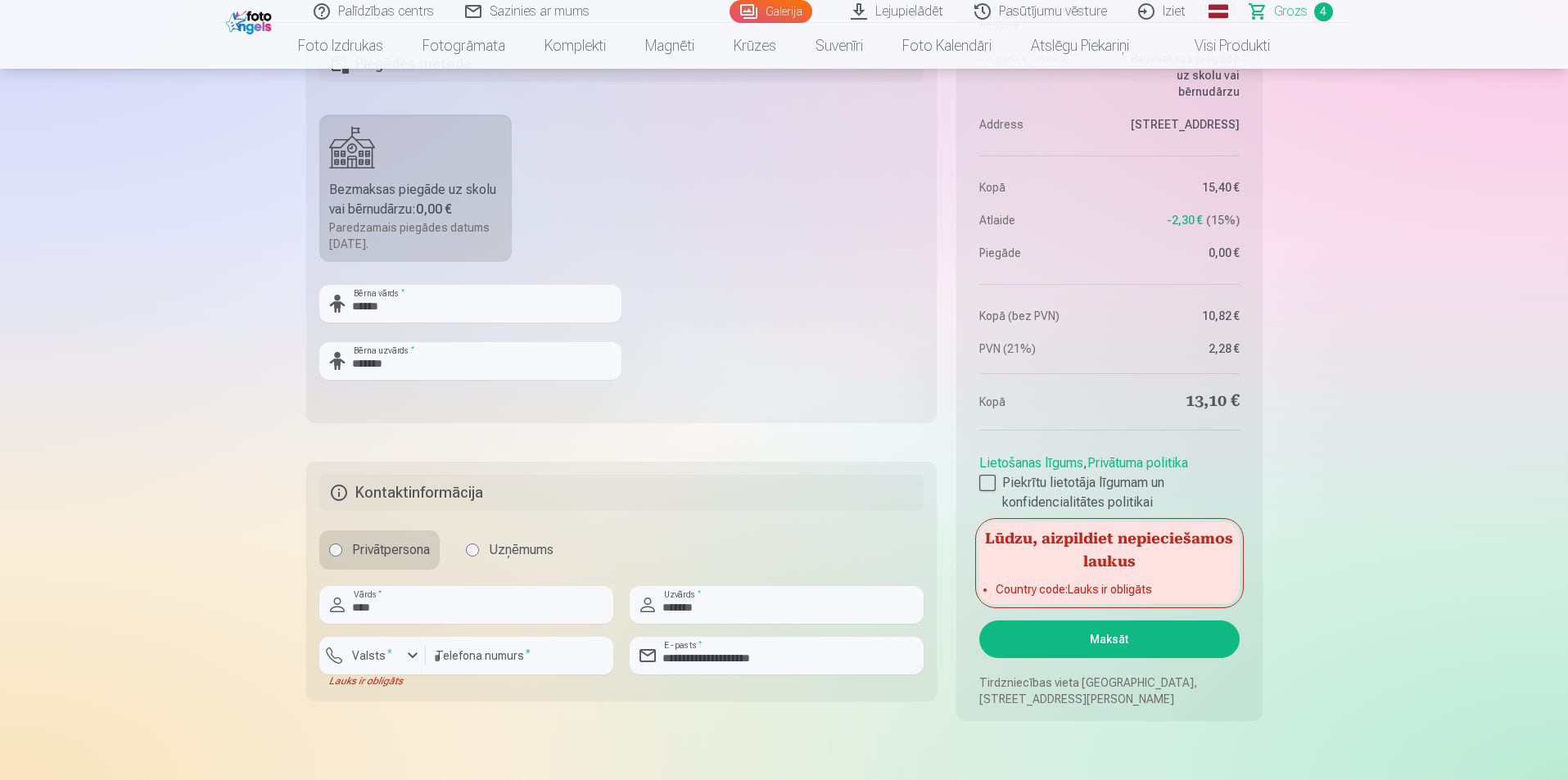
click at [1100, 645] on button "Maksāt" at bounding box center [1108, 639] width 259 height 37
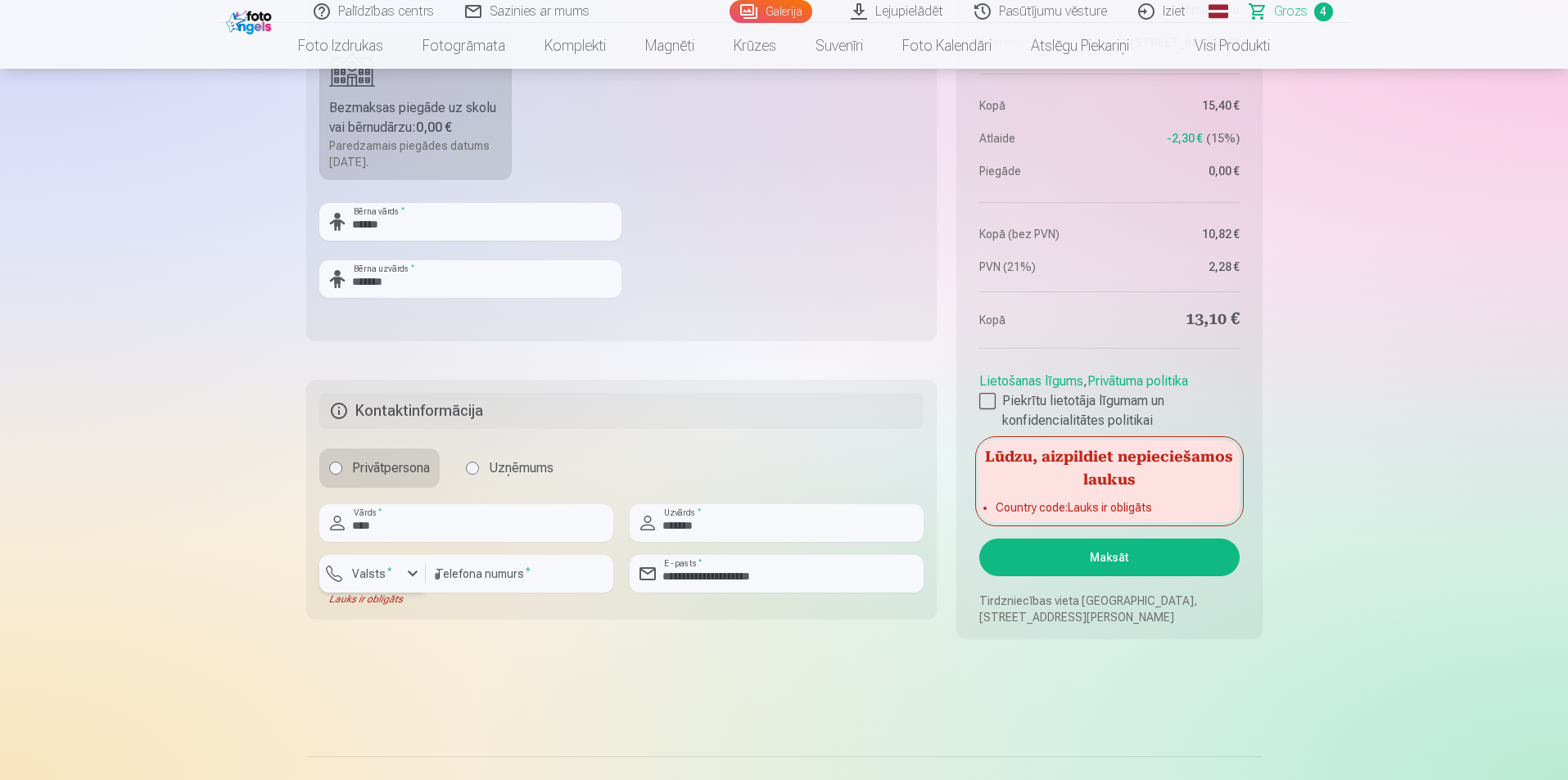
click at [416, 575] on div "button" at bounding box center [412, 573] width 20 height 20
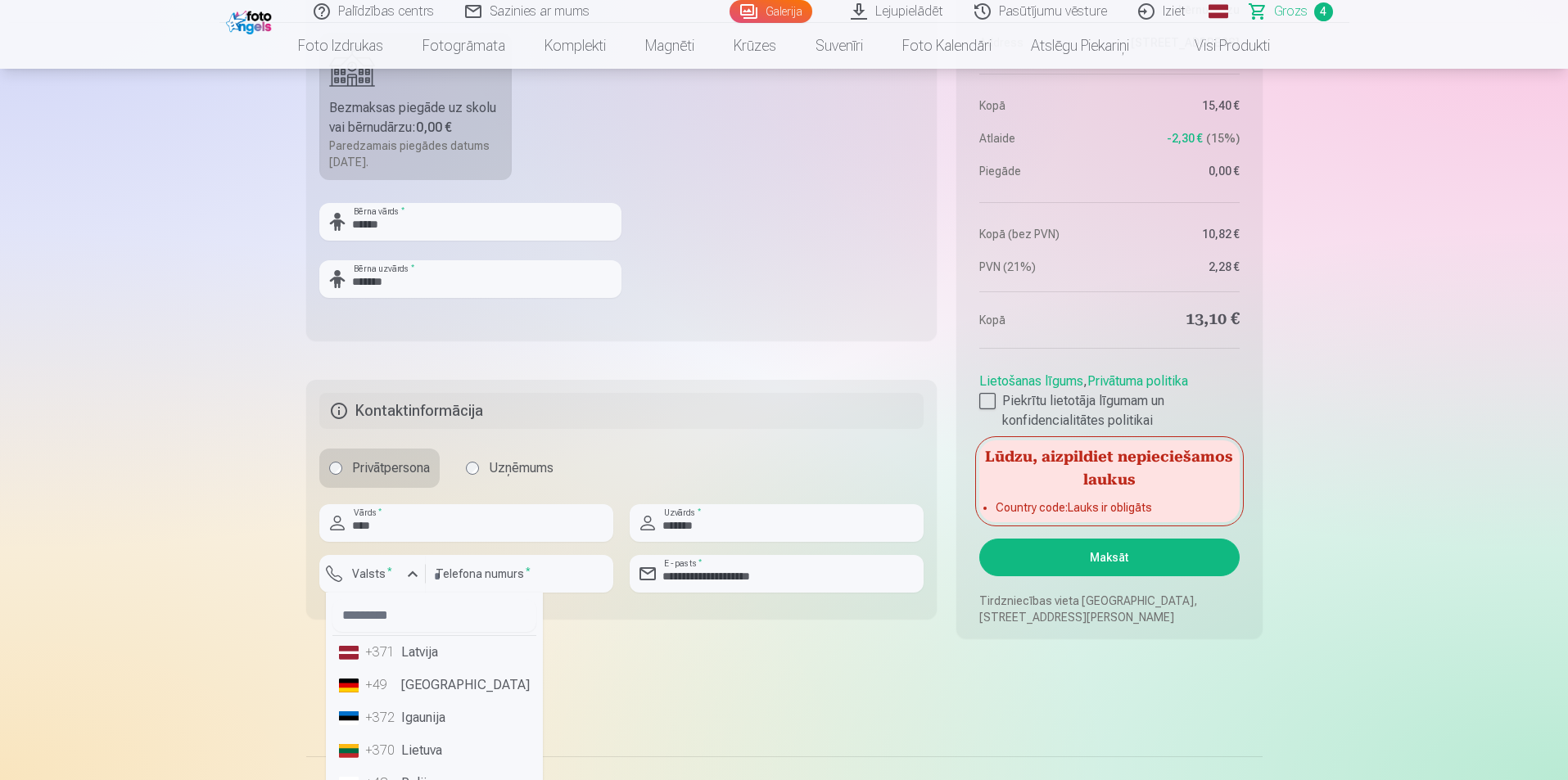
click at [441, 659] on li "+371 Latvija" at bounding box center [434, 651] width 204 height 33
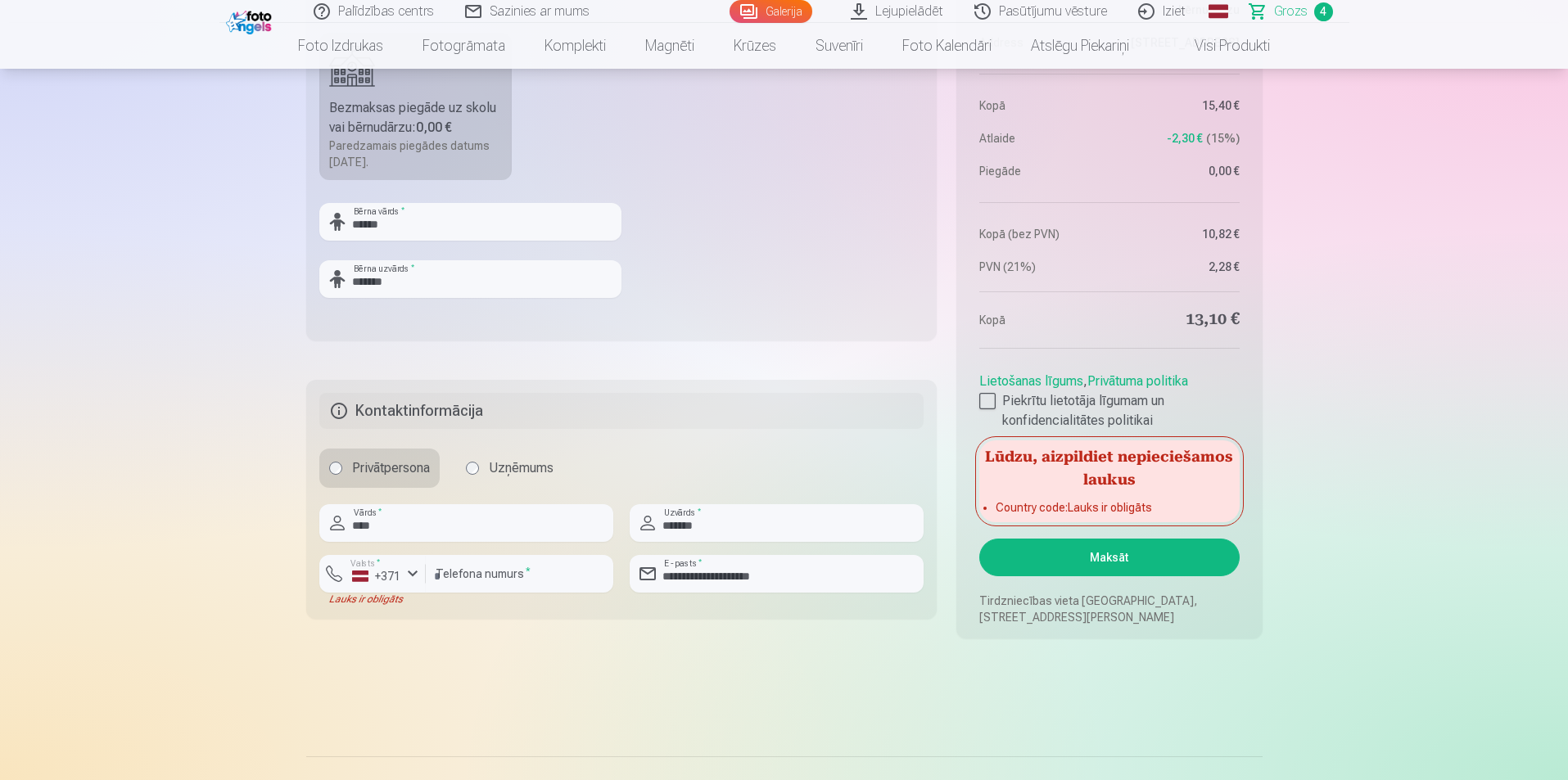
click at [1082, 551] on button "Maksāt" at bounding box center [1108, 557] width 259 height 37
